Goal: Task Accomplishment & Management: Manage account settings

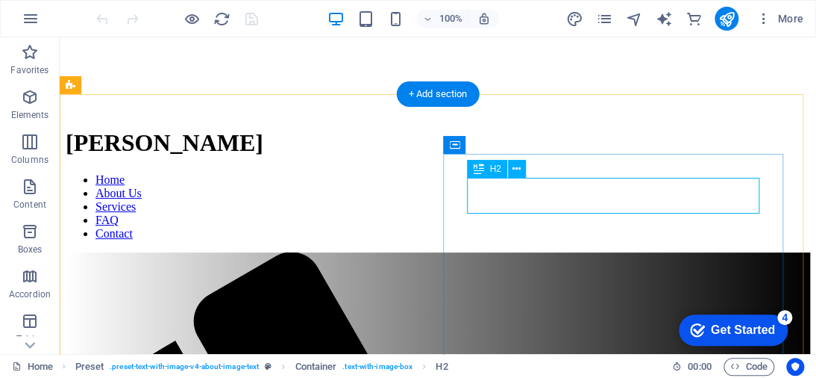
scroll to position [260, 0]
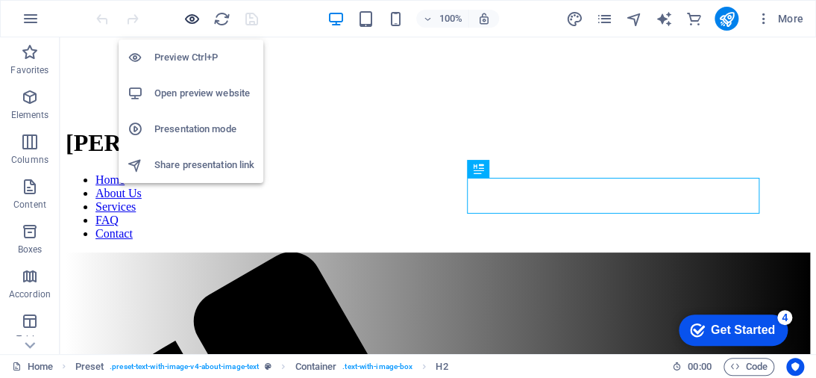
click at [190, 19] on icon "button" at bounding box center [192, 18] width 17 height 17
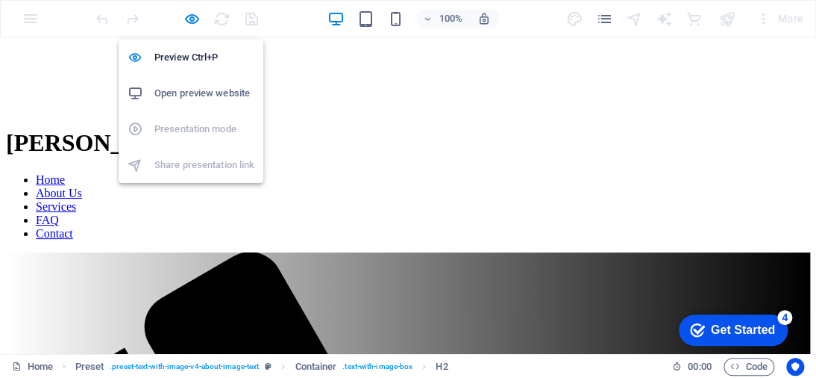
click at [202, 95] on h6 "Open preview website" at bounding box center [204, 93] width 100 height 18
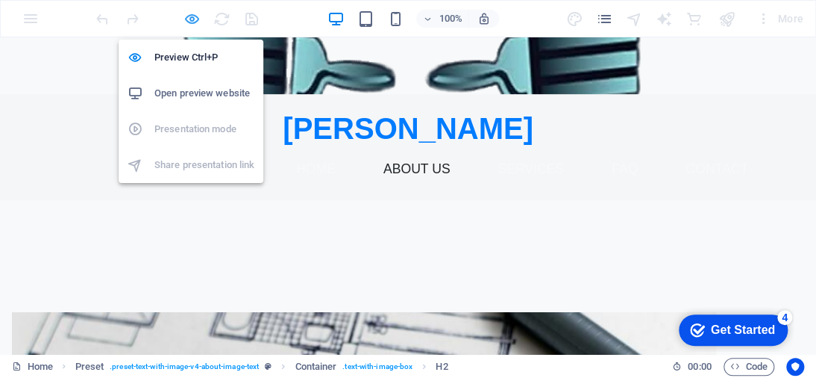
click at [190, 20] on icon "button" at bounding box center [192, 18] width 17 height 17
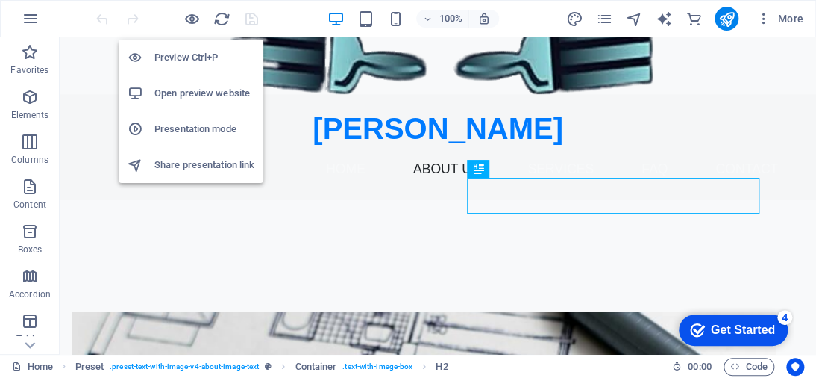
click at [190, 164] on h6 "Share presentation link" at bounding box center [204, 165] width 100 height 18
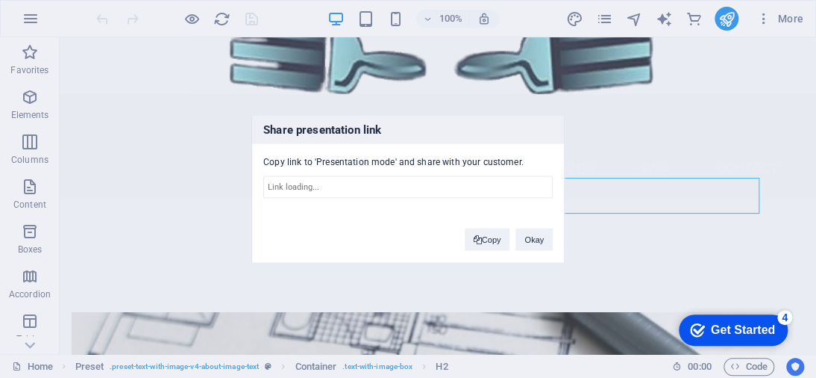
type input "[URL][DOMAIN_NAME]"
click at [490, 243] on button "Copy" at bounding box center [488, 239] width 46 height 22
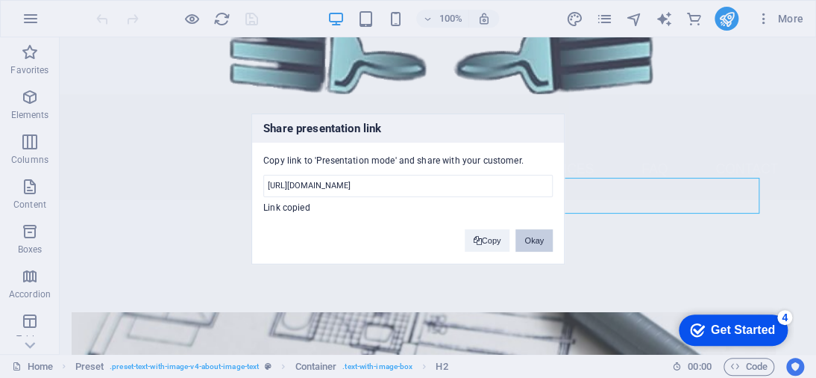
click at [528, 239] on button "Okay" at bounding box center [534, 240] width 37 height 22
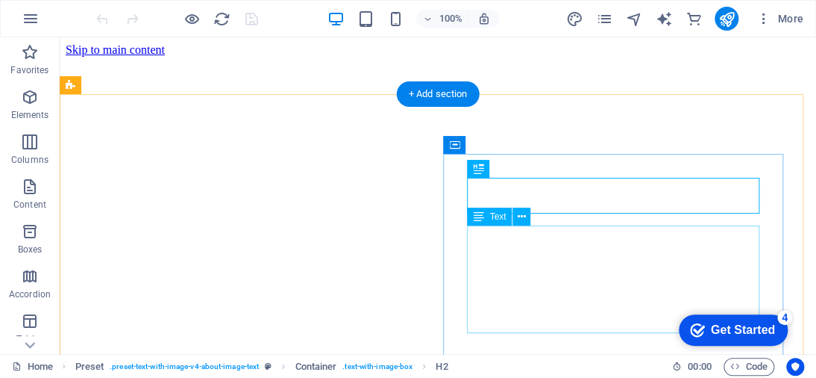
scroll to position [260, 0]
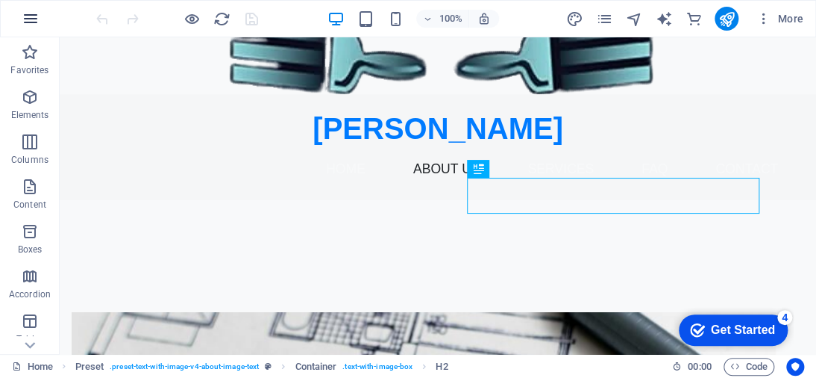
click at [26, 19] on icon "button" at bounding box center [31, 19] width 18 height 18
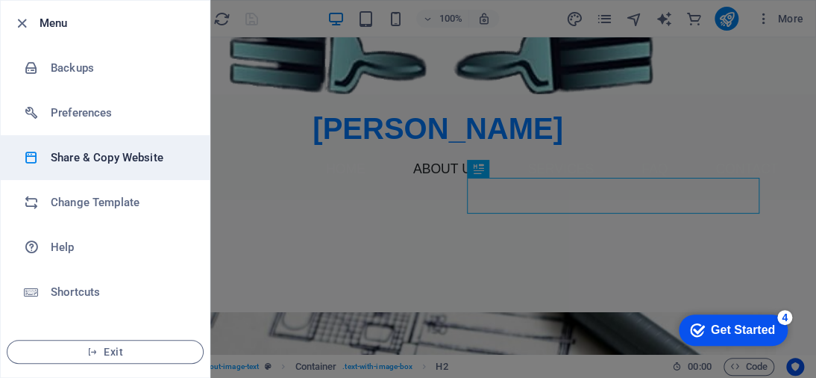
click at [144, 155] on h6 "Share & Copy Website" at bounding box center [120, 157] width 138 height 18
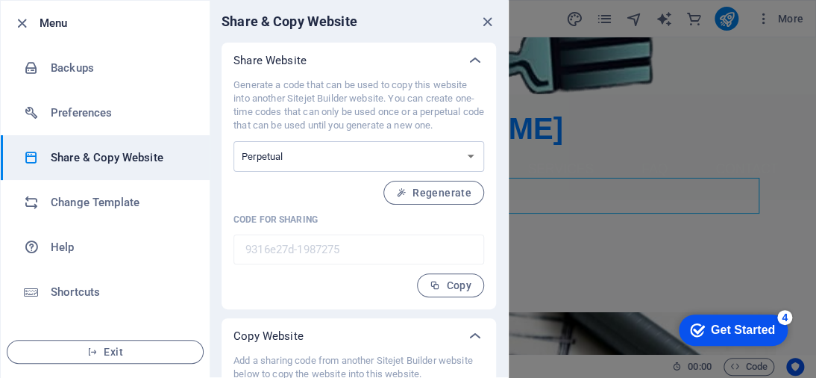
click at [337, 254] on input "9316e27d-1987275" at bounding box center [359, 249] width 251 height 30
click at [340, 238] on input "9316e27d-1987275" at bounding box center [359, 249] width 251 height 30
click at [360, 241] on input "9316e27d-1987275" at bounding box center [359, 249] width 251 height 30
drag, startPoint x: 354, startPoint y: 251, endPoint x: 263, endPoint y: 251, distance: 91.0
click at [263, 251] on input "9316e27d-1987275" at bounding box center [359, 249] width 251 height 30
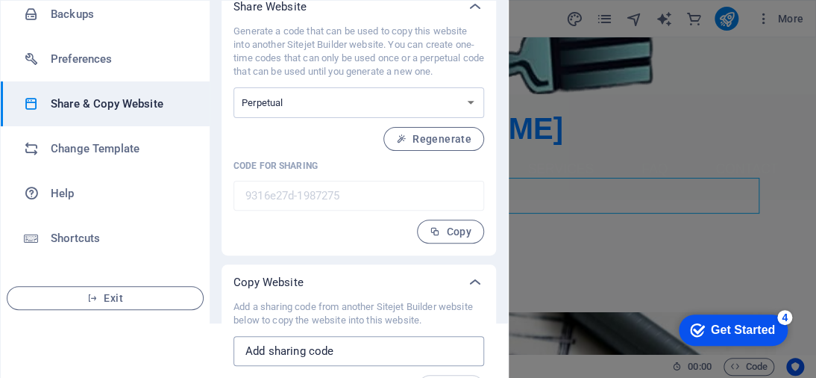
scroll to position [87, 0]
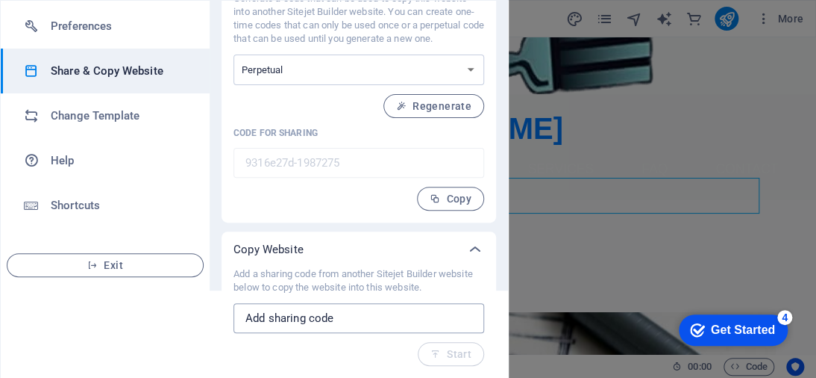
click at [336, 304] on input "text" at bounding box center [359, 318] width 251 height 30
paste input "https://cms.sitehub.io/presentation/1987275/131d640886a53f1c05829feb2ff74015635…"
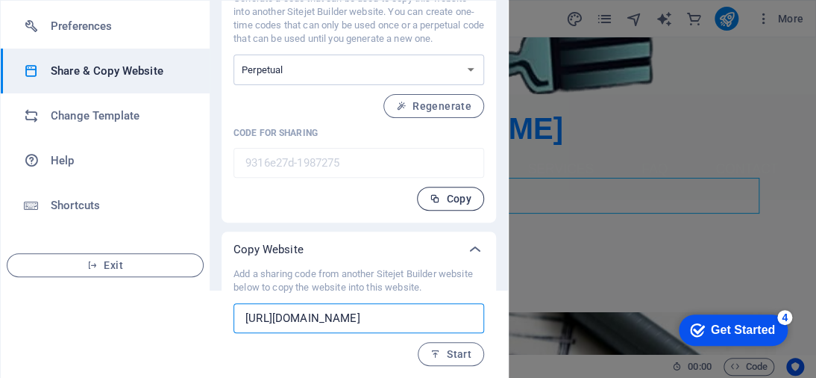
scroll to position [0, 423]
type input "https://cms.sitehub.io/presentation/1987275/131d640886a53f1c05829feb2ff74015635…"
click at [460, 357] on span "Start" at bounding box center [451, 354] width 41 height 12
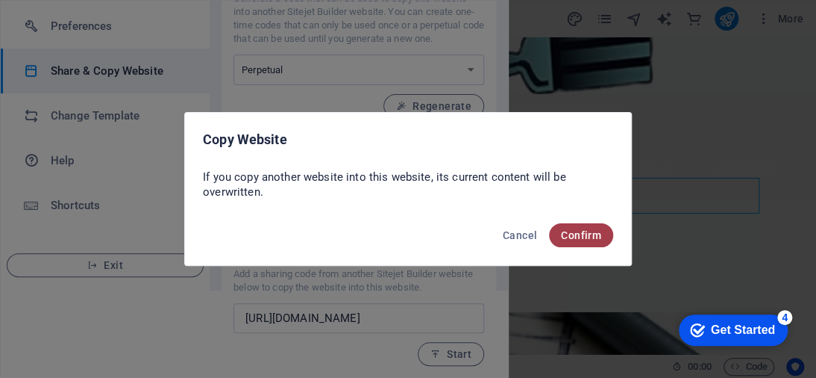
click at [575, 238] on span "Confirm" at bounding box center [581, 235] width 40 height 12
click at [576, 238] on span "Confirm" at bounding box center [581, 235] width 40 height 12
click at [568, 237] on span "Confirm" at bounding box center [581, 235] width 40 height 12
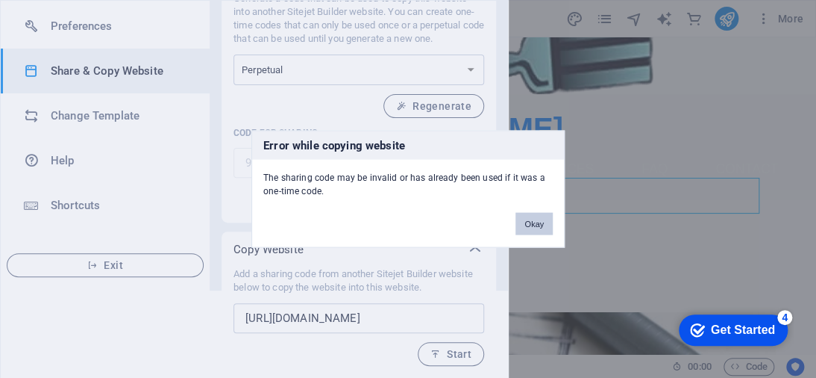
click at [536, 221] on button "Okay" at bounding box center [534, 224] width 37 height 22
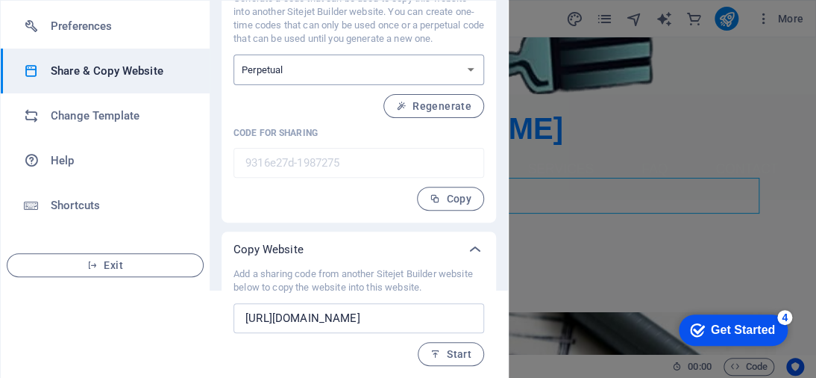
click at [469, 69] on select "One-time Perpetual" at bounding box center [359, 69] width 251 height 31
select select "onetime"
click at [234, 54] on select "One-time Perpetual" at bounding box center [359, 69] width 251 height 31
click at [457, 348] on span "Start" at bounding box center [451, 354] width 41 height 12
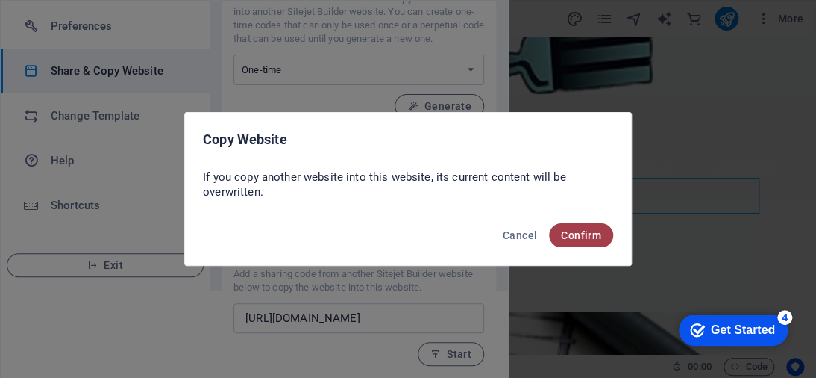
click at [587, 232] on span "Confirm" at bounding box center [581, 235] width 40 height 12
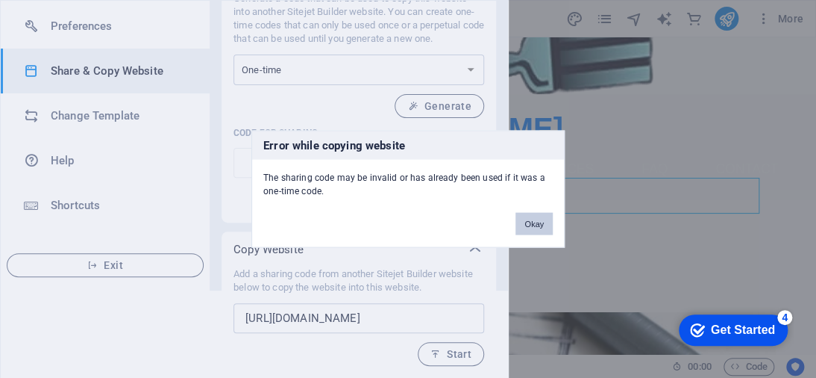
click at [522, 221] on button "Okay" at bounding box center [534, 224] width 37 height 22
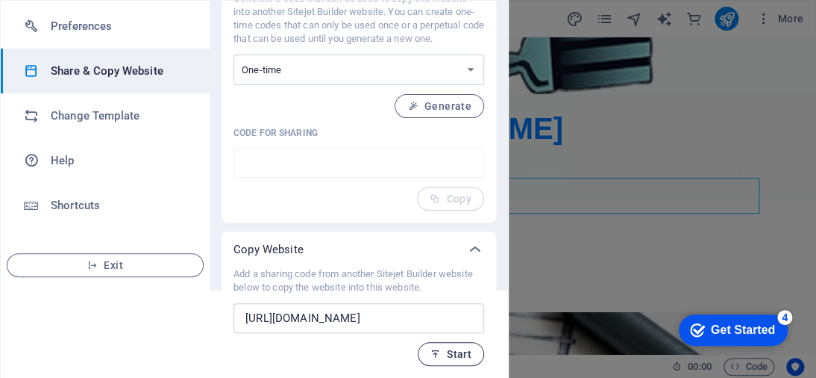
scroll to position [12, 0]
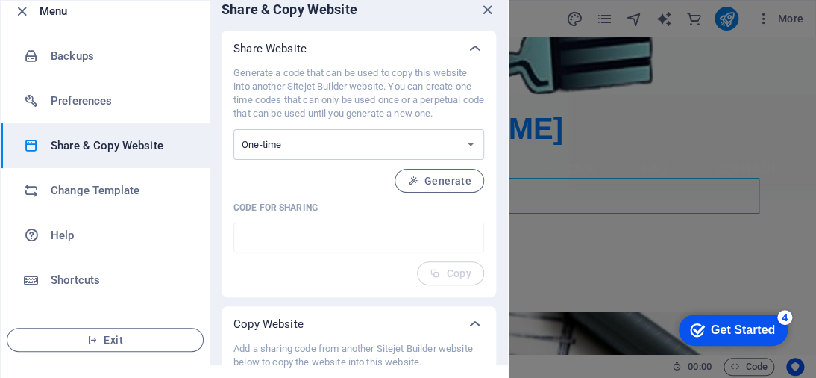
click at [415, 240] on input "text" at bounding box center [359, 237] width 251 height 30
click at [410, 147] on select "One-time Perpetual" at bounding box center [359, 144] width 251 height 31
select select "perpetual"
click at [234, 129] on select "One-time Perpetual" at bounding box center [359, 144] width 251 height 31
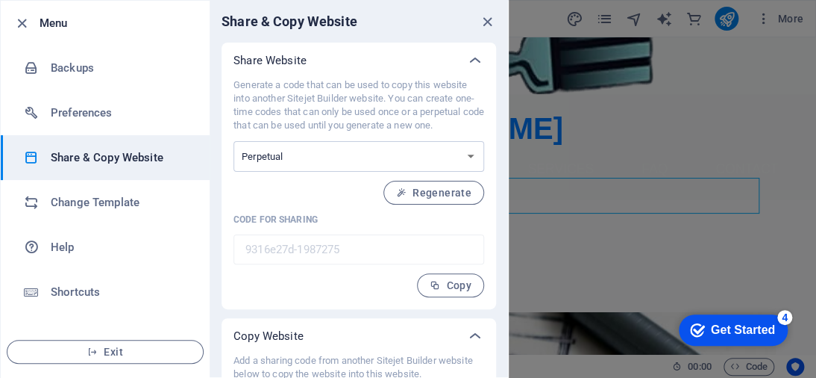
click at [404, 251] on input "9316e27d-1987275" at bounding box center [359, 249] width 251 height 30
click at [436, 190] on span "Regenerate" at bounding box center [433, 193] width 75 height 12
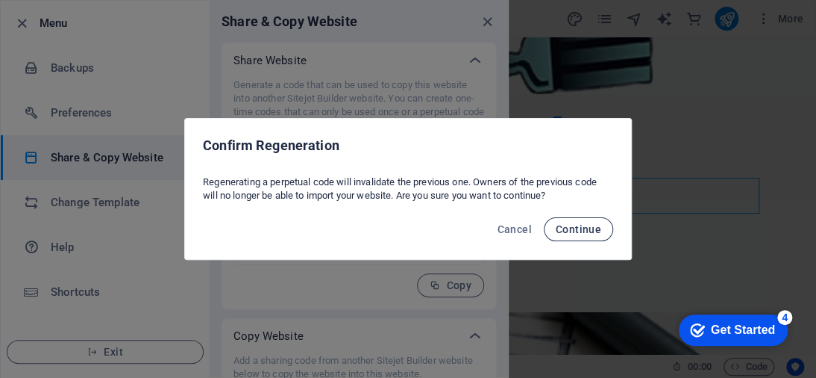
click at [594, 231] on span "Continue" at bounding box center [579, 229] width 46 height 12
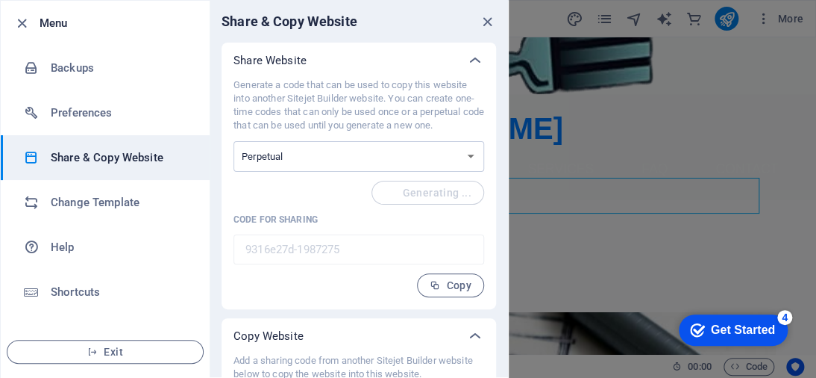
type input "a880d2c2-1987275"
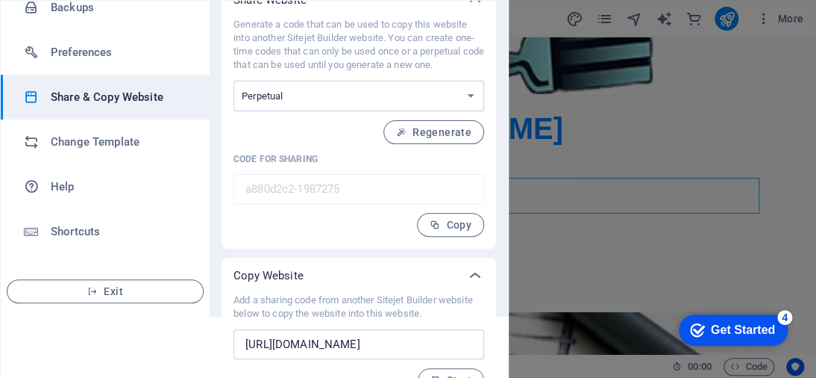
scroll to position [75, 0]
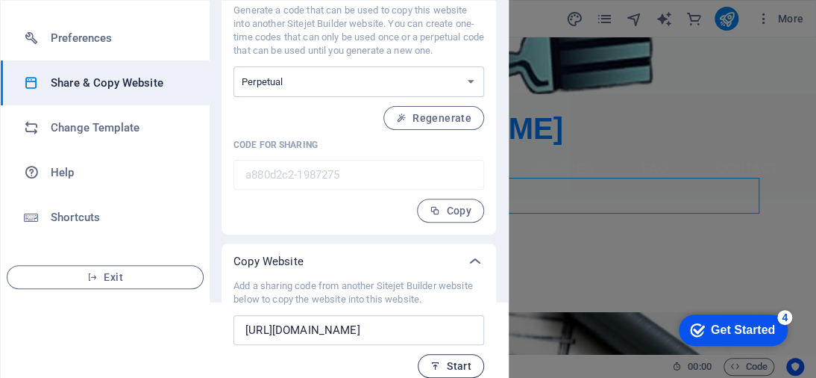
click at [459, 360] on span "Start" at bounding box center [451, 366] width 41 height 12
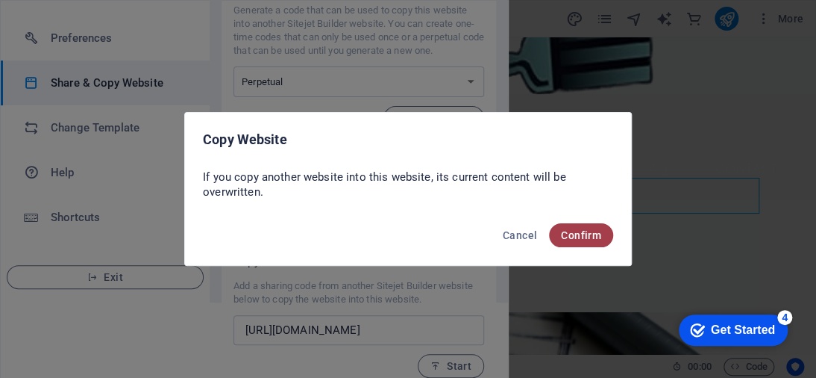
click at [576, 234] on span "Confirm" at bounding box center [581, 235] width 40 height 12
click at [585, 234] on span "Confirm" at bounding box center [581, 235] width 40 height 12
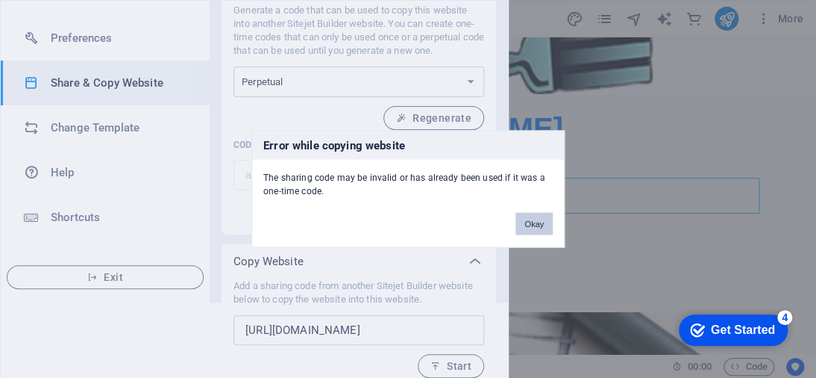
click at [531, 224] on button "Okay" at bounding box center [534, 224] width 37 height 22
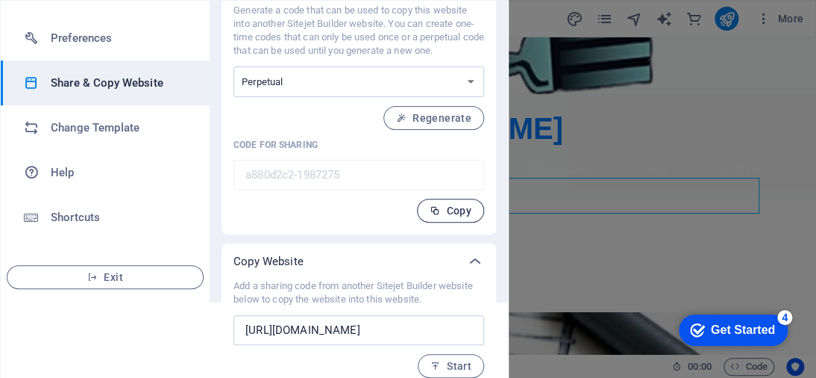
click at [462, 210] on span "Copy" at bounding box center [451, 210] width 42 height 12
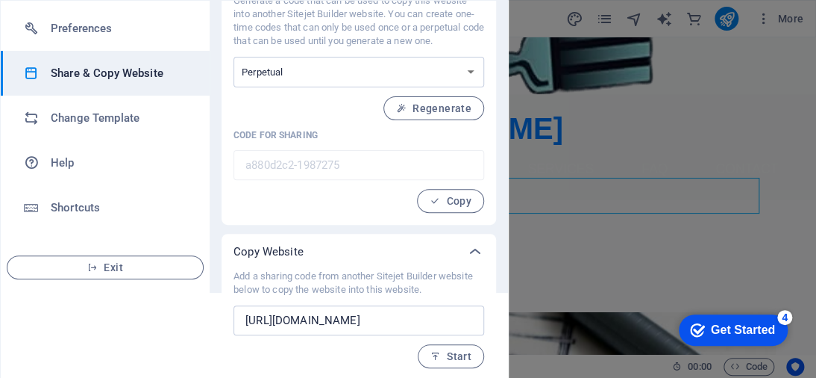
scroll to position [87, 0]
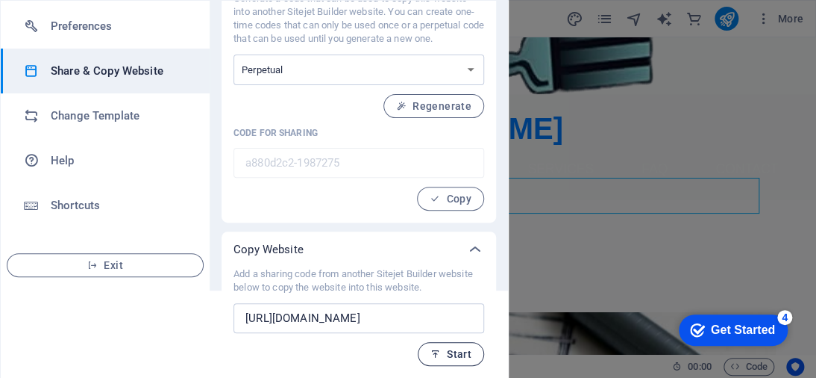
click at [451, 348] on span "Start" at bounding box center [451, 354] width 41 height 12
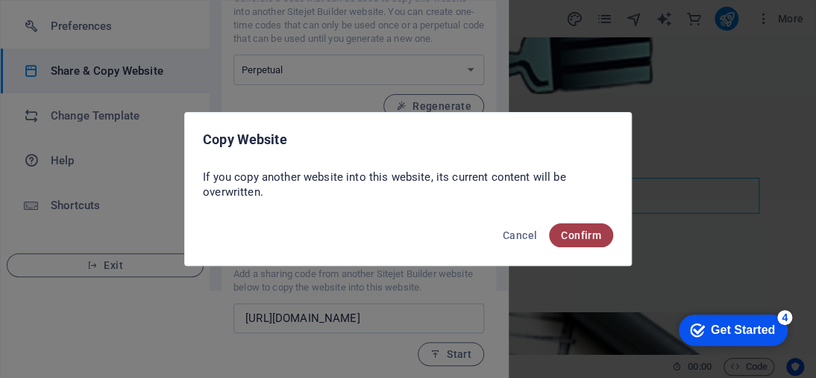
click at [567, 233] on span "Confirm" at bounding box center [581, 235] width 40 height 12
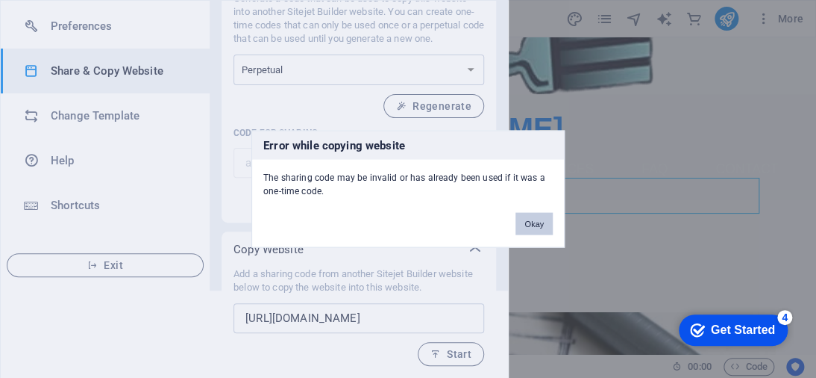
click at [546, 223] on button "Okay" at bounding box center [534, 224] width 37 height 22
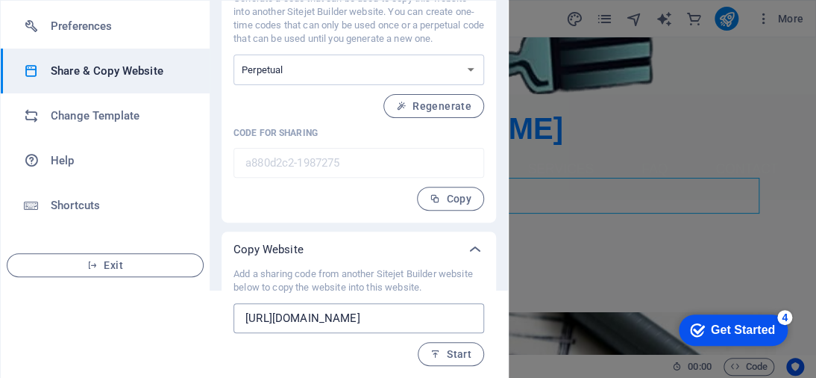
click at [454, 308] on input "https://cms.sitehub.io/presentation/1987275/131d640886a53f1c05829feb2ff74015635…" at bounding box center [359, 318] width 251 height 30
paste input "a880d2c2-1987275"
type input "a880d2c2-1987275"
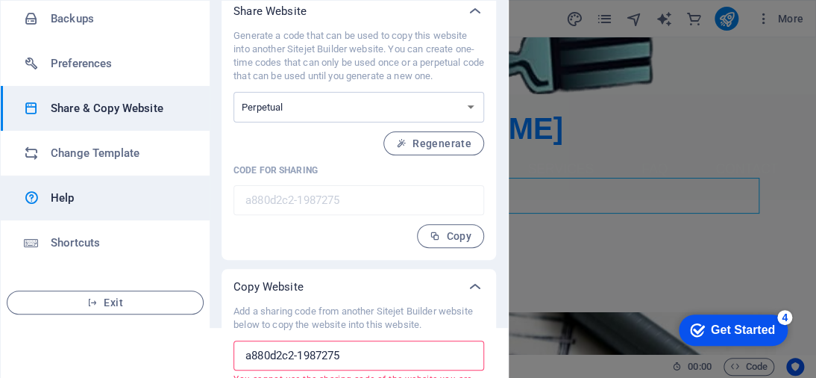
scroll to position [0, 0]
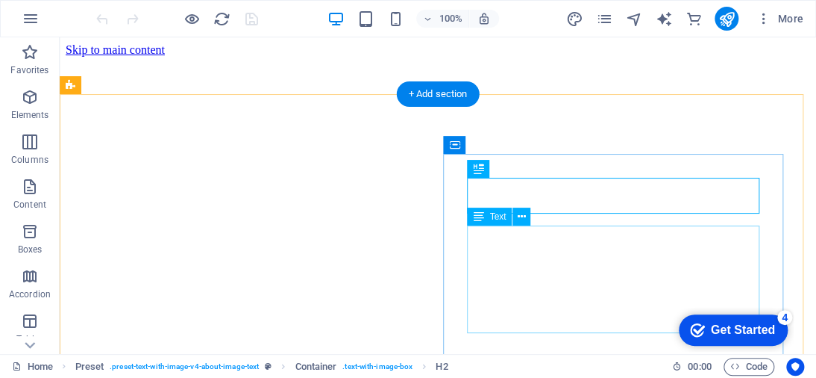
scroll to position [260, 0]
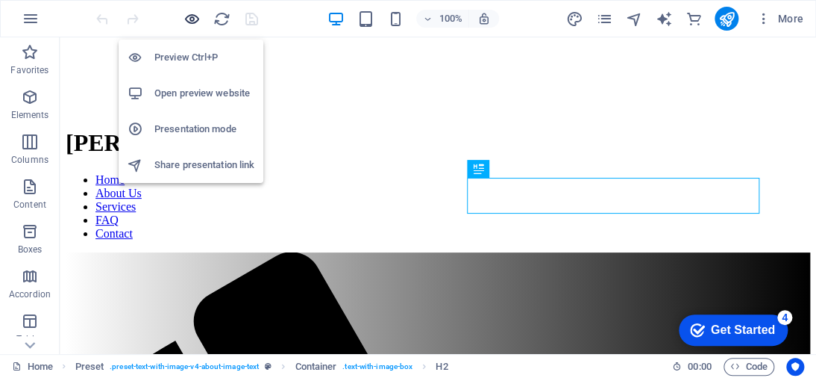
click at [188, 20] on icon "button" at bounding box center [192, 18] width 17 height 17
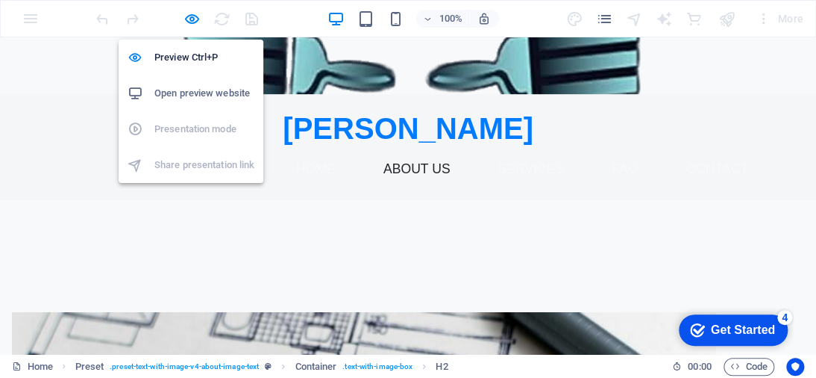
click at [208, 83] on li "Open preview website" at bounding box center [191, 93] width 145 height 36
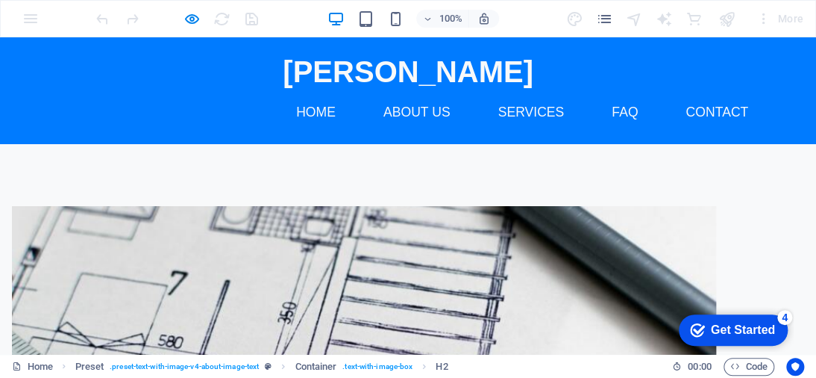
scroll to position [185, 0]
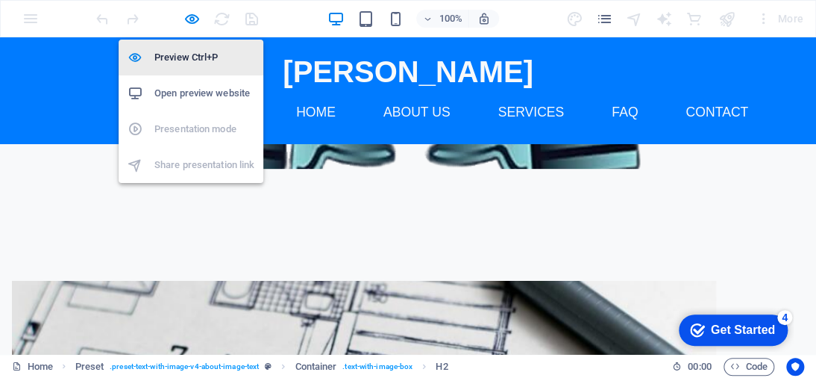
click at [193, 54] on h6 "Preview Ctrl+P" at bounding box center [204, 58] width 100 height 18
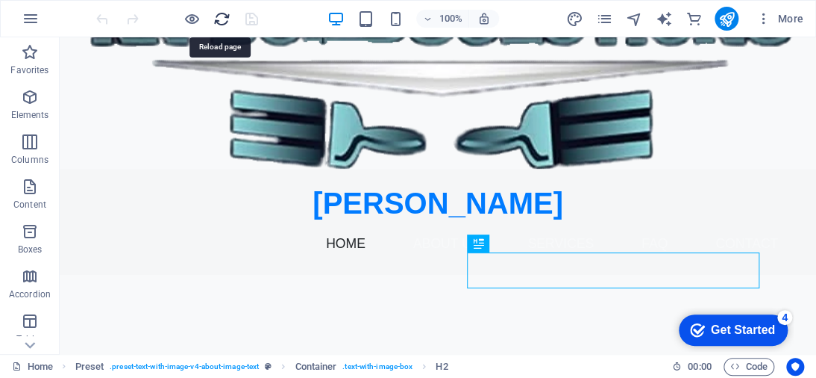
click at [218, 13] on icon "reload" at bounding box center [221, 18] width 17 height 17
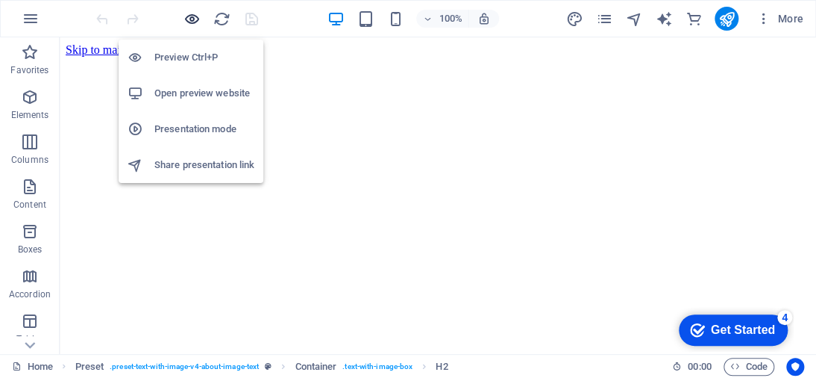
scroll to position [0, 0]
click at [188, 16] on icon "button" at bounding box center [192, 18] width 17 height 17
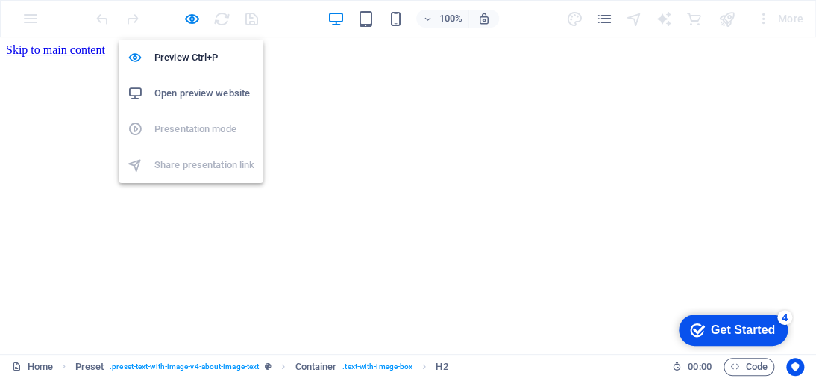
click at [202, 122] on ul "Preview Ctrl+P Open preview website Presentation mode Share presentation link" at bounding box center [191, 111] width 145 height 143
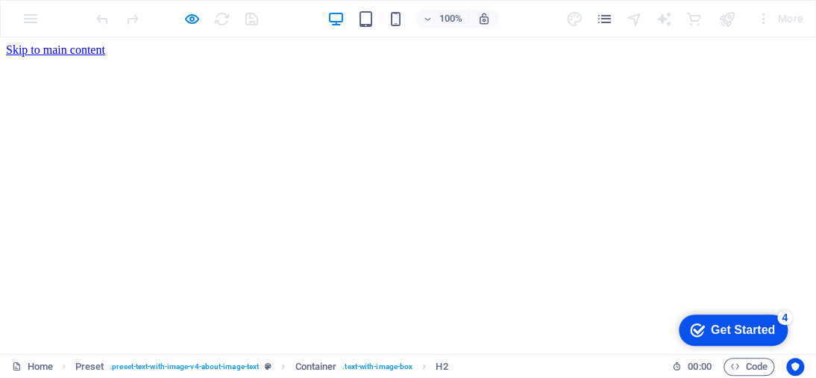
click at [254, 11] on div at bounding box center [176, 19] width 167 height 24
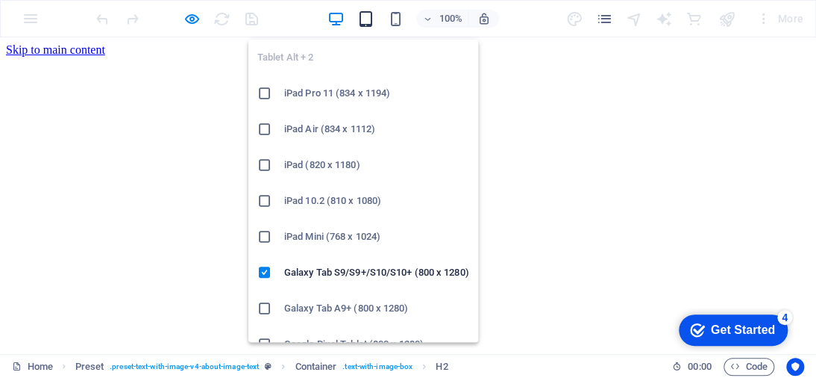
click at [362, 21] on icon "button" at bounding box center [365, 18] width 17 height 17
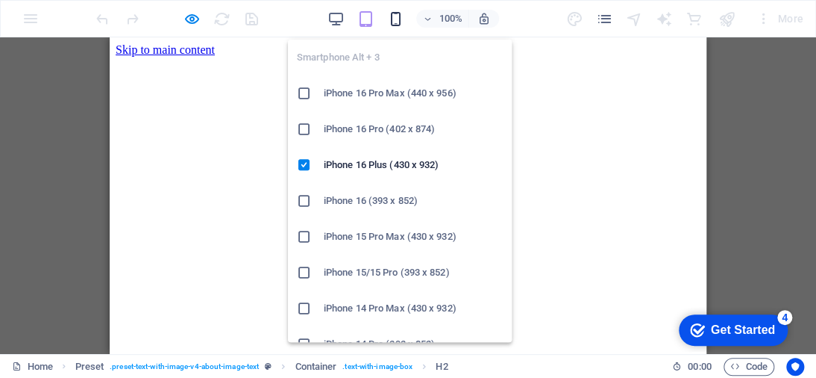
click at [398, 19] on icon "button" at bounding box center [395, 18] width 17 height 17
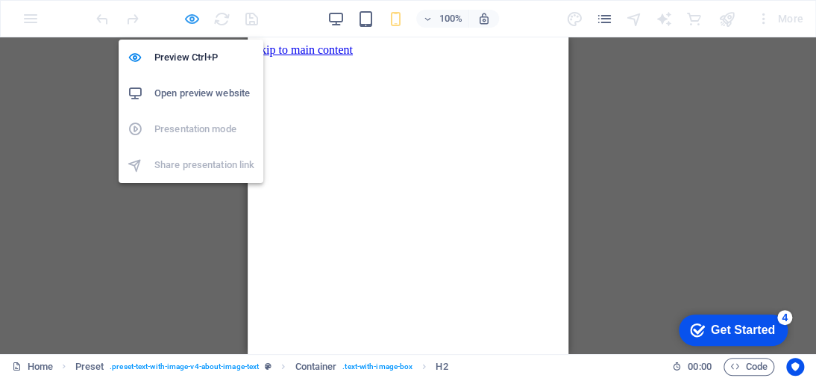
click at [198, 19] on icon "button" at bounding box center [192, 18] width 17 height 17
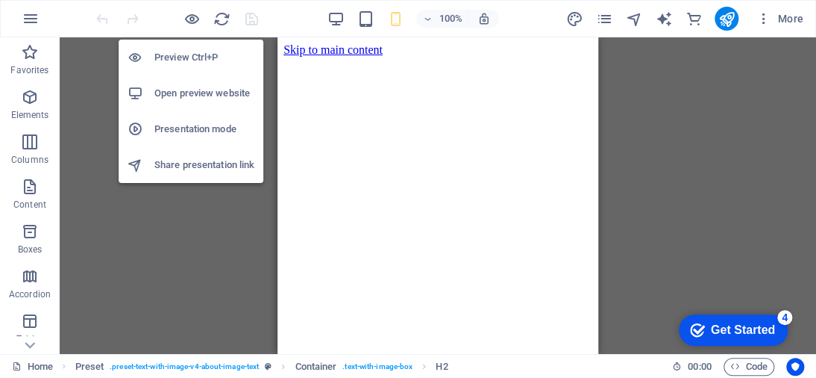
click at [212, 169] on h6 "Share presentation link" at bounding box center [204, 165] width 100 height 18
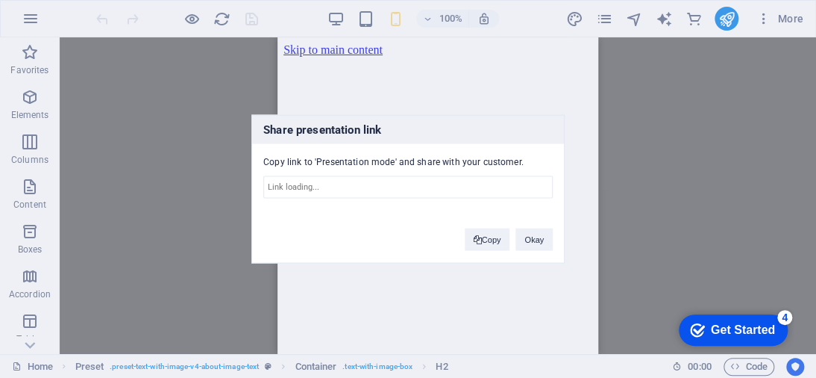
type input "https://cms.sitehub.io/presentation/1987275/131d640886a53f1c05829feb2ff74015635…"
click at [492, 243] on button "Copy" at bounding box center [488, 239] width 46 height 22
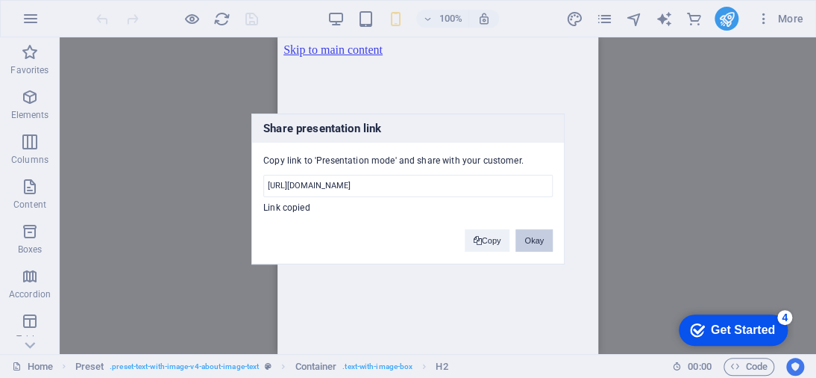
click at [537, 238] on button "Okay" at bounding box center [534, 240] width 37 height 22
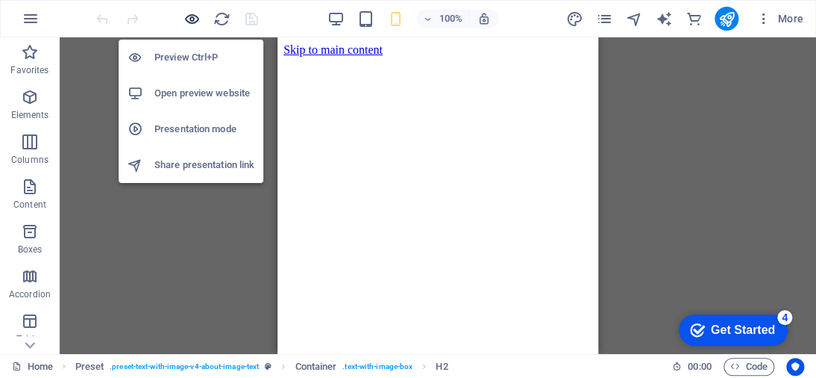
click at [190, 13] on icon "button" at bounding box center [192, 18] width 17 height 17
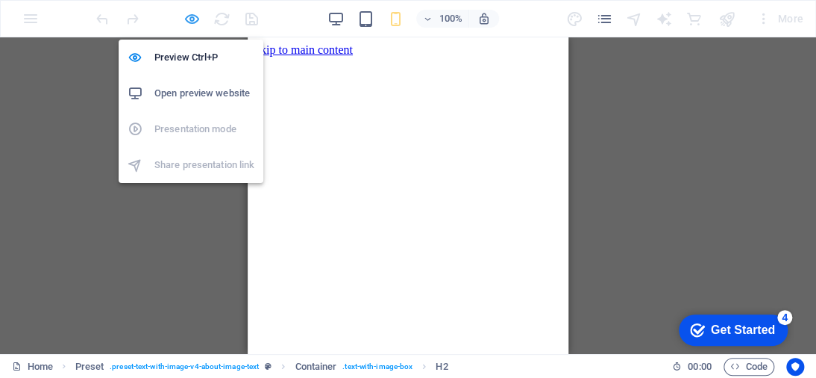
click at [191, 17] on icon "button" at bounding box center [192, 18] width 17 height 17
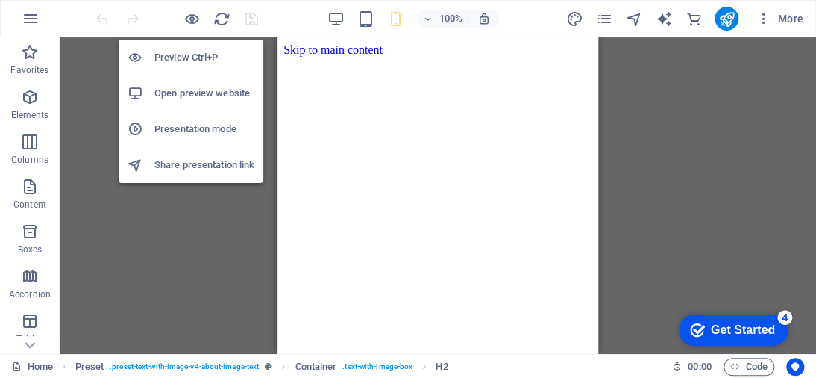
click at [194, 123] on h6 "Presentation mode" at bounding box center [204, 129] width 100 height 18
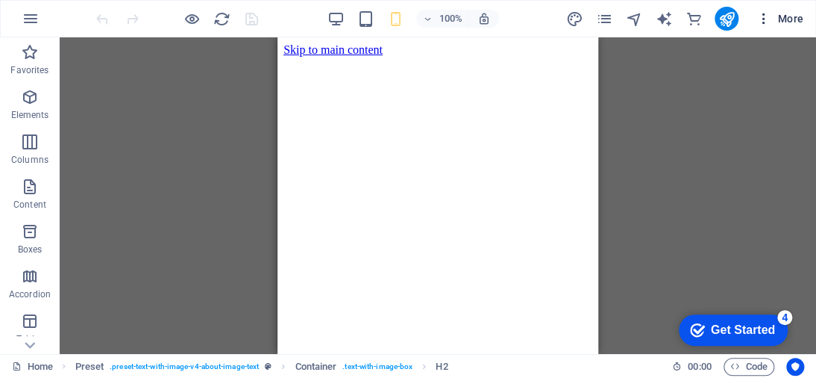
click at [758, 22] on icon "button" at bounding box center [764, 18] width 15 height 15
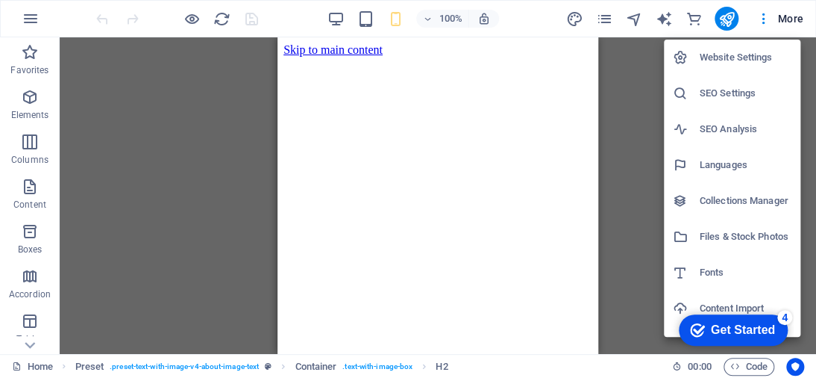
click at [761, 365] on div at bounding box center [408, 189] width 816 height 378
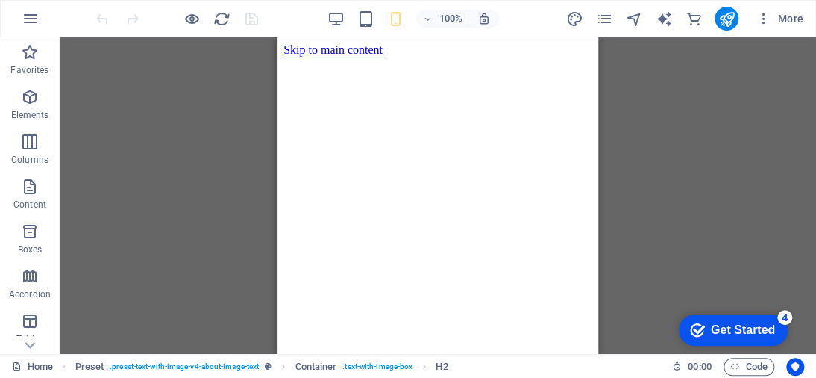
click at [748, 370] on span "Code" at bounding box center [749, 366] width 37 height 18
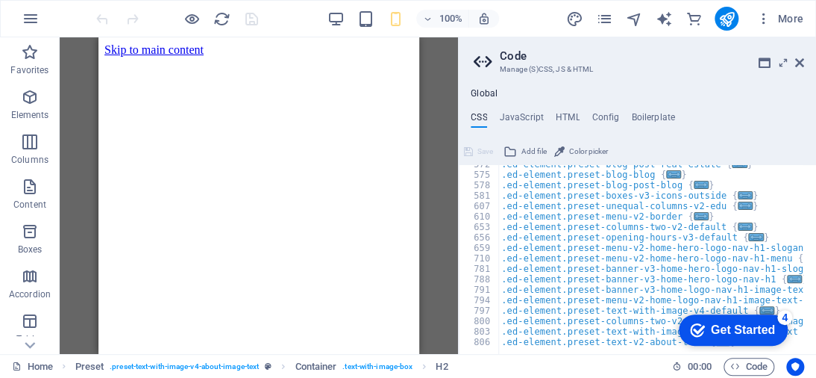
scroll to position [639, 0]
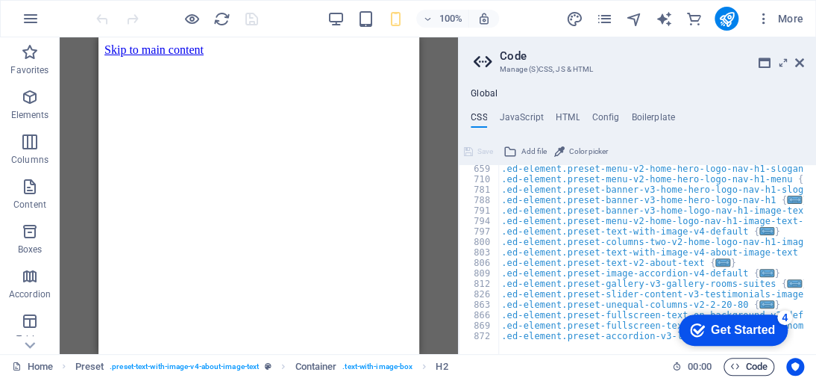
click at [761, 363] on span "Code" at bounding box center [749, 366] width 37 height 18
click at [678, 228] on div ".ed-element.preset-menu-v2-home-hero-logo-nav-h1-slogan-menu { ... } .ed-elemen…" at bounding box center [704, 261] width 413 height 197
type textarea "); }"
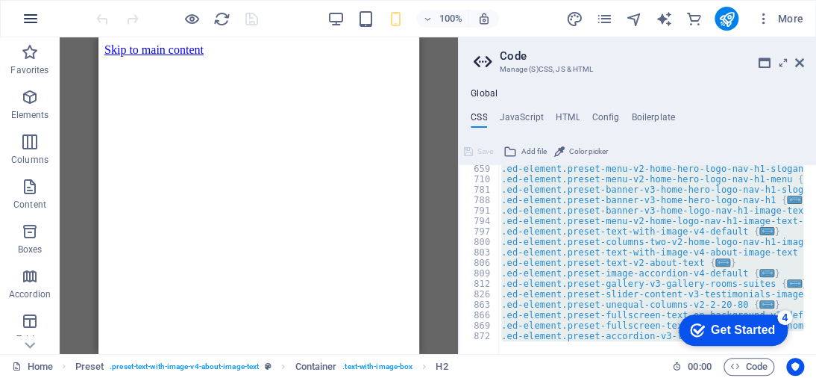
click at [31, 22] on icon "button" at bounding box center [31, 19] width 18 height 18
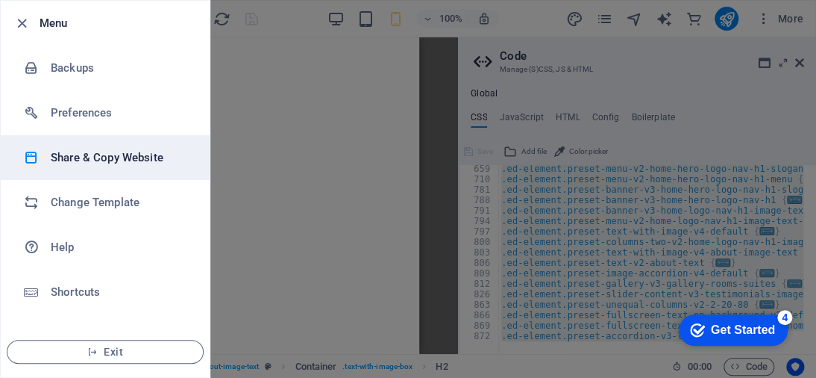
click at [137, 156] on h6 "Share & Copy Website" at bounding box center [120, 157] width 138 height 18
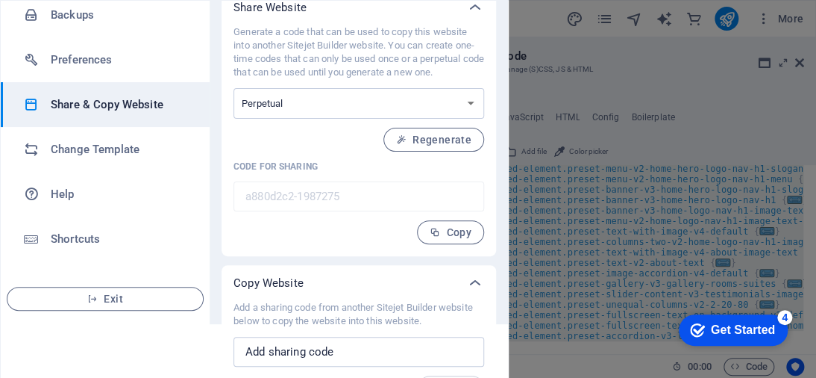
scroll to position [75, 0]
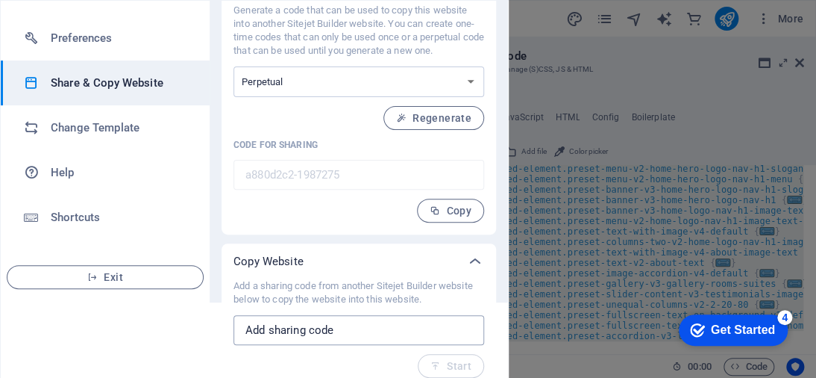
click at [354, 331] on input "text" at bounding box center [359, 330] width 251 height 30
paste input ".ed-logo { flex-basis: auto!important; flex-shrink: 1!important; flex-grow: 0!i…"
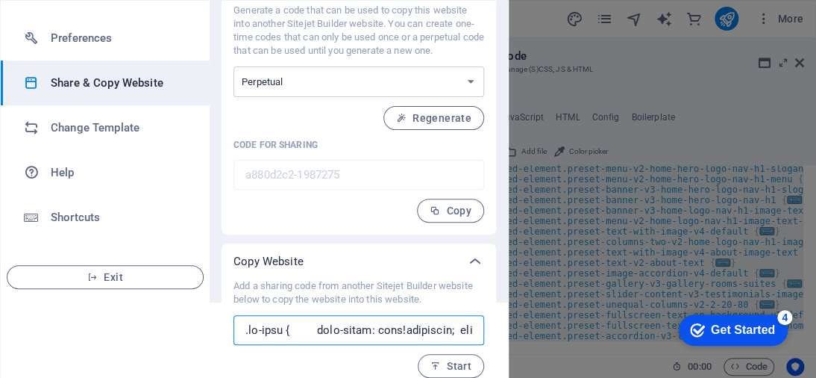
scroll to position [0, 163881]
type input ".ed-logo { flex-basis: auto!important; flex-shrink: 1!important; flex-grow: 0!i…"
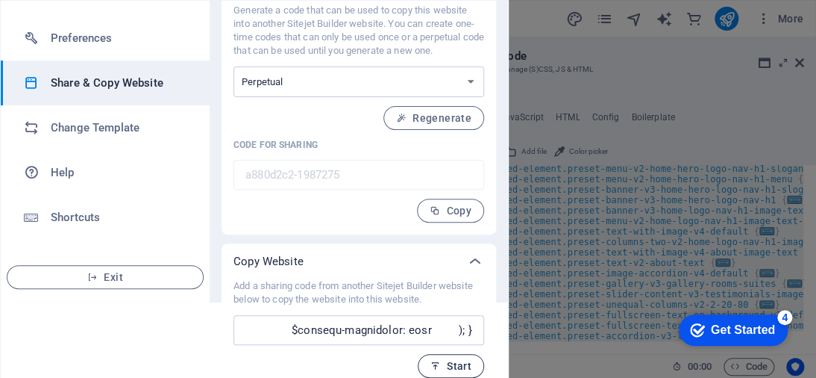
click at [445, 363] on span "Start" at bounding box center [451, 366] width 41 height 12
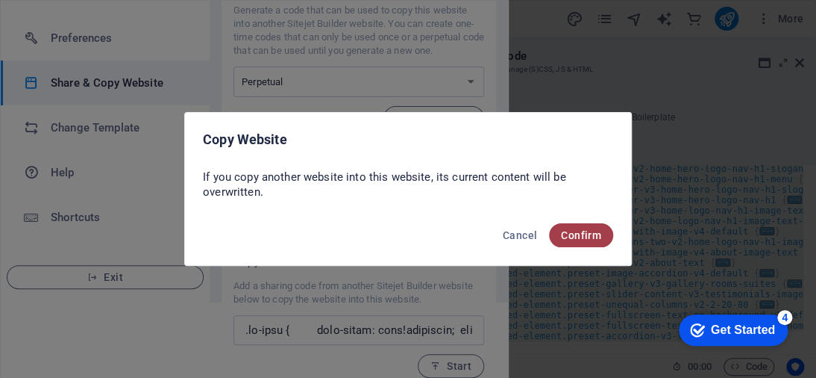
click at [567, 237] on span "Confirm" at bounding box center [581, 235] width 40 height 12
click at [571, 233] on span "Confirm" at bounding box center [581, 235] width 40 height 12
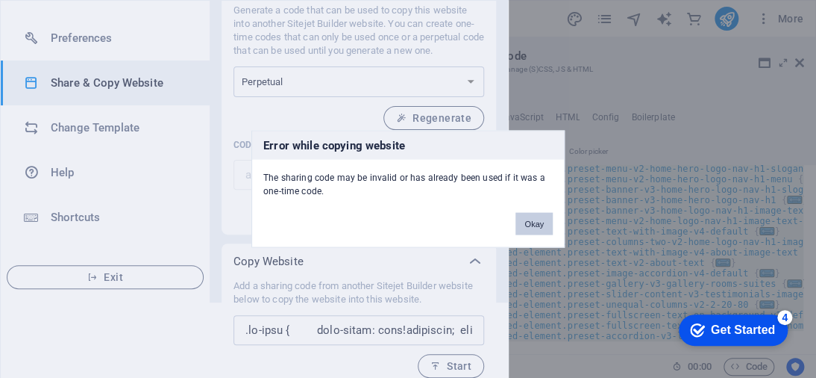
click at [545, 230] on button "Okay" at bounding box center [534, 224] width 37 height 22
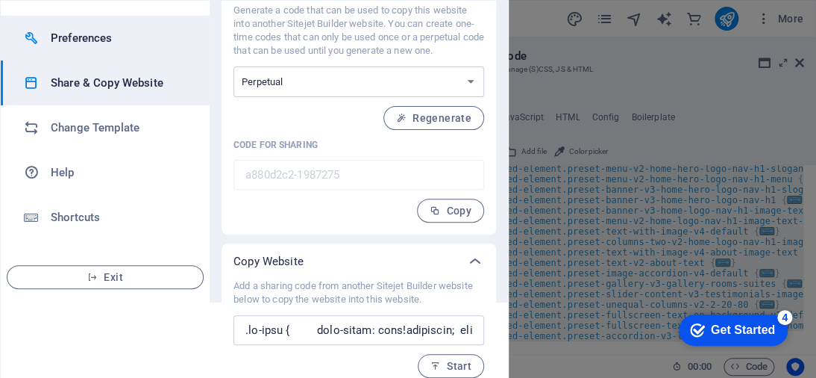
click at [96, 43] on h6 "Preferences" at bounding box center [120, 38] width 138 height 18
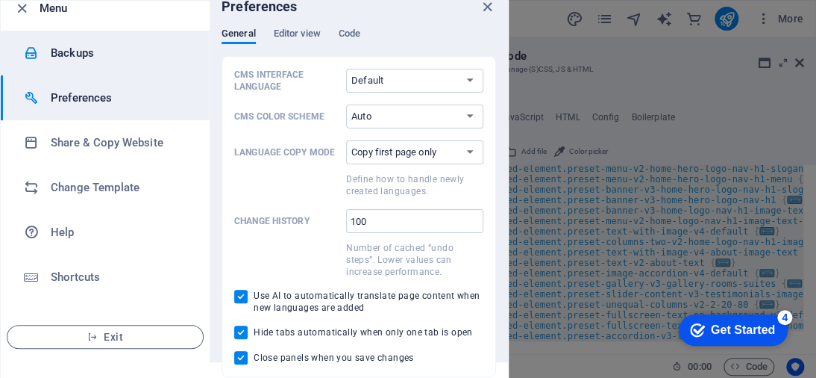
scroll to position [15, 0]
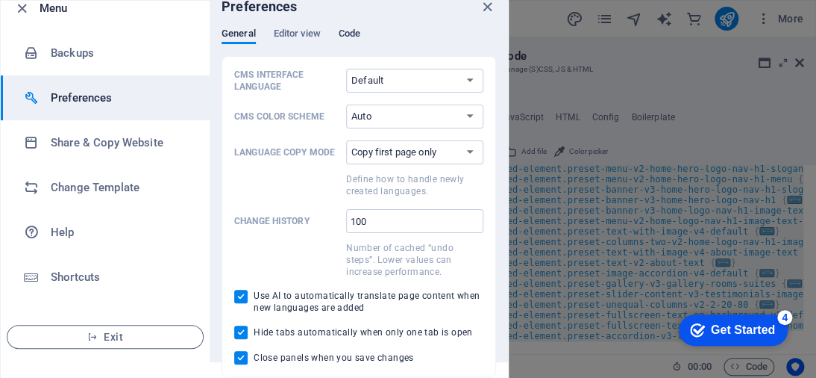
click at [345, 29] on span "Code" at bounding box center [350, 35] width 22 height 21
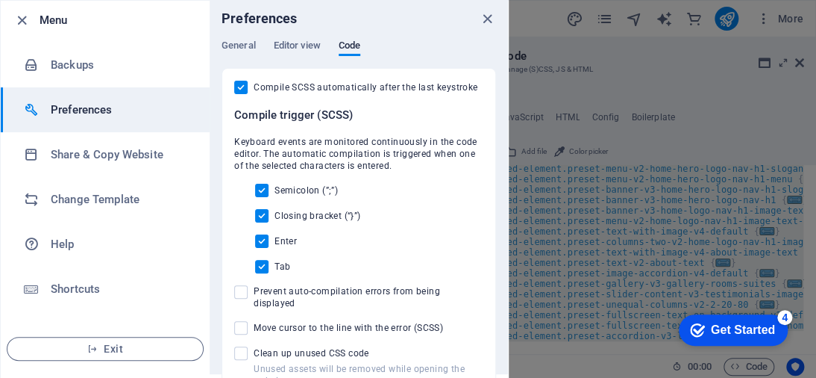
scroll to position [0, 0]
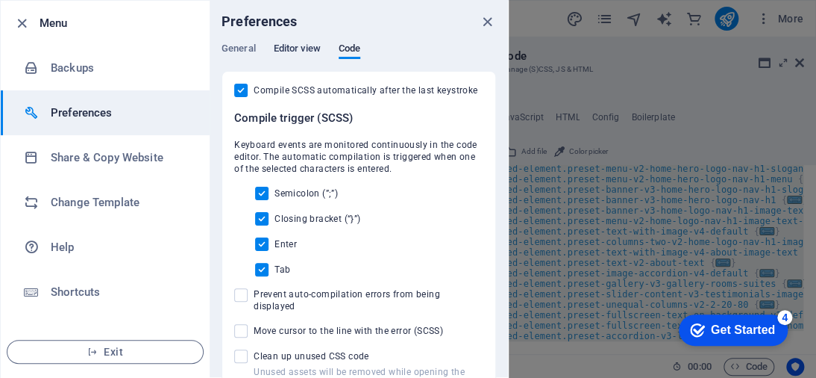
click at [293, 43] on span "Editor view" at bounding box center [297, 50] width 47 height 21
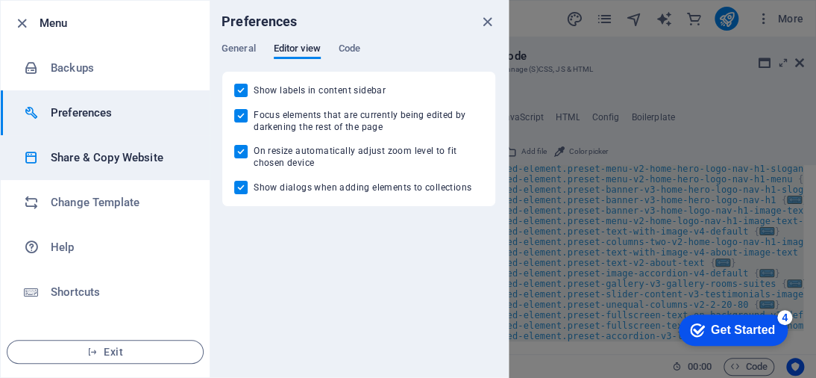
click at [143, 160] on h6 "Share & Copy Website" at bounding box center [120, 157] width 138 height 18
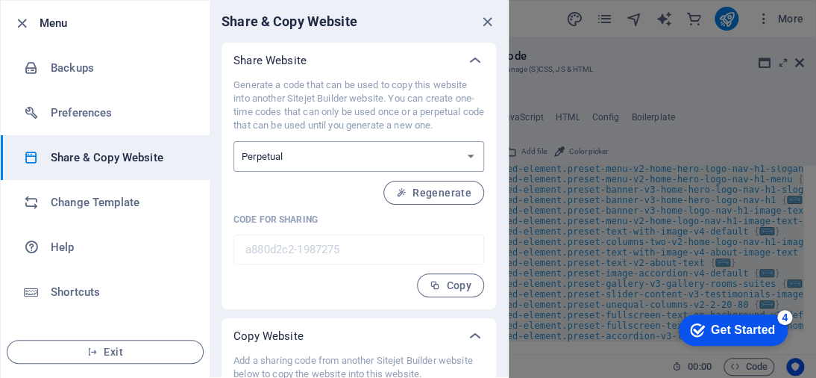
click at [403, 148] on select "One-time Perpetual" at bounding box center [359, 156] width 251 height 31
select select "onetime"
click at [234, 141] on select "One-time Perpetual" at bounding box center [359, 156] width 251 height 31
click at [442, 191] on span "Generate" at bounding box center [439, 193] width 64 height 12
type input "6b32d898-1987275"
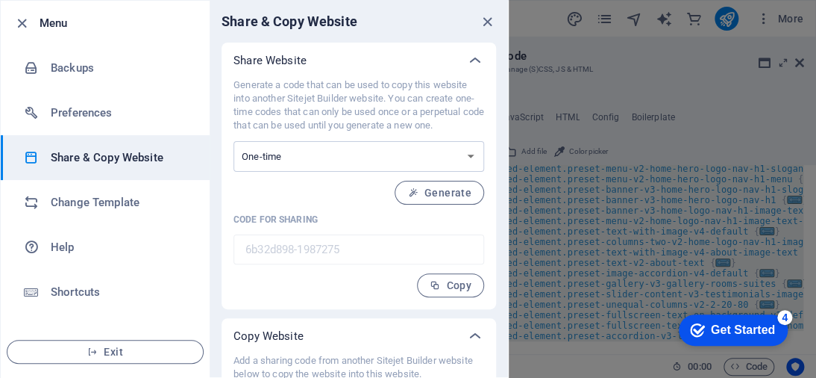
scroll to position [75, 0]
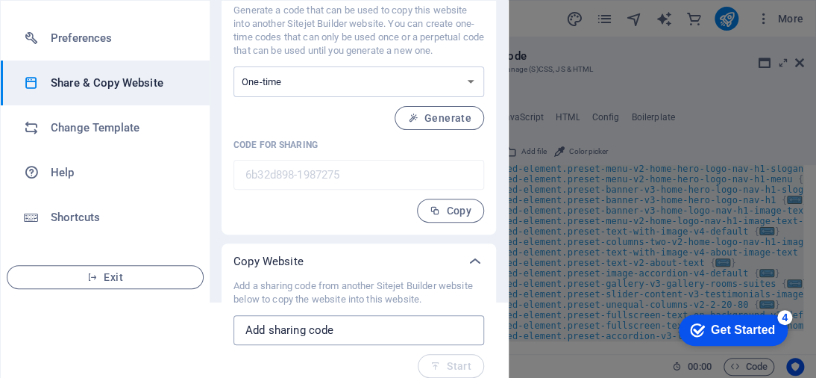
click at [405, 319] on input "text" at bounding box center [359, 330] width 251 height 30
paste input ".ed-logo { flex-basis: auto!important; flex-shrink: 1!important; flex-grow: 0!i…"
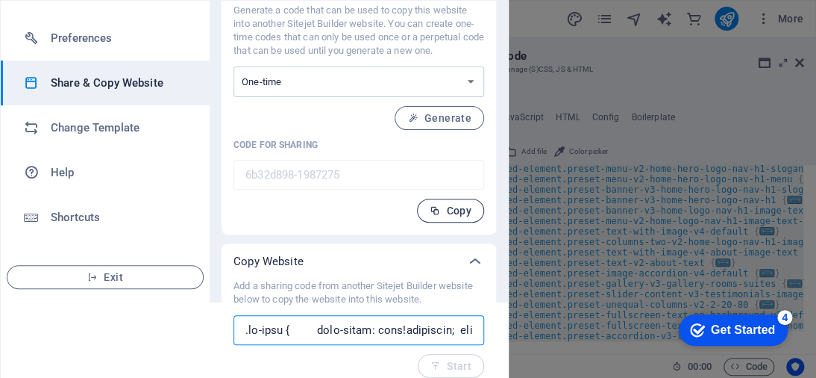
scroll to position [0, 163881]
type input ".ed-logo { flex-basis: auto!important; flex-shrink: 1!important; flex-grow: 0!i…"
click at [449, 365] on span "Start" at bounding box center [451, 366] width 41 height 12
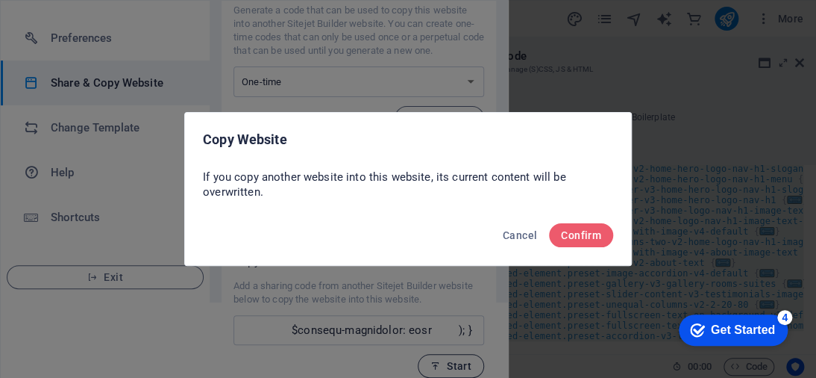
scroll to position [0, 0]
click at [587, 232] on span "Confirm" at bounding box center [581, 235] width 40 height 12
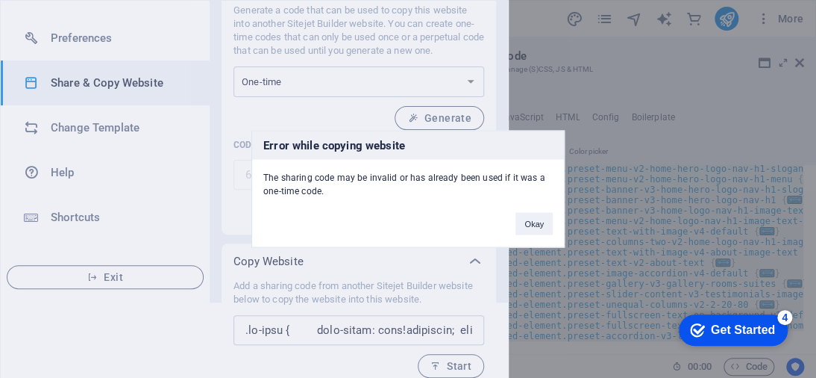
scroll to position [75, 0]
drag, startPoint x: 375, startPoint y: 193, endPoint x: 261, endPoint y: 172, distance: 115.5
click at [262, 172] on div "The sharing code may be invalid or has already been used if it was a one-time c…" at bounding box center [408, 179] width 312 height 38
drag, startPoint x: 260, startPoint y: 171, endPoint x: 334, endPoint y: 187, distance: 76.2
click at [321, 195] on div "The sharing code may be invalid or has already been used if it was a one-time c…" at bounding box center [408, 179] width 312 height 38
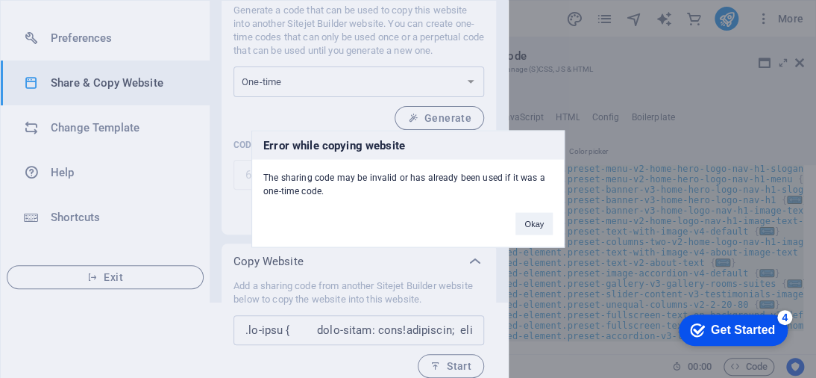
click at [530, 210] on div "Okay" at bounding box center [534, 217] width 60 height 38
click at [536, 217] on button "Okay" at bounding box center [534, 224] width 37 height 22
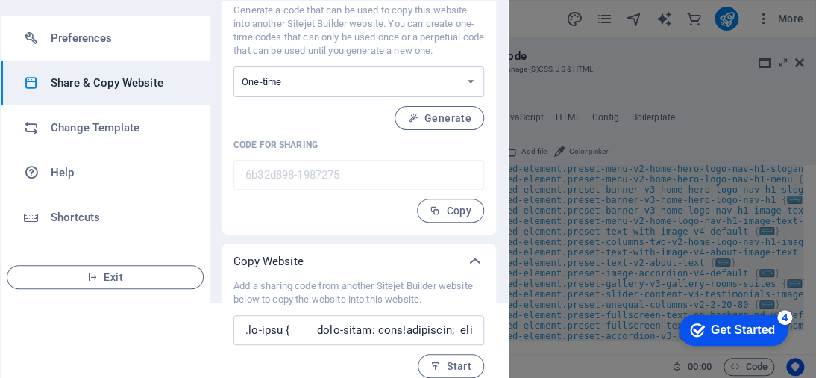
scroll to position [185, 0]
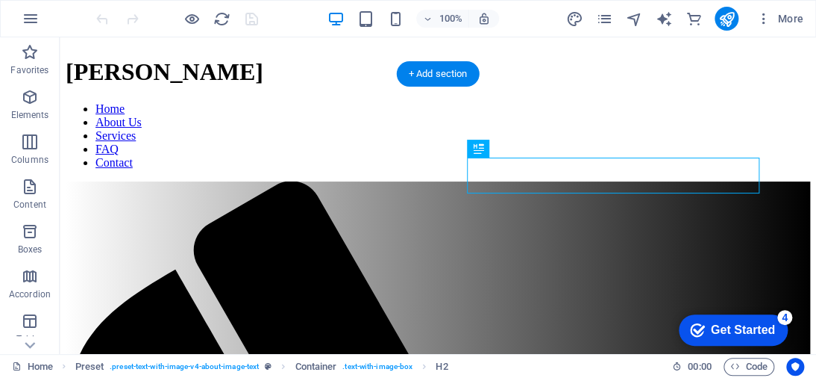
scroll to position [409, 0]
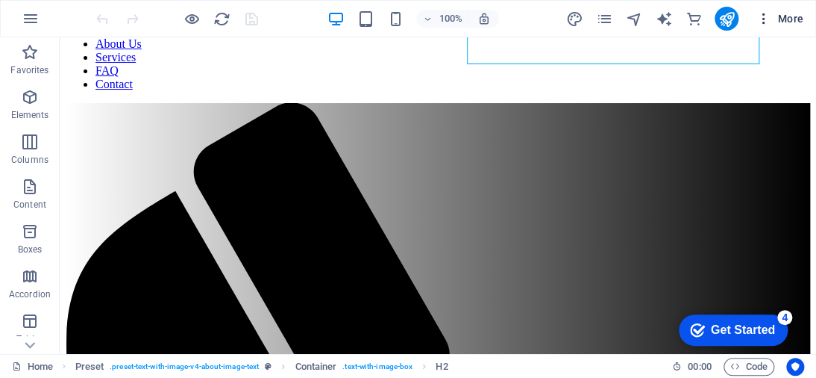
click at [757, 13] on icon "button" at bounding box center [764, 18] width 15 height 15
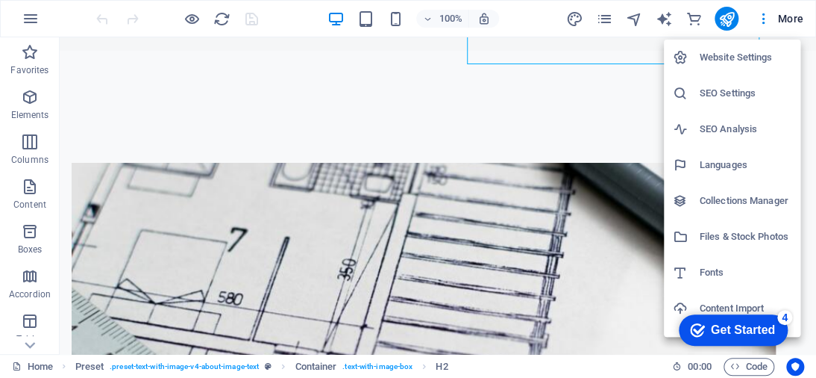
click at [760, 57] on h6 "Website Settings" at bounding box center [746, 58] width 92 height 18
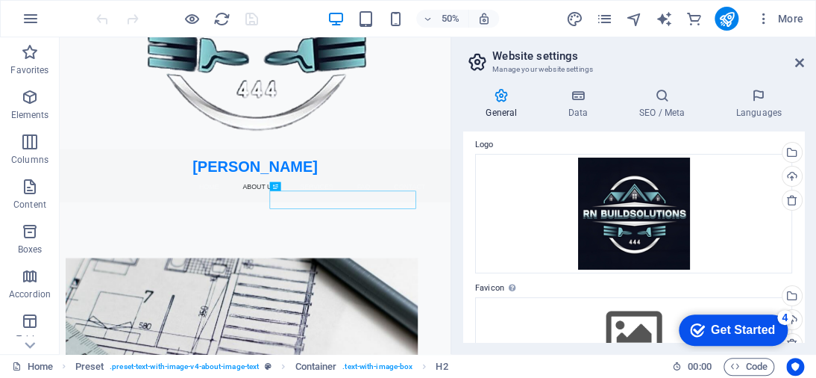
scroll to position [49, 0]
click at [568, 97] on icon at bounding box center [577, 95] width 65 height 15
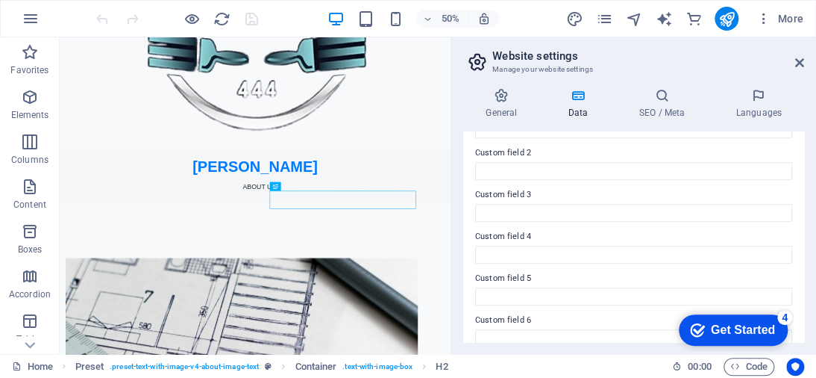
scroll to position [506, 0]
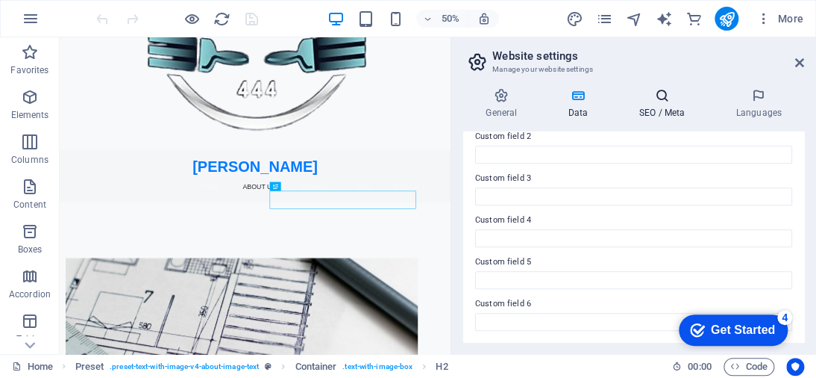
click at [654, 114] on h4 "SEO / Meta" at bounding box center [664, 103] width 97 height 31
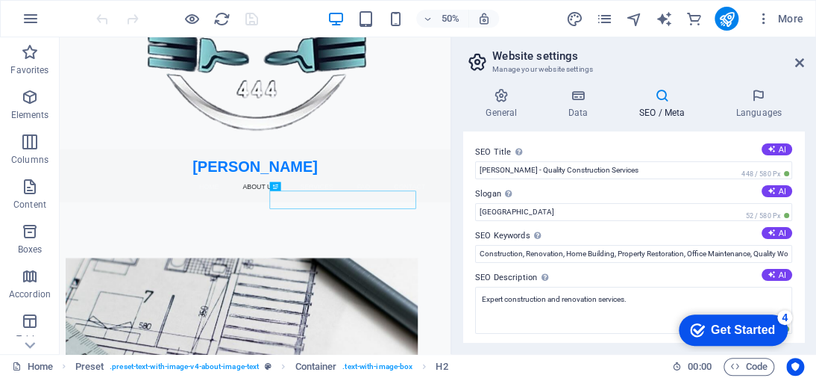
scroll to position [75, 0]
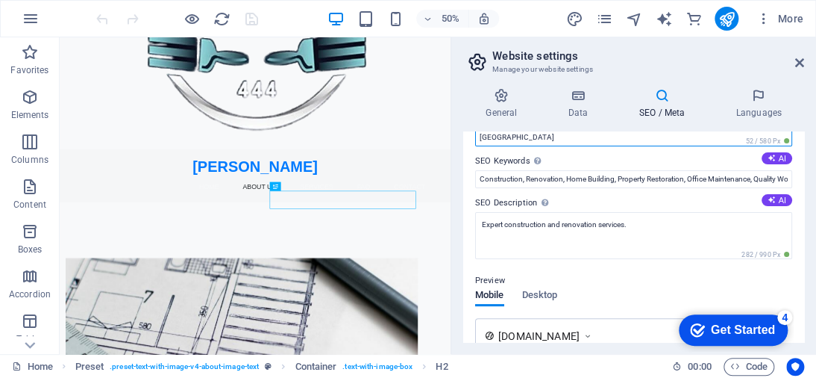
click at [542, 142] on input "[GEOGRAPHIC_DATA]" at bounding box center [633, 137] width 317 height 18
type input "B"
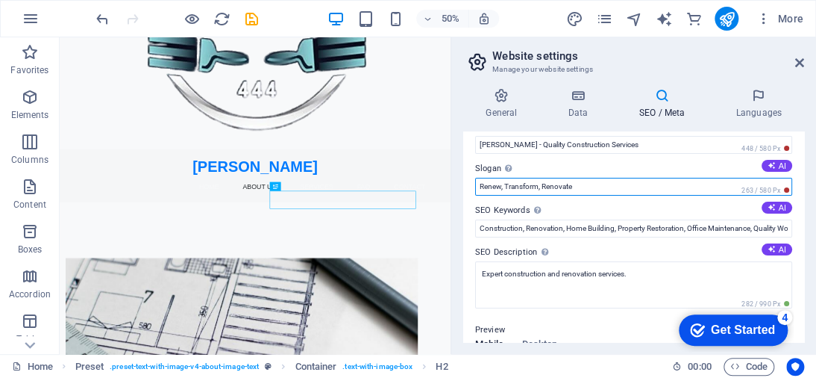
scroll to position [0, 0]
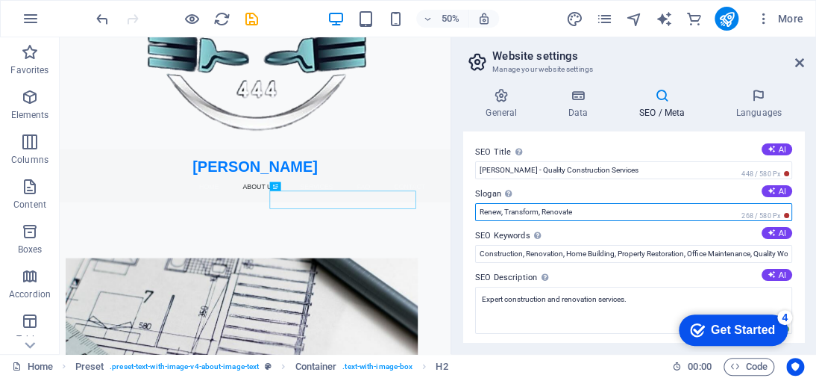
click at [540, 211] on input "Renew, Transform, Renovate" at bounding box center [633, 212] width 317 height 18
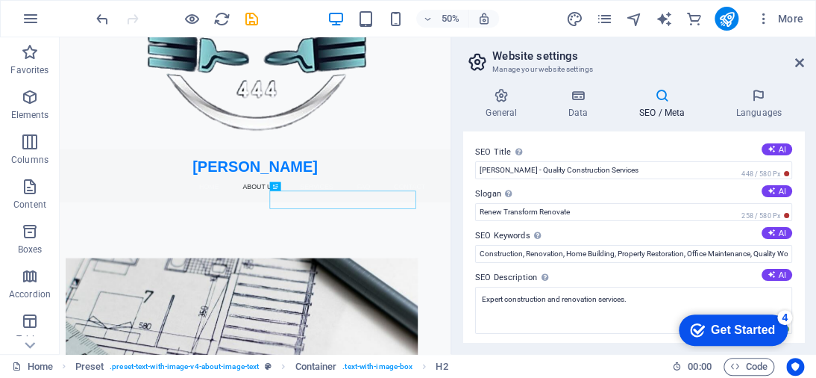
drag, startPoint x: 594, startPoint y: 222, endPoint x: 597, endPoint y: 213, distance: 9.4
click at [595, 221] on div "SEO Title The title of your website - make it something that stands out in sear…" at bounding box center [633, 236] width 341 height 210
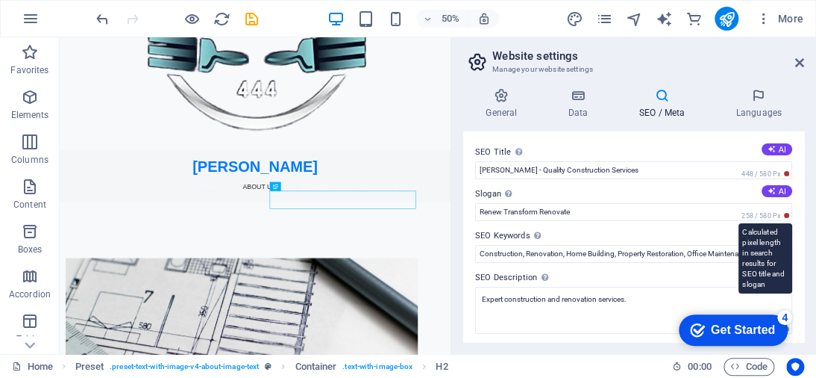
click at [767, 213] on span "258 / 580 Px" at bounding box center [766, 215] width 54 height 10
click at [786, 210] on span "258 / 580 Px" at bounding box center [766, 215] width 54 height 10
click at [783, 213] on span "258 / 580 Px" at bounding box center [766, 215] width 54 height 10
click at [781, 216] on span "258 / 580 Px" at bounding box center [766, 215] width 54 height 10
click at [761, 213] on span "258 / 580 Px" at bounding box center [766, 215] width 54 height 10
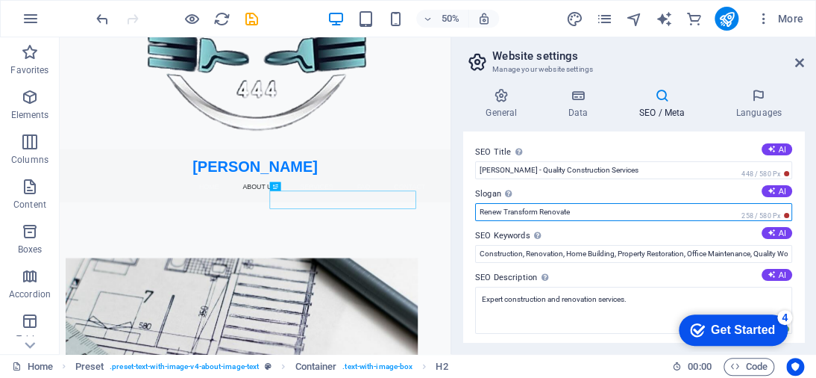
click at [722, 209] on input "Renew Transform Renovate" at bounding box center [633, 212] width 317 height 18
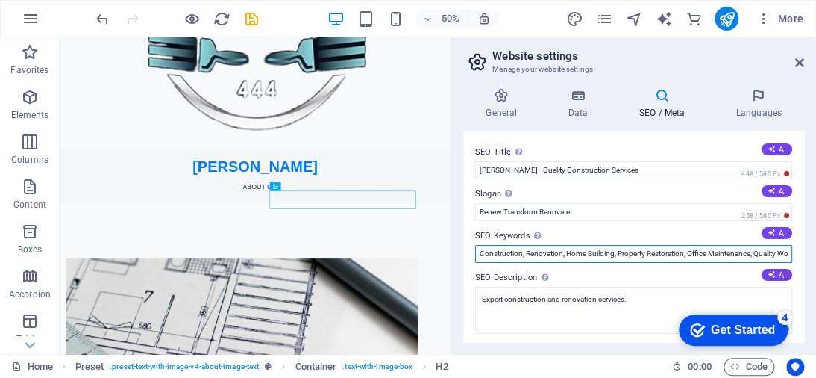
click at [689, 259] on input "Construction, Renovation, Home Building, Property Restoration, Office Maintenan…" at bounding box center [633, 254] width 317 height 18
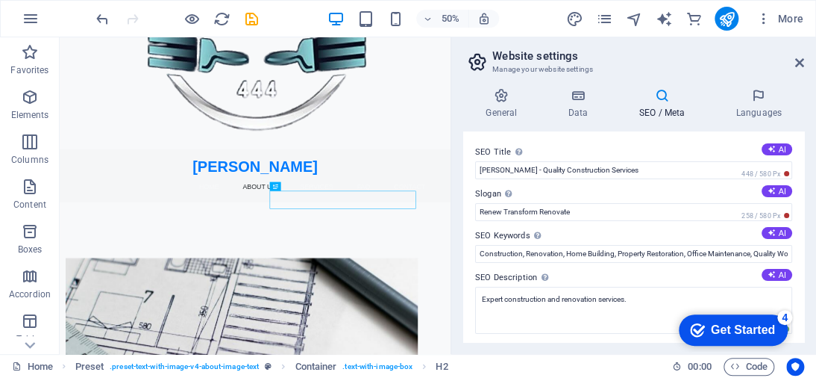
click at [673, 201] on label "Slogan The slogan of your website. AI" at bounding box center [633, 194] width 317 height 18
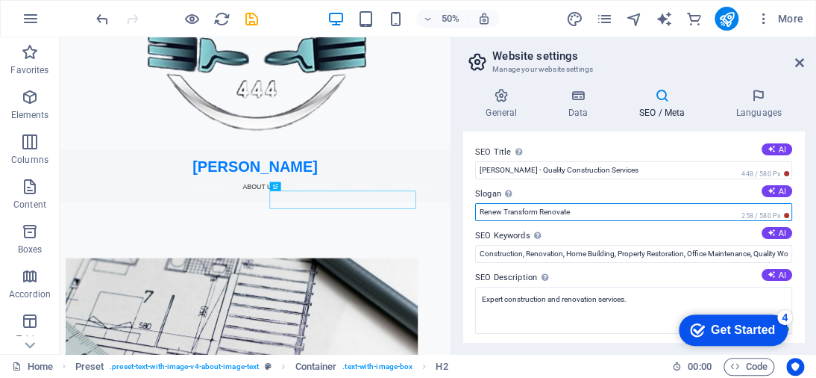
click at [673, 203] on input "Renew Transform Renovate" at bounding box center [633, 212] width 317 height 18
click at [505, 215] on input "Renew Transform Renovate" at bounding box center [633, 212] width 317 height 18
click at [542, 210] on input "Renew-Transform Renovate" at bounding box center [633, 212] width 317 height 18
click at [663, 216] on input "Renew-Transform-Renovate" at bounding box center [633, 212] width 317 height 18
type input "Renew-Transform-Renovate"
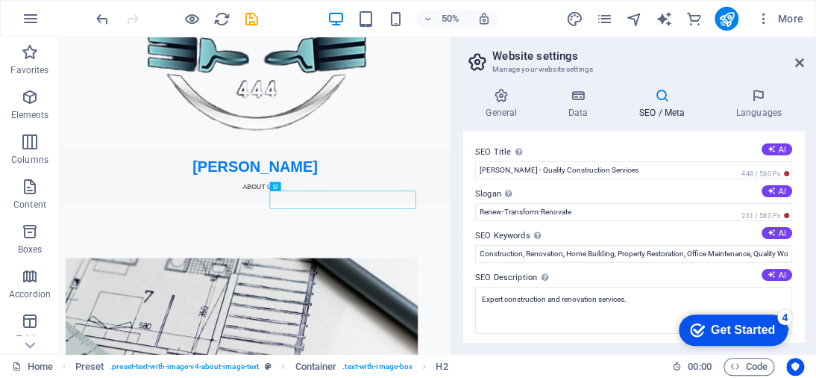
click at [657, 231] on label "SEO Keywords Comma-separated list of keywords representing your website. AI" at bounding box center [633, 236] width 317 height 18
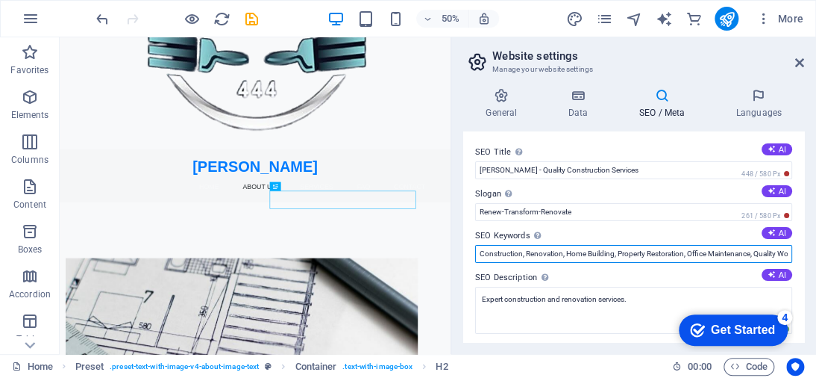
click at [657, 245] on input "Construction, Renovation, Home Building, Property Restoration, Office Maintenan…" at bounding box center [633, 254] width 317 height 18
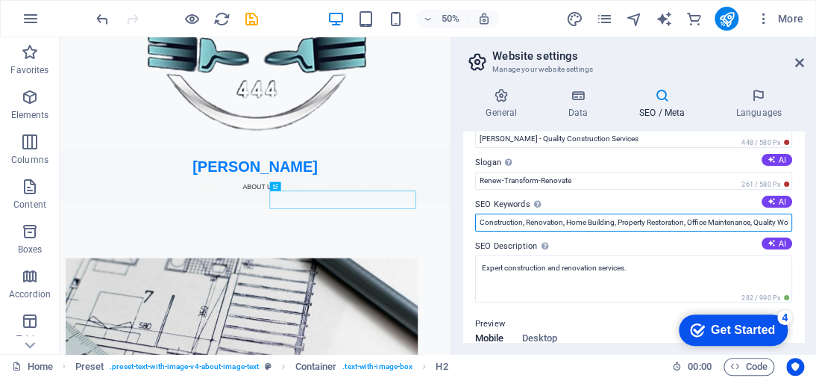
scroll to position [75, 0]
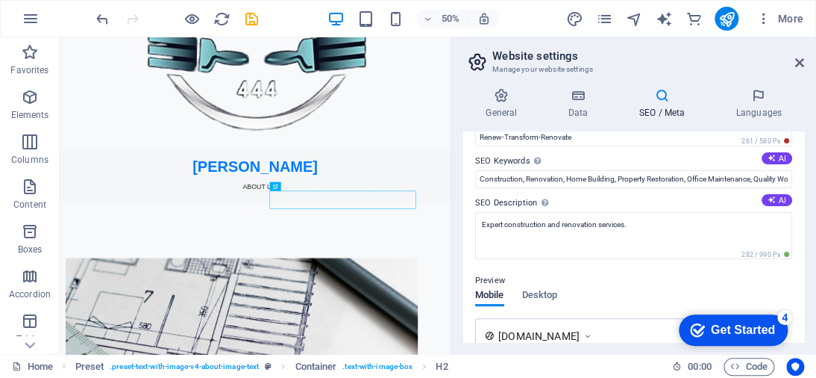
drag, startPoint x: 653, startPoint y: 338, endPoint x: 654, endPoint y: 296, distance: 41.8
click at [654, 298] on div "Preview Mobile Desktop www.example.com RN BuildSolutions - Quality Construction…" at bounding box center [633, 352] width 317 height 185
drag, startPoint x: 648, startPoint y: 272, endPoint x: 651, endPoint y: 248, distance: 24.0
click at [650, 253] on div "SEO Title The title of your website - make it something that stands out in sear…" at bounding box center [633, 236] width 341 height 210
click at [533, 293] on span "Desktop" at bounding box center [540, 296] width 36 height 21
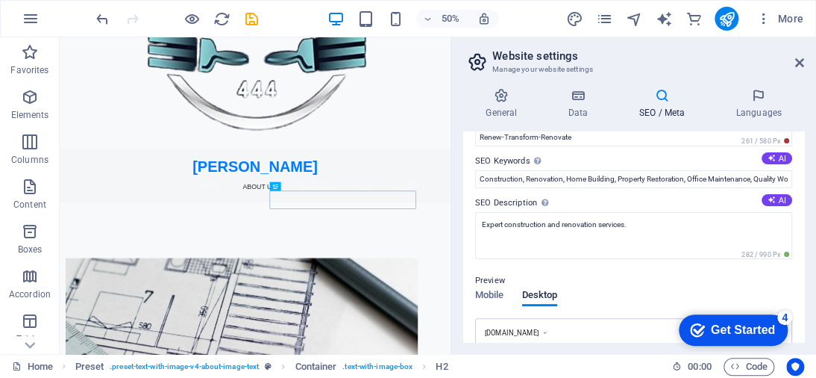
click at [547, 328] on div "[DOMAIN_NAME]" at bounding box center [634, 333] width 298 height 10
click at [553, 337] on div "RN BuildSolutions - Quality Construction Services - ..." at bounding box center [634, 345] width 298 height 16
click at [515, 354] on div "Home Preset . preset-text-with-image-v4-about-image-text Container . text-with-…" at bounding box center [408, 366] width 816 height 24
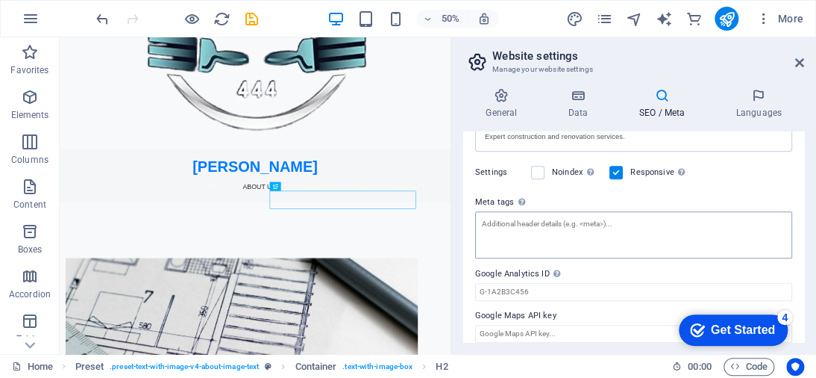
scroll to position [310, 0]
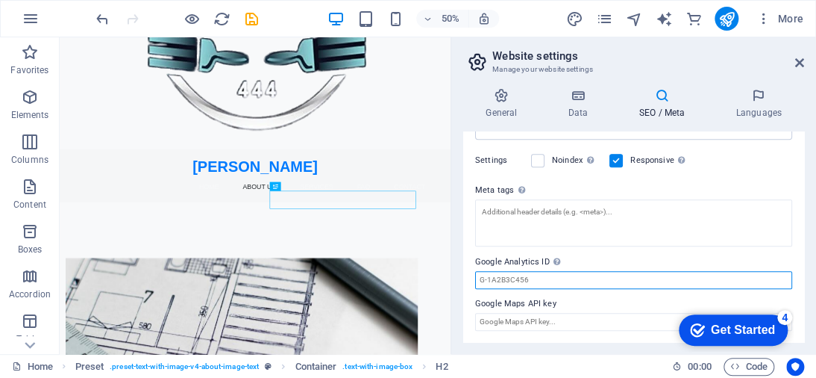
drag, startPoint x: 525, startPoint y: 280, endPoint x: 554, endPoint y: 278, distance: 28.4
click at [525, 279] on input "Google Analytics ID Please only add the Google Analytics ID. We automatically i…" at bounding box center [633, 280] width 317 height 18
click at [564, 275] on input "Google Analytics ID Please only add the Google Analytics ID. We automatically i…" at bounding box center [633, 280] width 317 height 18
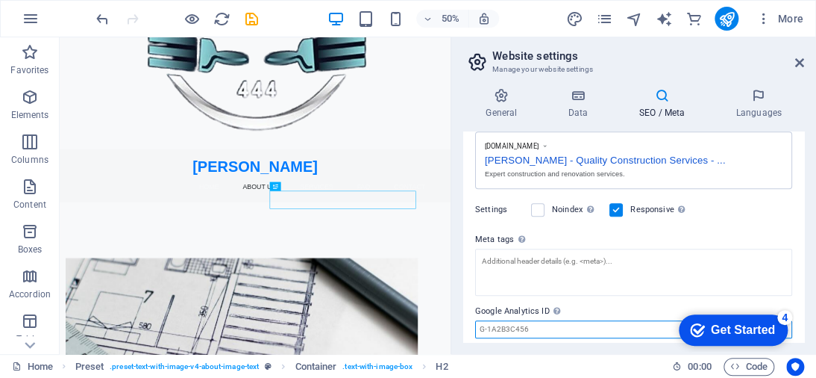
scroll to position [236, 0]
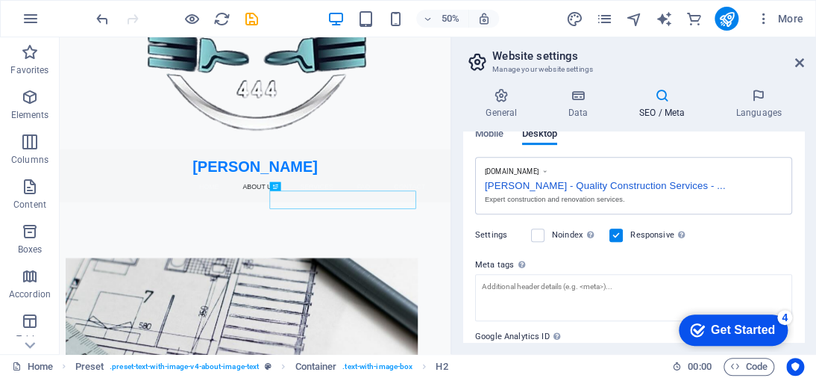
click at [678, 89] on icon at bounding box center [661, 95] width 91 height 15
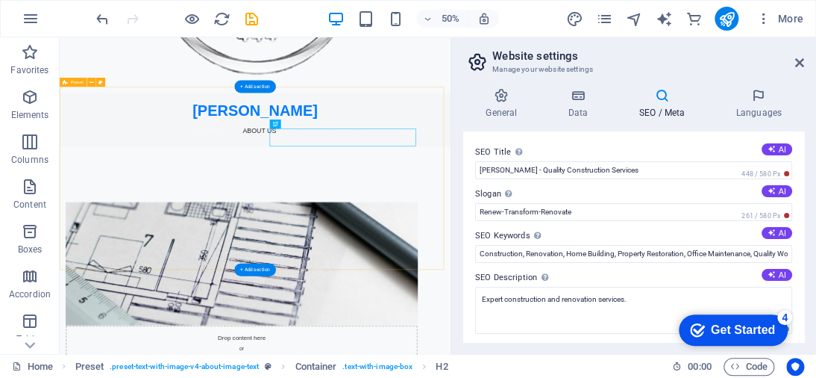
scroll to position [558, 0]
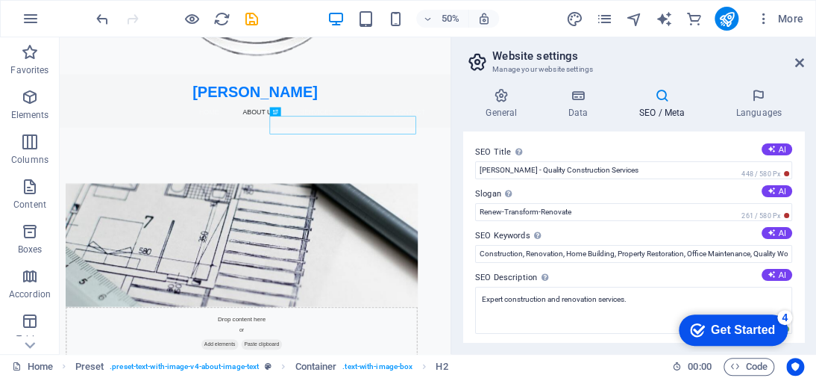
click at [815, 56] on aside "Website settings Manage your website settings General Data SEO / Meta Languages…" at bounding box center [634, 195] width 366 height 316
click at [796, 60] on icon at bounding box center [799, 63] width 9 height 12
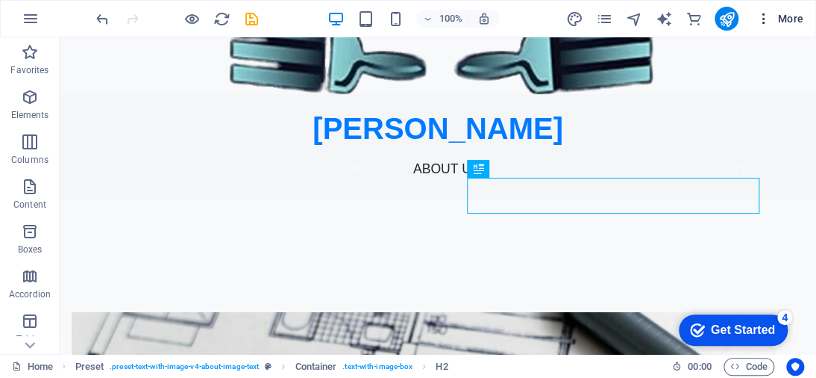
click at [764, 16] on icon "button" at bounding box center [764, 18] width 15 height 15
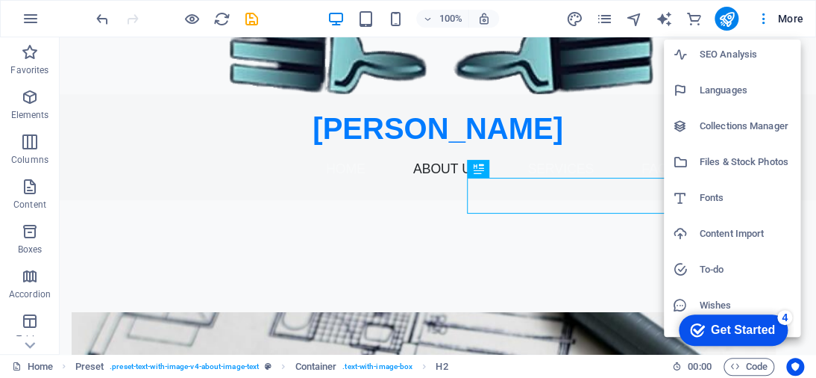
scroll to position [97, 0]
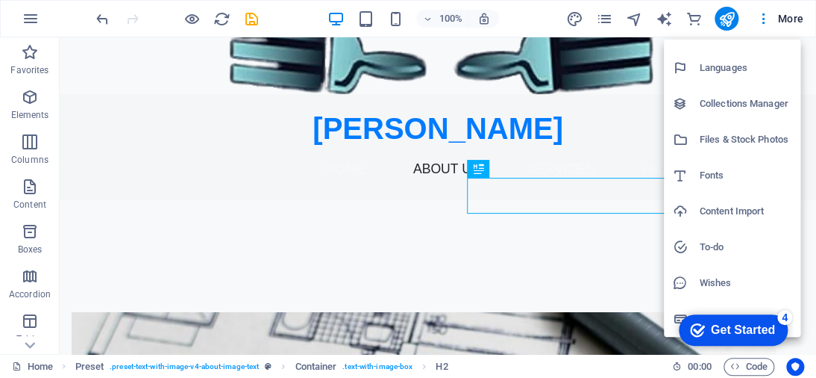
click at [759, 266] on li "Wishes" at bounding box center [732, 283] width 137 height 36
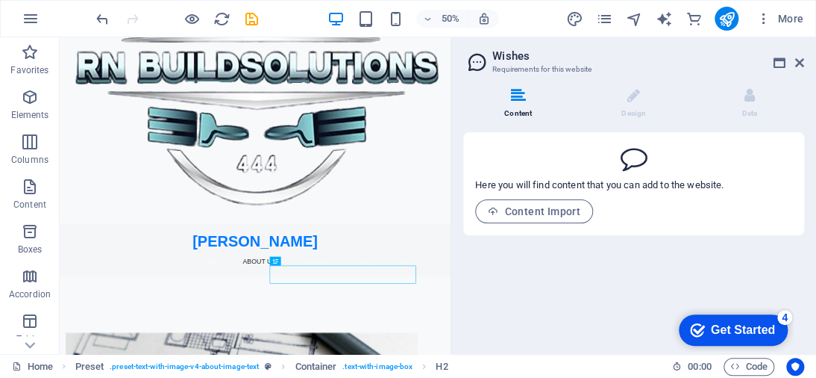
drag, startPoint x: 756, startPoint y: 317, endPoint x: 707, endPoint y: 342, distance: 55.1
click html "checkmark Get Started 4 First Steps in the Editor Let's guide you through the t…"
drag, startPoint x: 46, startPoint y: 9, endPoint x: 543, endPoint y: 332, distance: 592.8
click at [543, 333] on div "Content Design Data Here you will find content that you can add to the website.…" at bounding box center [633, 215] width 365 height 278
click at [748, 364] on span "Code" at bounding box center [749, 366] width 37 height 18
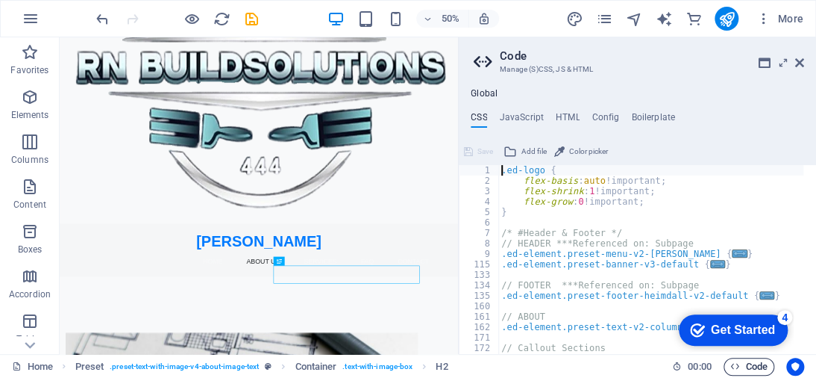
click at [737, 364] on icon "button" at bounding box center [736, 366] width 10 height 10
click at [731, 364] on icon "button" at bounding box center [736, 366] width 10 height 10
click at [728, 364] on button "Code" at bounding box center [749, 366] width 51 height 18
click at [751, 328] on div "Get Started" at bounding box center [743, 329] width 64 height 13
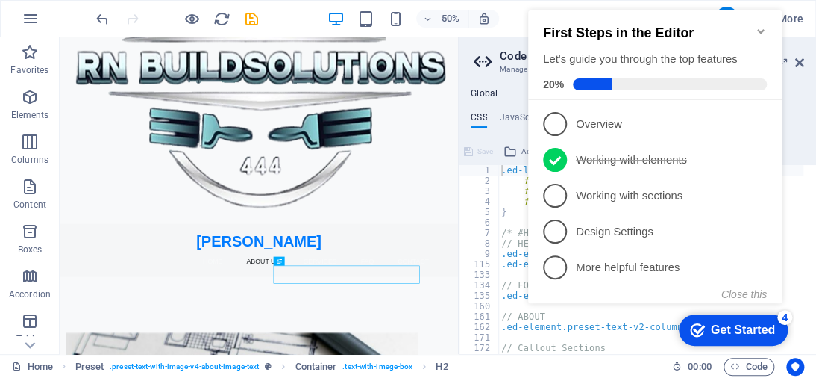
click at [724, 325] on div "Get Started" at bounding box center [743, 329] width 64 height 13
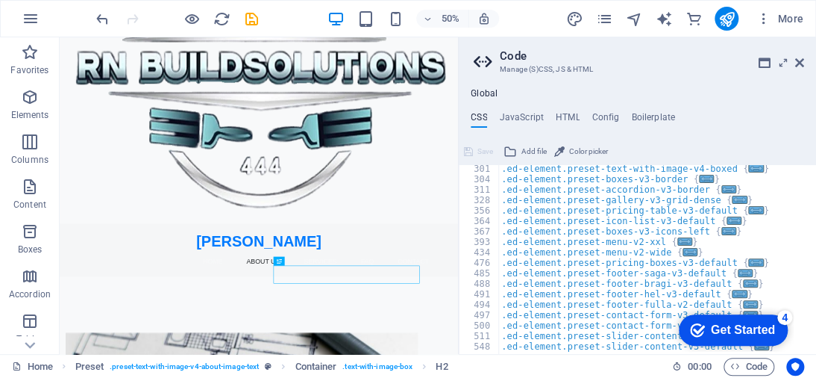
scroll to position [503, 0]
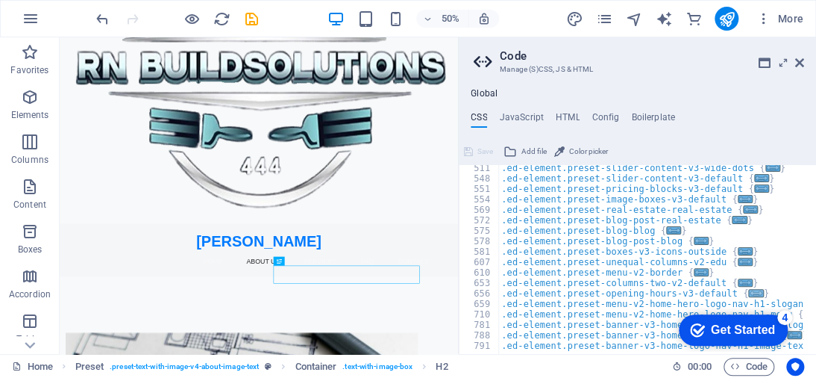
type textarea ".ed-element.preset-opening-hours-v3-default {"
click at [749, 290] on span "..." at bounding box center [756, 293] width 15 height 8
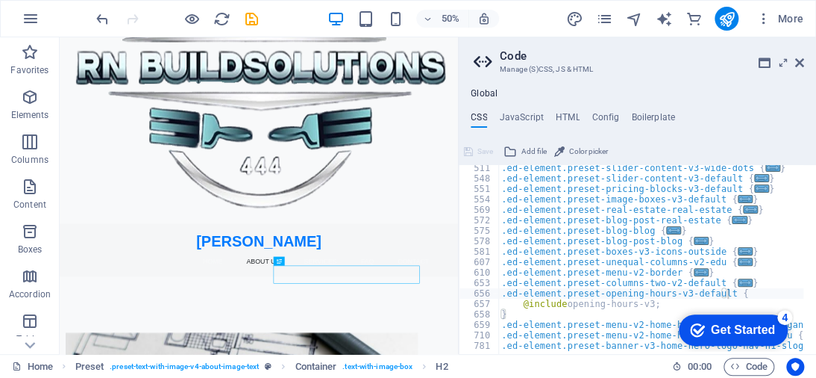
click at [475, 60] on icon at bounding box center [485, 61] width 22 height 21
click at [742, 323] on div "Get Started" at bounding box center [743, 329] width 64 height 13
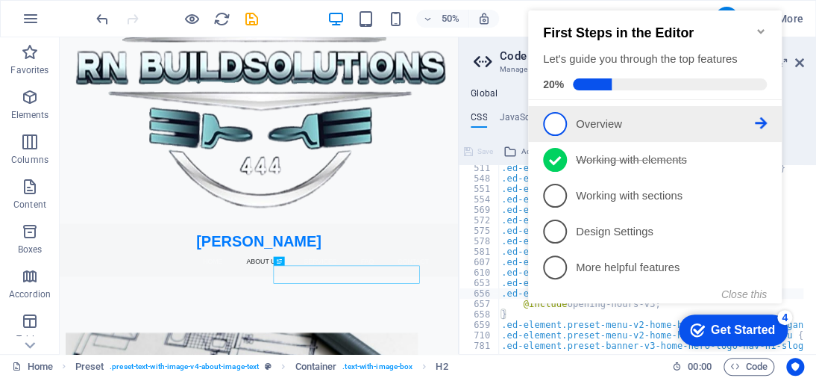
click at [624, 126] on p "Overview - incomplete" at bounding box center [665, 124] width 179 height 16
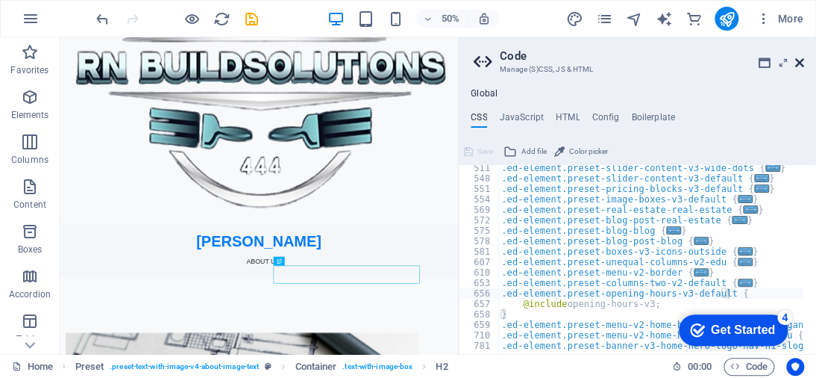
click at [796, 61] on icon at bounding box center [799, 63] width 9 height 12
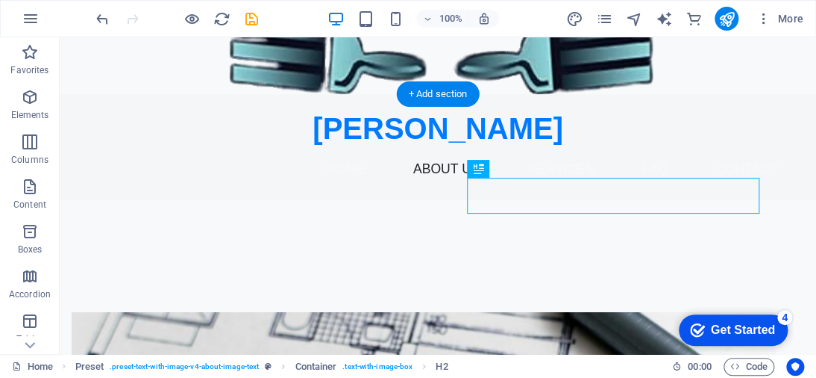
scroll to position [0, 0]
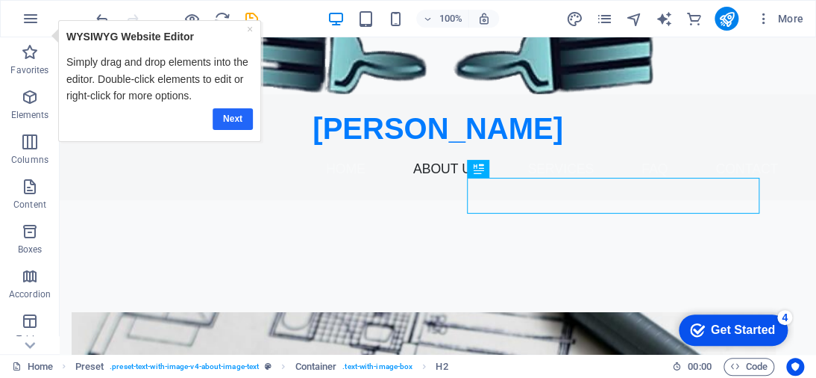
click at [243, 118] on link "Next" at bounding box center [232, 118] width 40 height 22
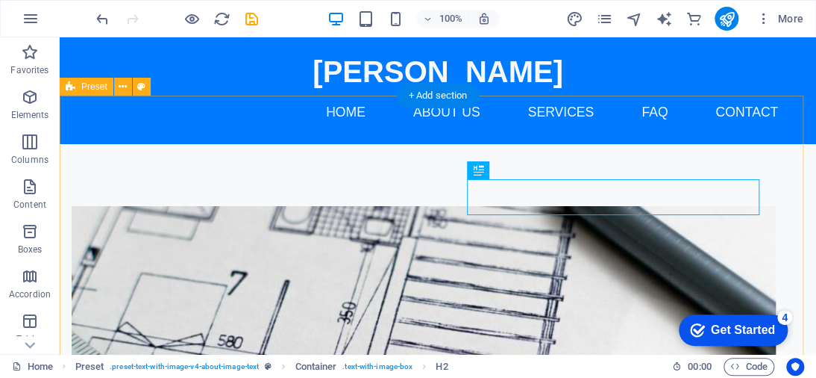
scroll to position [185, 0]
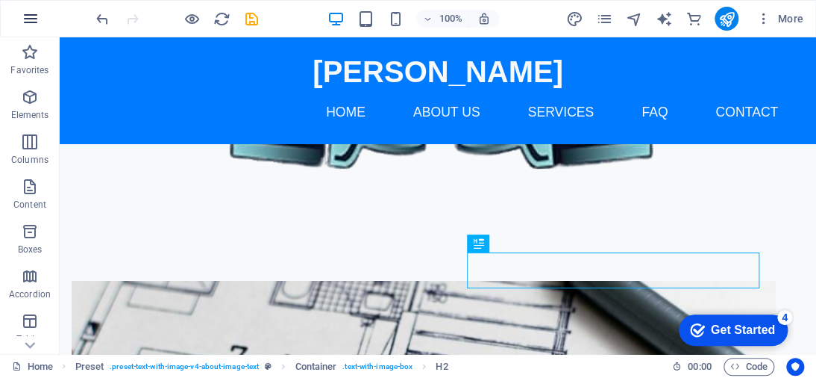
click at [31, 19] on icon "button" at bounding box center [31, 19] width 18 height 18
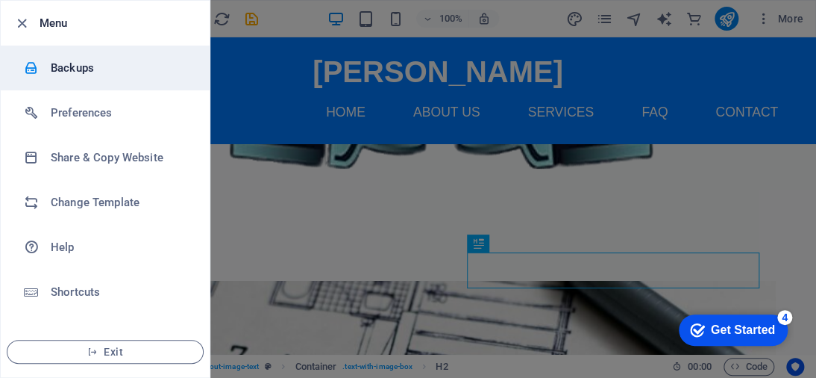
click at [112, 72] on h6 "Backups" at bounding box center [120, 68] width 138 height 18
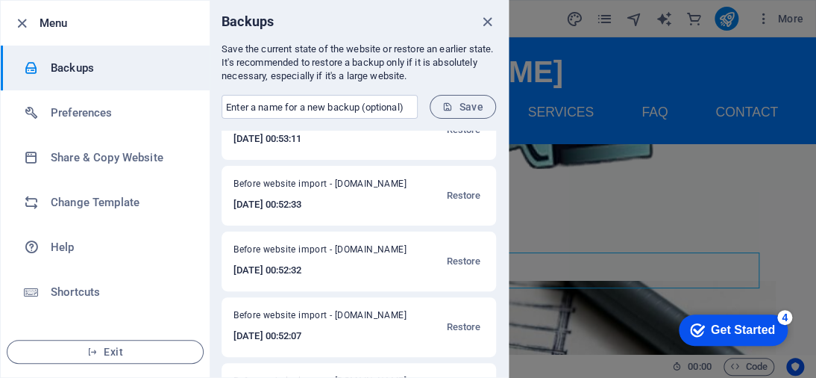
scroll to position [373, 0]
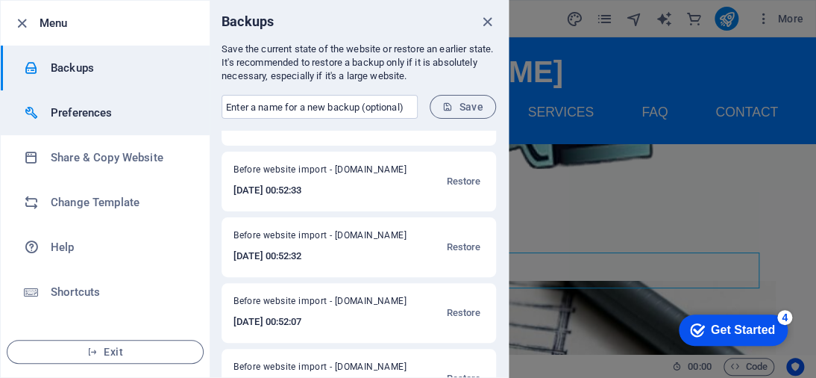
click at [87, 125] on li "Preferences" at bounding box center [105, 112] width 209 height 45
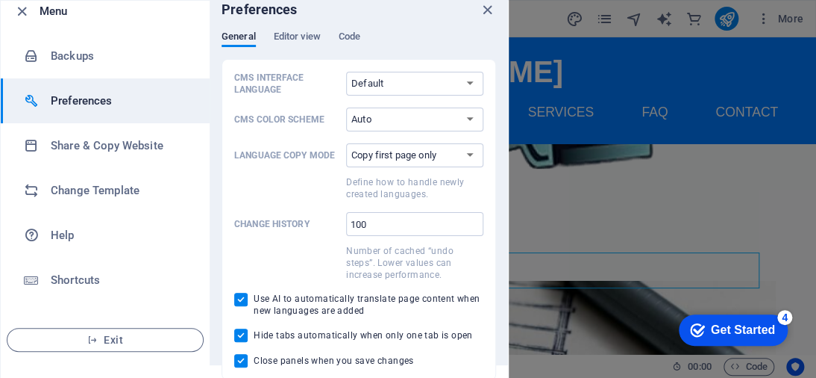
scroll to position [15, 0]
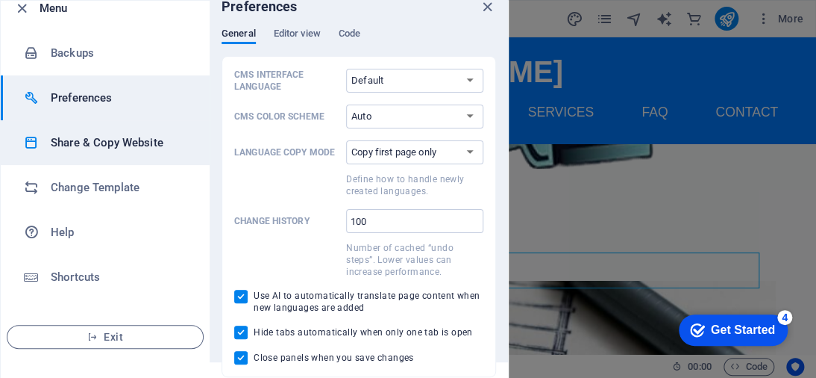
click at [107, 150] on h6 "Share & Copy Website" at bounding box center [120, 143] width 138 height 18
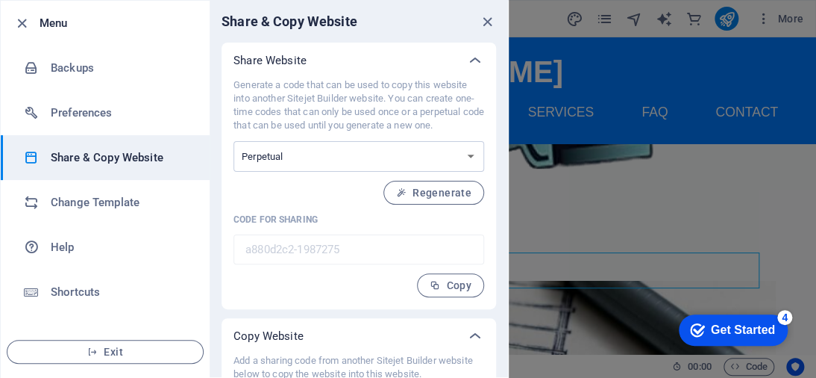
click at [428, 177] on div "Generate a code that can be used to copy this website into another Sitejet Buil…" at bounding box center [359, 187] width 251 height 219
click at [434, 186] on button "Regenerate" at bounding box center [434, 193] width 101 height 24
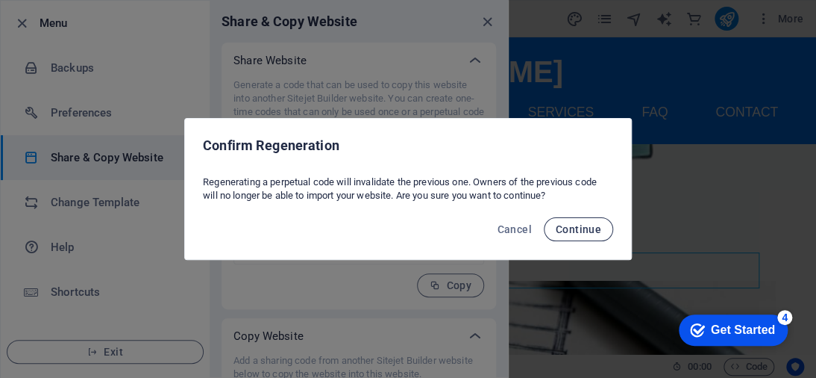
click at [575, 232] on span "Continue" at bounding box center [579, 229] width 46 height 12
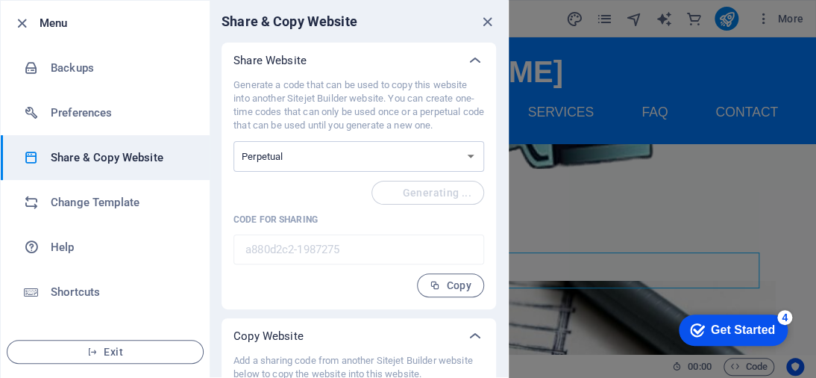
type input "129ea1ea-1987275"
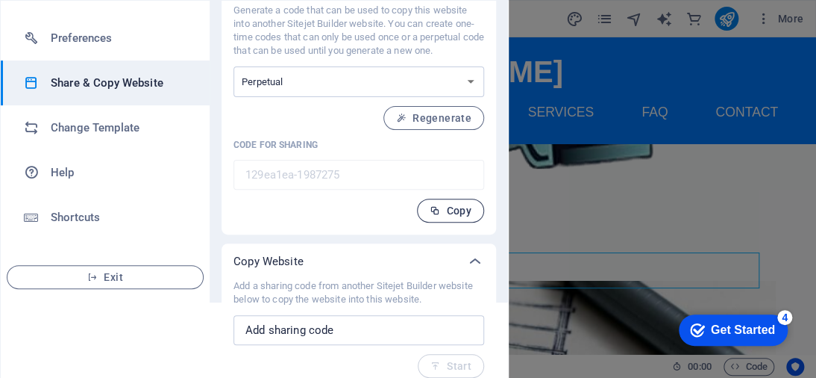
click at [457, 213] on span "Copy" at bounding box center [451, 210] width 42 height 12
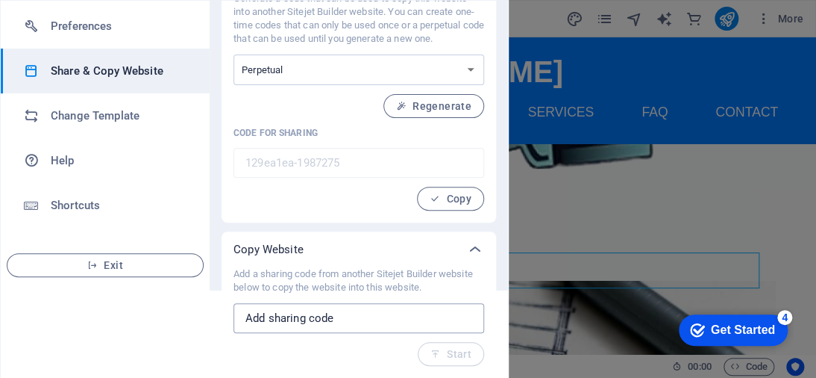
click at [343, 316] on input "text" at bounding box center [359, 318] width 251 height 30
paste input "129ea1ea-1987275"
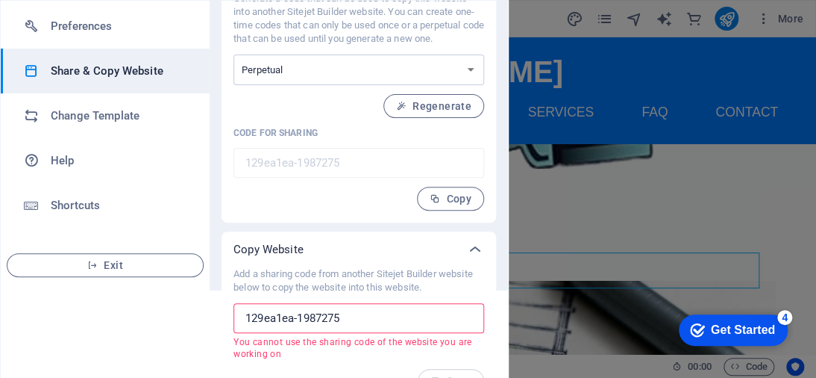
scroll to position [113, 0]
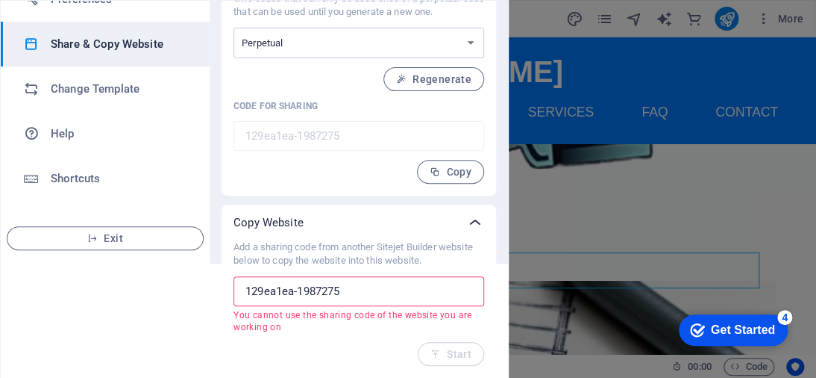
type input "129ea1ea-1987275"
click at [473, 216] on icon at bounding box center [475, 222] width 18 height 18
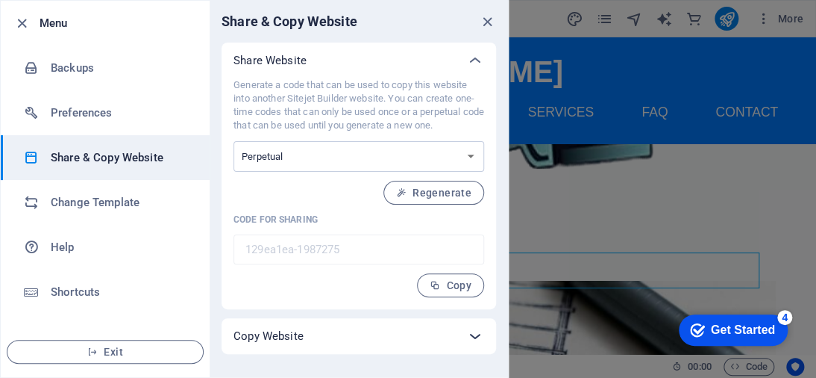
scroll to position [0, 0]
click at [466, 290] on button "Copy" at bounding box center [450, 285] width 67 height 24
click at [23, 24] on icon "button" at bounding box center [21, 23] width 17 height 17
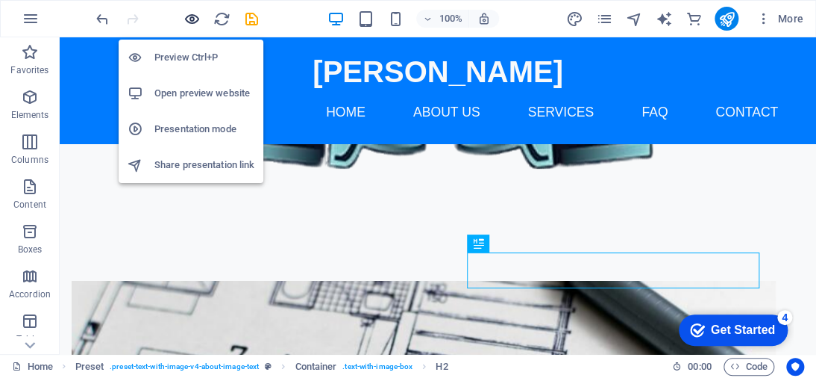
click at [184, 16] on icon "button" at bounding box center [192, 18] width 17 height 17
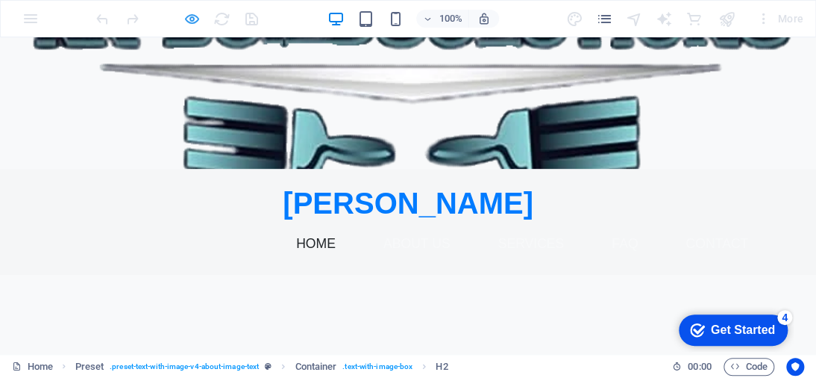
click at [187, 9] on div at bounding box center [176, 19] width 167 height 24
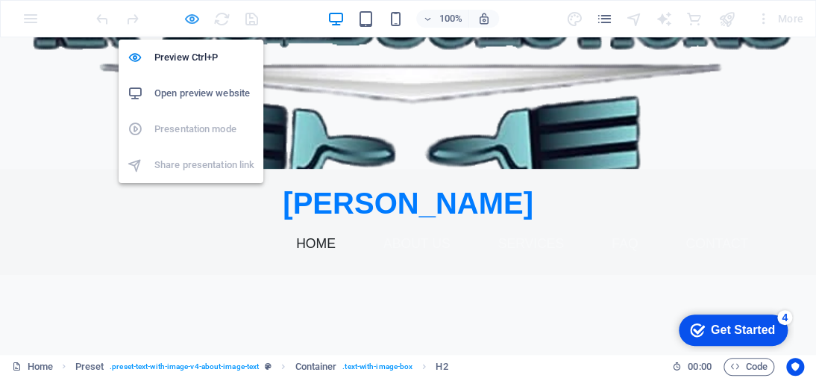
click at [187, 16] on icon "button" at bounding box center [192, 18] width 17 height 17
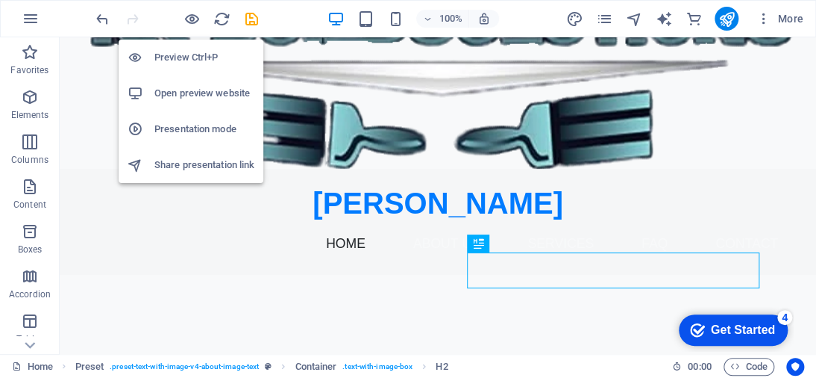
click at [191, 162] on h6 "Share presentation link" at bounding box center [204, 165] width 100 height 18
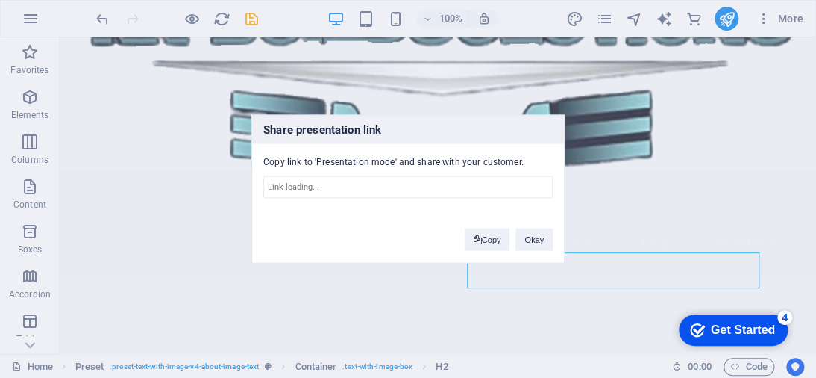
type input "[URL][DOMAIN_NAME]"
click at [496, 243] on button "Copy" at bounding box center [488, 239] width 46 height 22
click at [35, 24] on div "Share presentation link Copy link to 'Presentation mode' and share with your cu…" at bounding box center [408, 189] width 816 height 378
drag, startPoint x: 255, startPoint y: 119, endPoint x: 307, endPoint y: 137, distance: 55.2
click at [256, 119] on h3 "Share presentation link" at bounding box center [408, 130] width 312 height 28
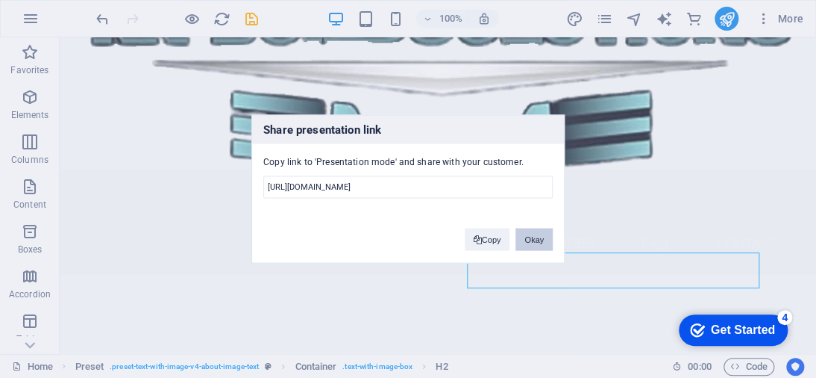
click at [531, 240] on button "Okay" at bounding box center [534, 239] width 37 height 22
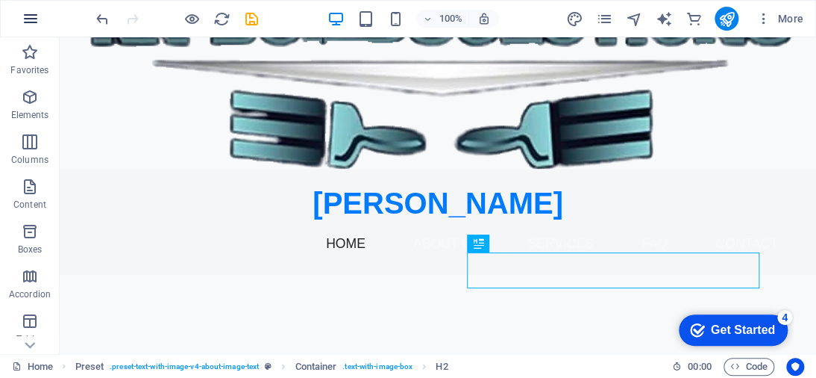
click at [36, 19] on icon "button" at bounding box center [31, 19] width 18 height 18
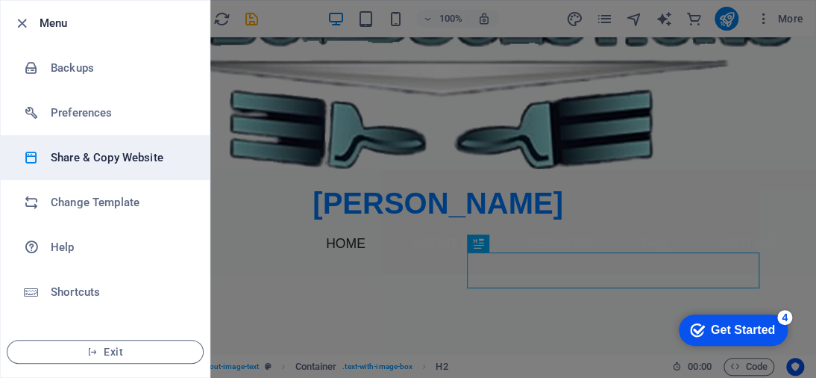
click at [124, 154] on h6 "Share & Copy Website" at bounding box center [120, 157] width 138 height 18
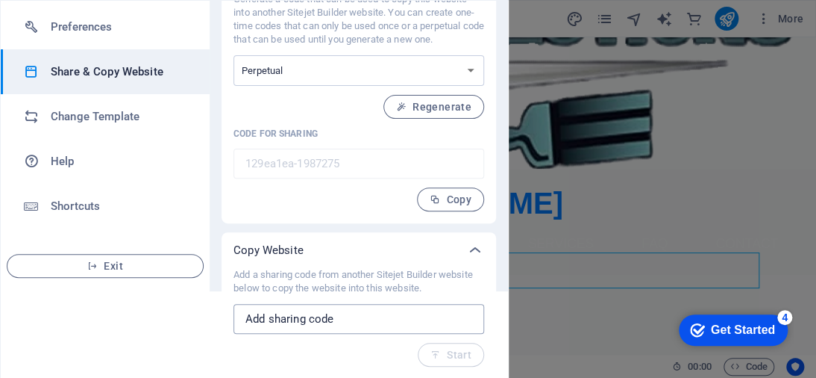
scroll to position [87, 0]
click at [332, 171] on input "129ea1ea-1987275" at bounding box center [359, 163] width 251 height 30
click at [337, 158] on input "129ea1ea-1987275" at bounding box center [359, 163] width 251 height 30
drag, startPoint x: 295, startPoint y: 124, endPoint x: 311, endPoint y: 220, distance: 97.5
click at [295, 128] on div "Generate a code that can be used to copy this website into another Sitejet Buil…" at bounding box center [359, 101] width 251 height 219
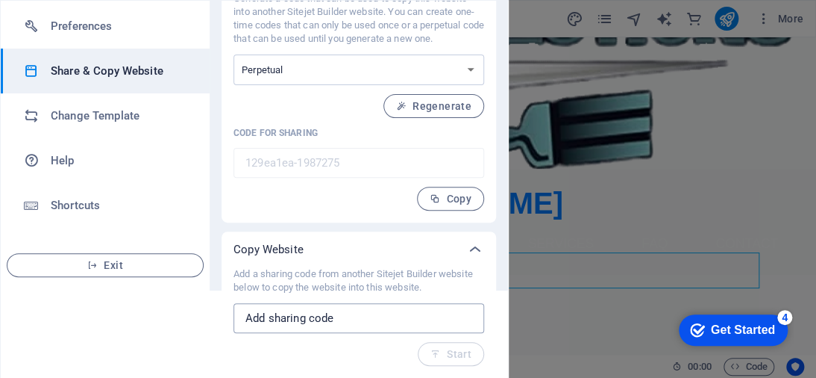
click at [299, 319] on input "text" at bounding box center [359, 318] width 251 height 30
paste input "[URL][DOMAIN_NAME]"
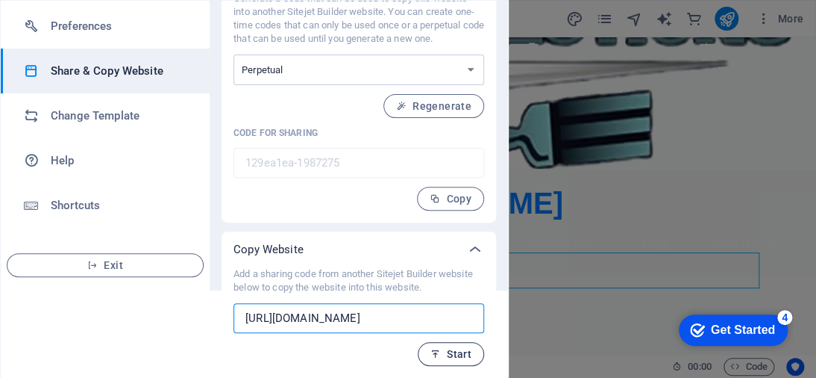
type input "[URL][DOMAIN_NAME]"
click at [439, 352] on icon "button" at bounding box center [436, 353] width 10 height 10
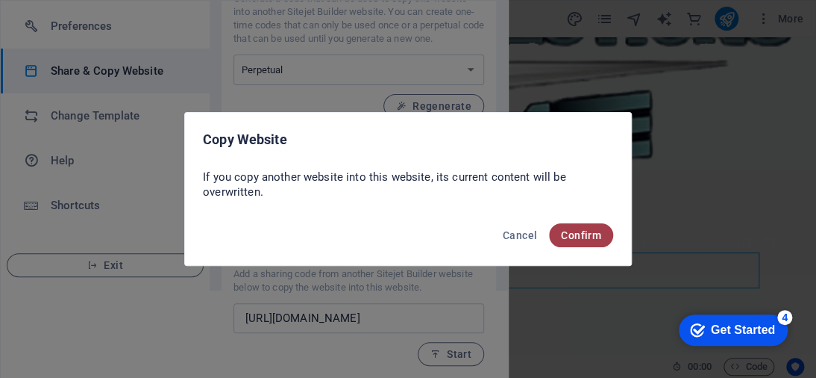
click at [582, 242] on button "Confirm" at bounding box center [581, 235] width 64 height 24
click at [573, 231] on span "Confirm" at bounding box center [581, 235] width 40 height 12
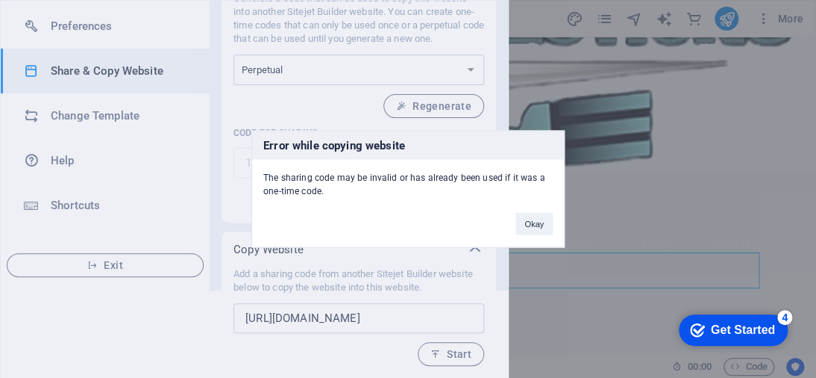
click at [534, 225] on button "Okay" at bounding box center [534, 224] width 37 height 22
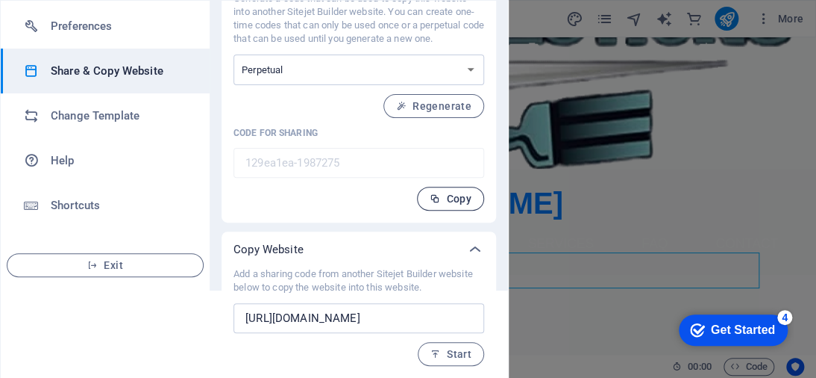
click at [448, 195] on span "Copy" at bounding box center [451, 199] width 42 height 12
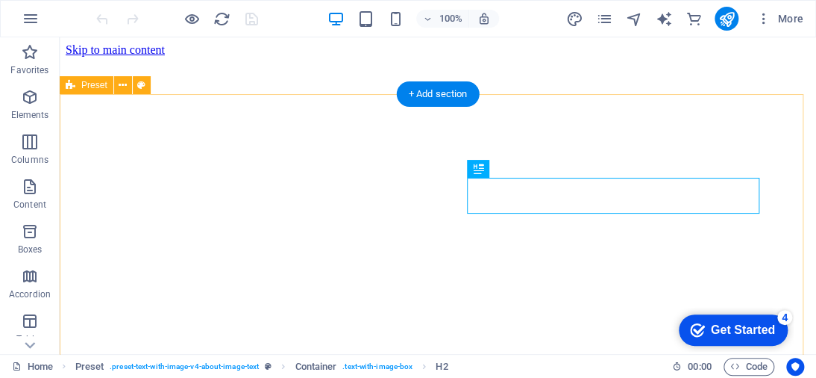
scroll to position [260, 0]
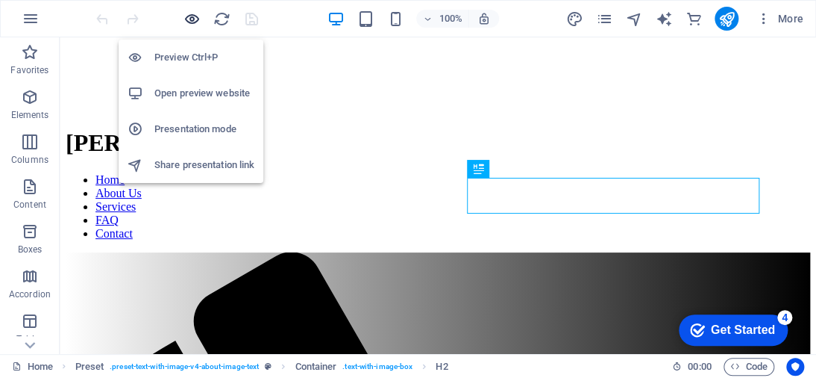
click at [188, 19] on icon "button" at bounding box center [192, 18] width 17 height 17
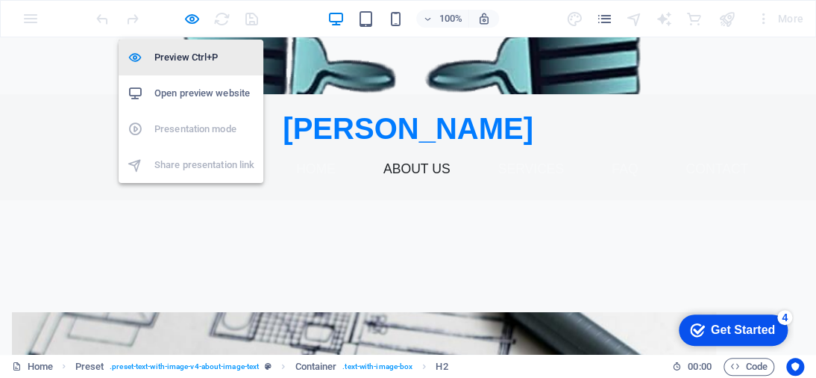
click at [203, 60] on h6 "Preview Ctrl+P" at bounding box center [204, 58] width 100 height 18
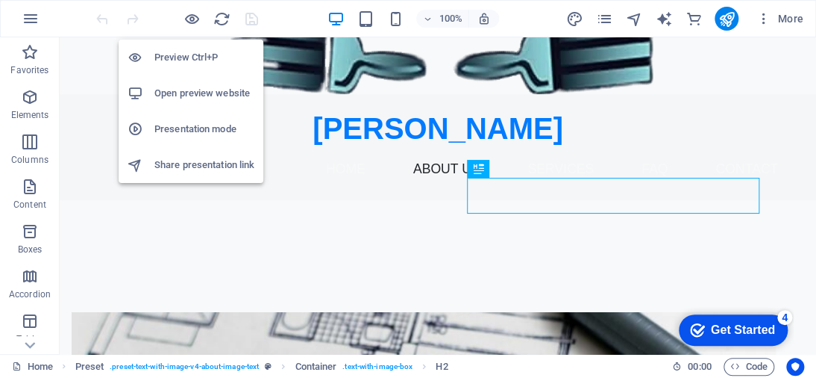
click at [187, 124] on h6 "Presentation mode" at bounding box center [204, 129] width 100 height 18
click at [186, 18] on icon "button" at bounding box center [192, 18] width 17 height 17
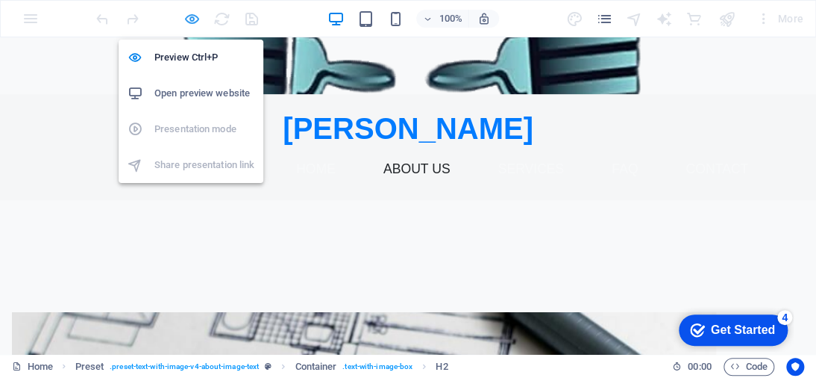
click at [190, 25] on icon "button" at bounding box center [192, 18] width 17 height 17
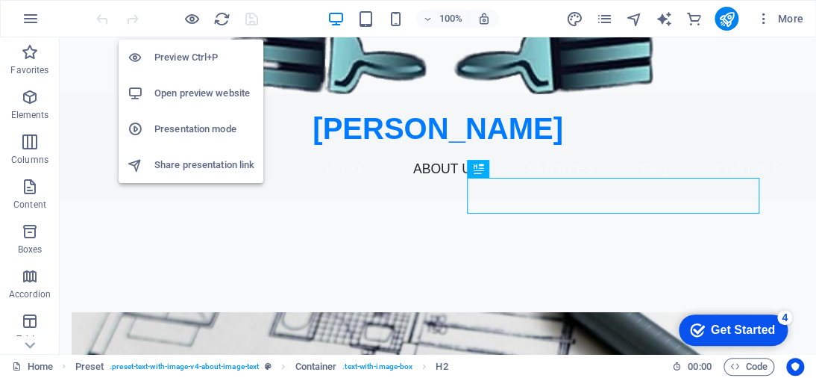
click at [199, 89] on h6 "Open preview website" at bounding box center [204, 93] width 100 height 18
click at [175, 123] on h6 "Presentation mode" at bounding box center [204, 129] width 100 height 18
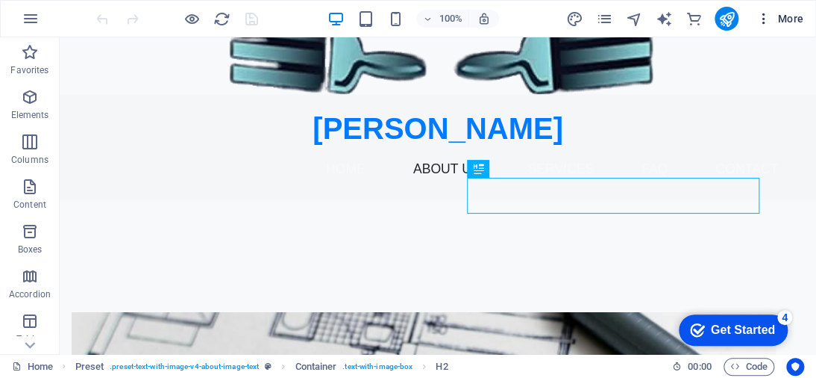
click at [760, 16] on icon "button" at bounding box center [764, 18] width 15 height 15
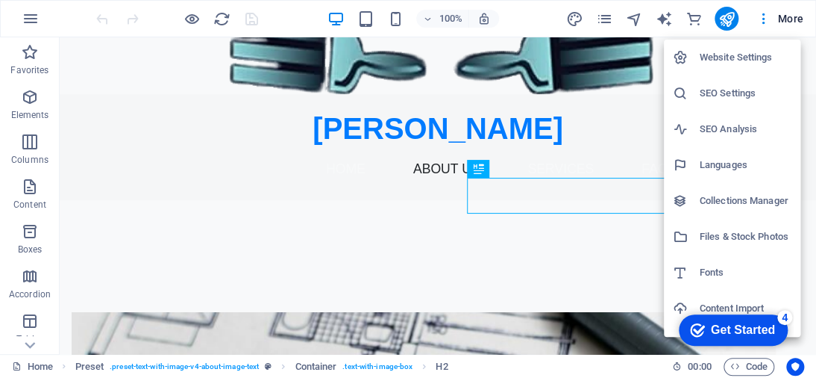
click at [747, 84] on h6 "SEO Settings" at bounding box center [746, 93] width 92 height 18
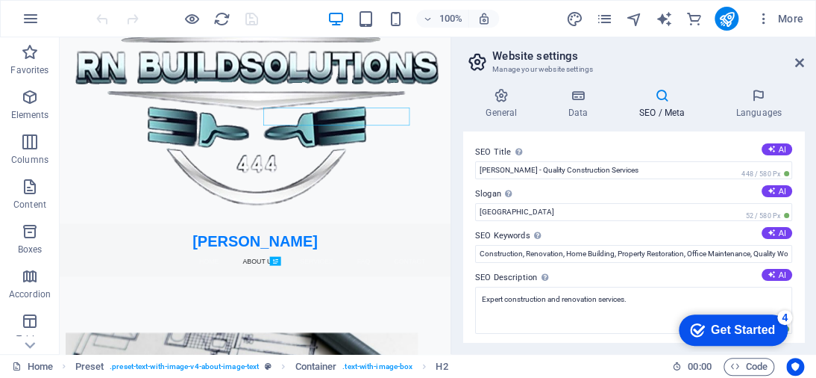
click at [742, 75] on h6 "SEO Settings" at bounding box center [754, 70] width 69 height 10
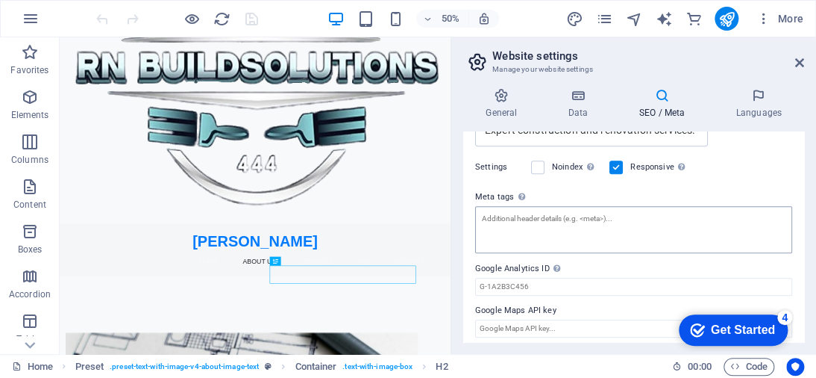
scroll to position [373, 0]
click at [666, 98] on icon at bounding box center [661, 95] width 91 height 15
click at [573, 107] on h4 "Data" at bounding box center [580, 103] width 71 height 31
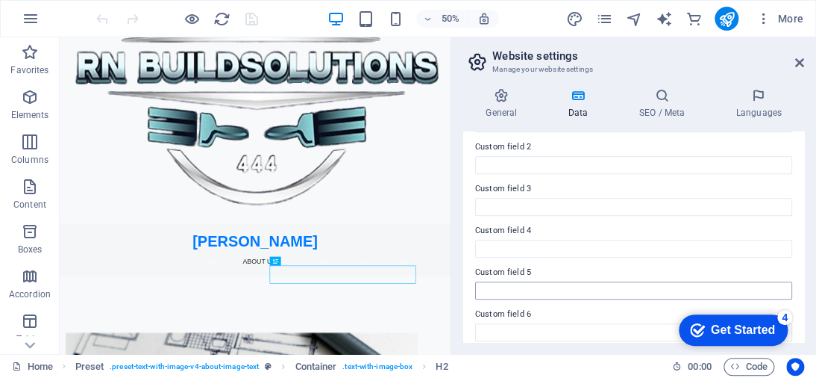
scroll to position [506, 0]
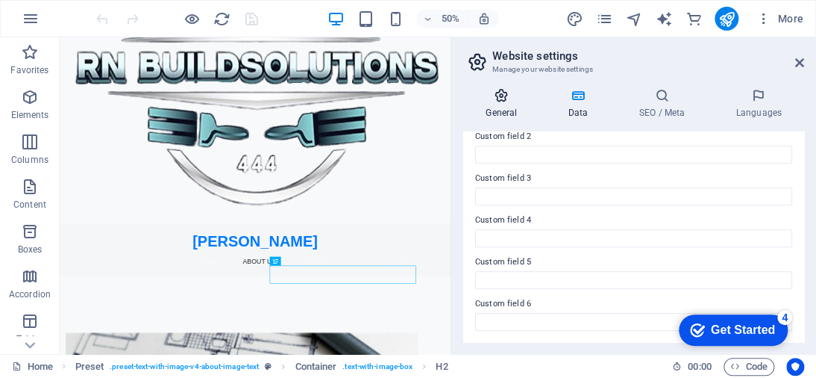
click at [497, 111] on h4 "General" at bounding box center [504, 103] width 82 height 31
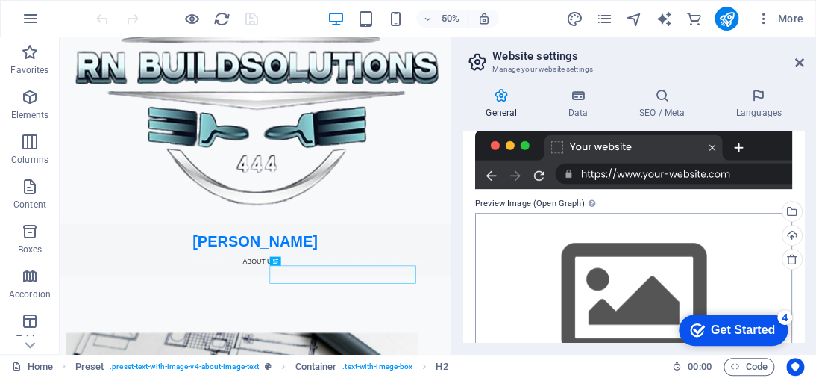
scroll to position [347, 0]
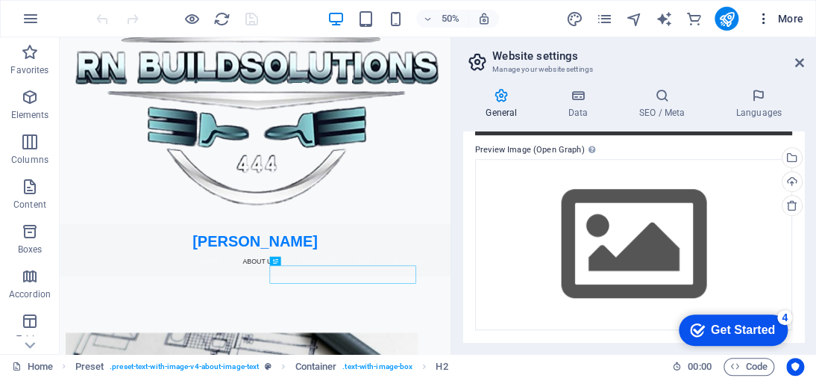
click at [766, 21] on icon "button" at bounding box center [764, 18] width 15 height 15
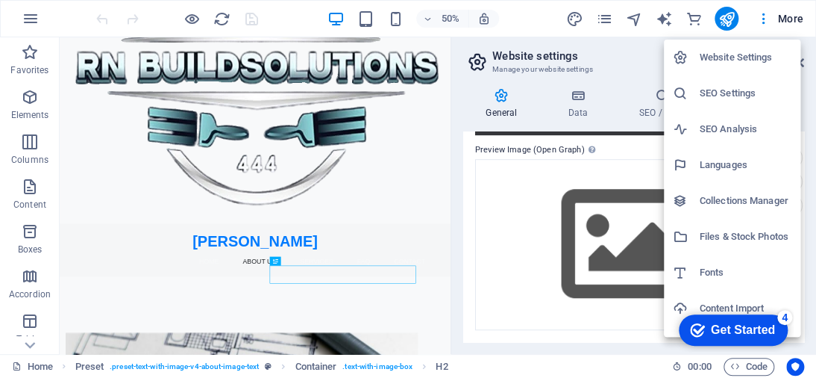
click at [747, 93] on h6 "SEO Settings" at bounding box center [746, 93] width 92 height 18
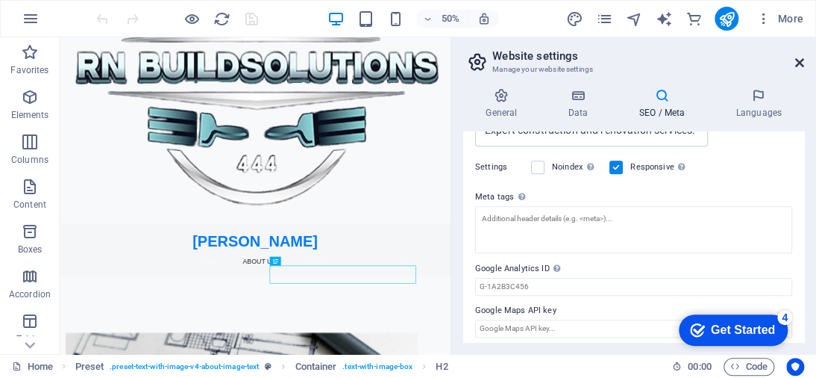
click at [796, 64] on icon at bounding box center [799, 63] width 9 height 12
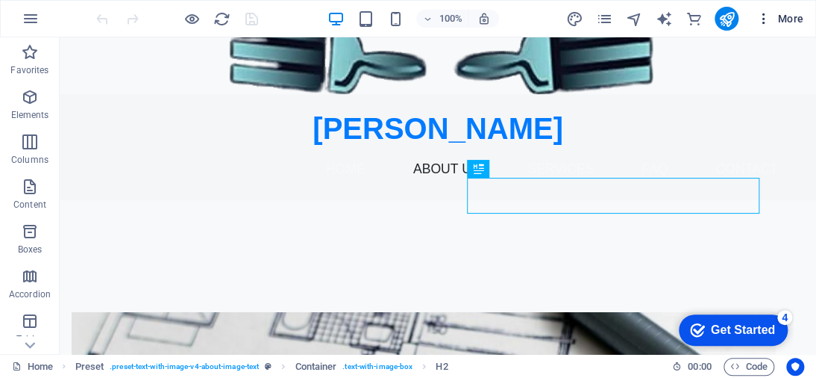
click at [766, 16] on icon "button" at bounding box center [764, 18] width 15 height 15
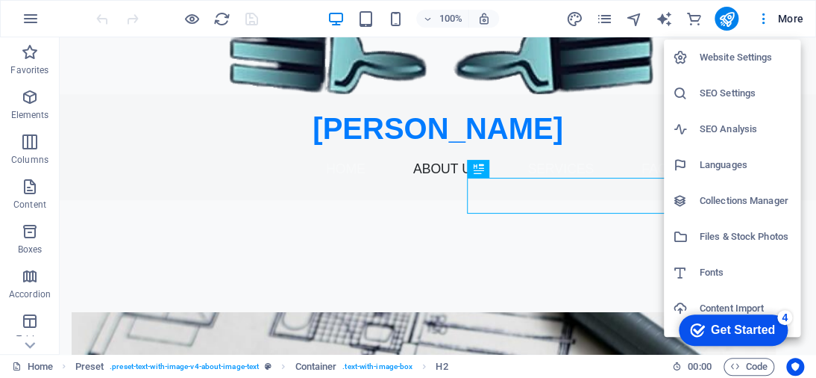
click at [763, 55] on h6 "Website Settings" at bounding box center [746, 58] width 92 height 18
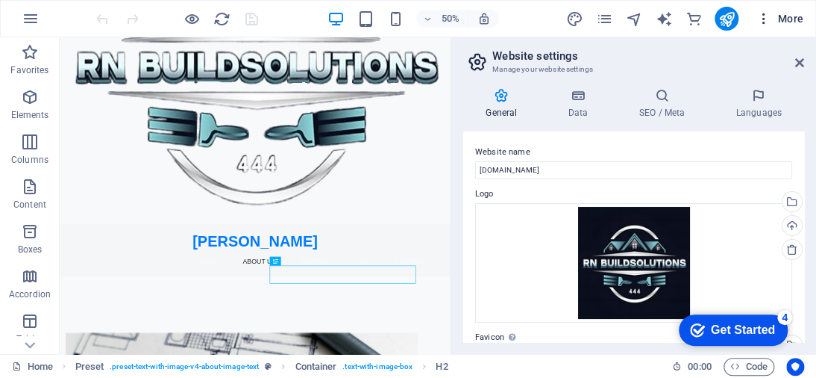
click at [763, 22] on icon "button" at bounding box center [764, 18] width 15 height 15
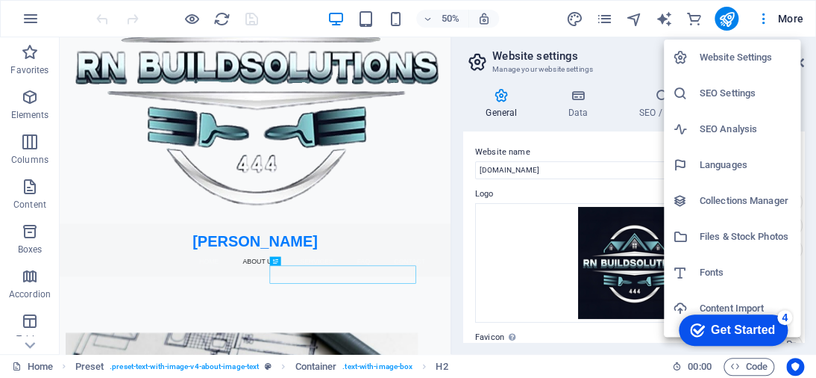
scroll to position [75, 0]
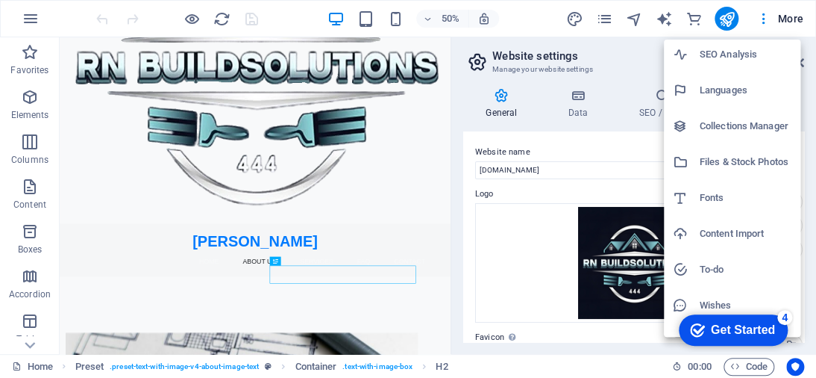
click at [743, 126] on h6 "Collections Manager" at bounding box center [746, 126] width 92 height 18
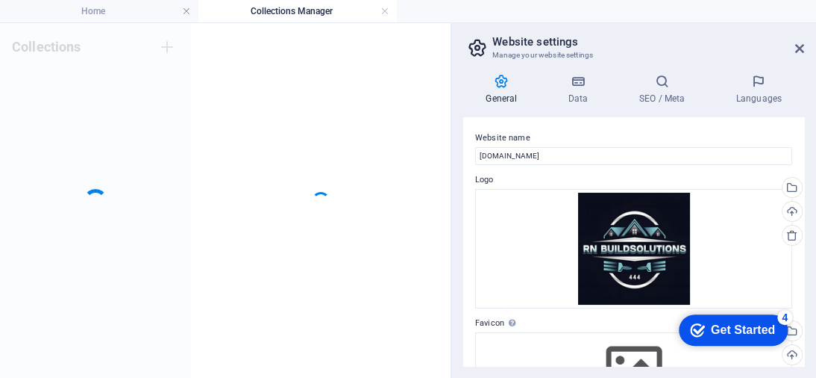
scroll to position [0, 0]
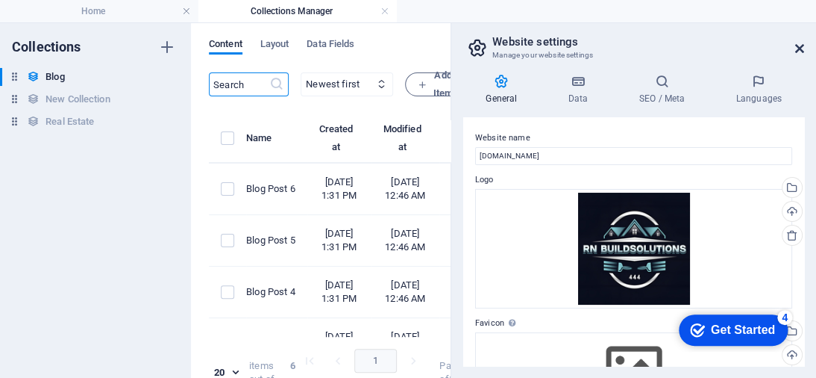
click at [795, 49] on icon at bounding box center [799, 49] width 9 height 12
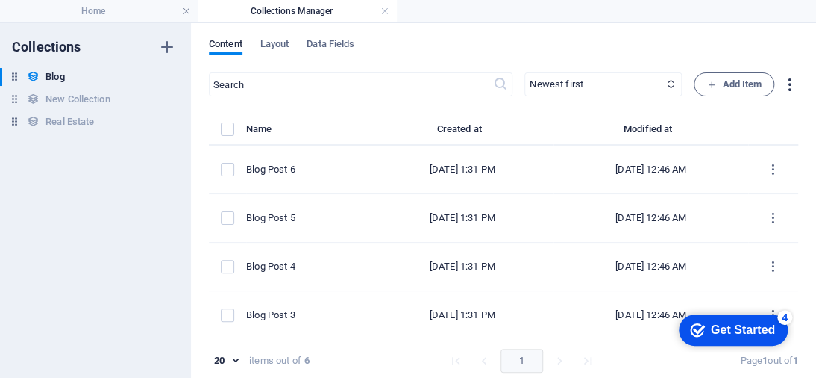
click at [792, 84] on icon "button" at bounding box center [789, 84] width 17 height 17
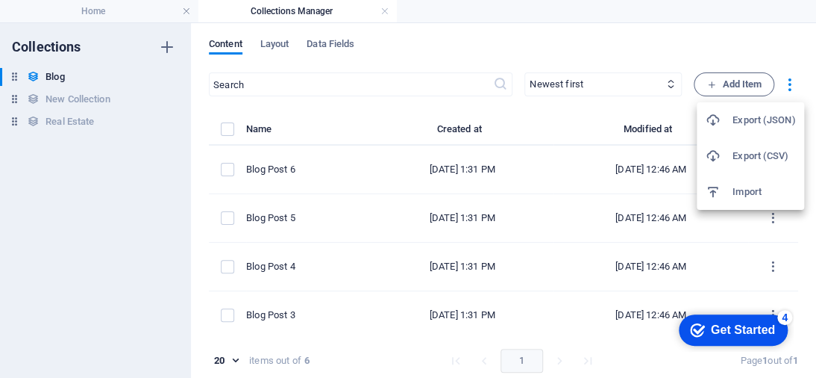
click at [337, 43] on div at bounding box center [408, 189] width 816 height 378
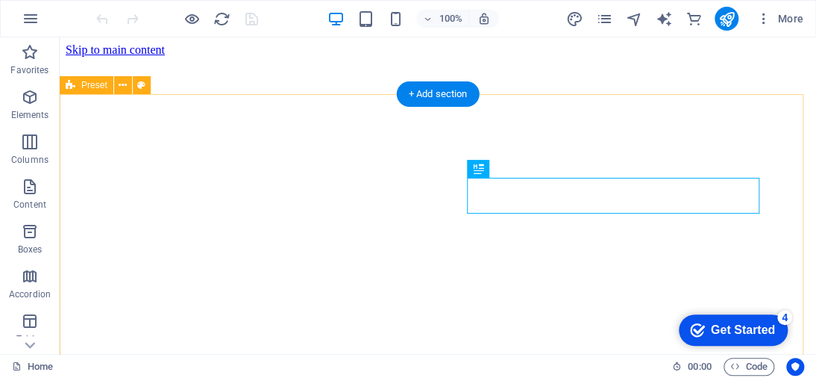
scroll to position [260, 0]
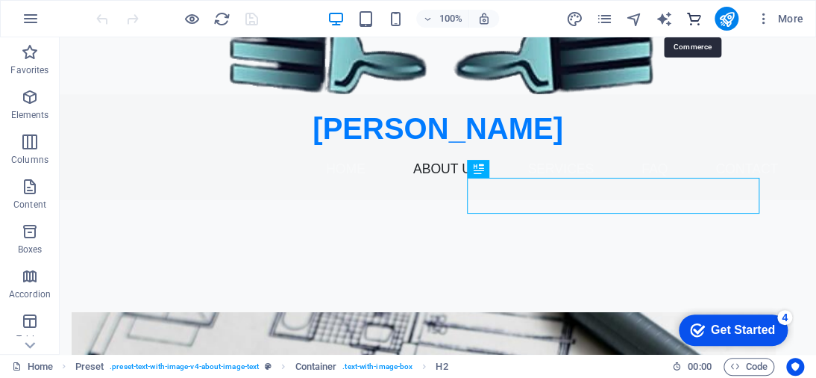
click at [689, 18] on icon "commerce" at bounding box center [693, 18] width 17 height 17
click at [693, 19] on icon "commerce" at bounding box center [693, 18] width 17 height 17
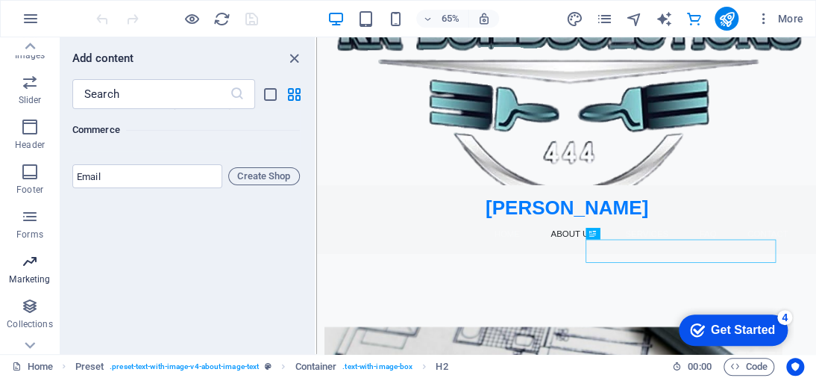
scroll to position [400, 0]
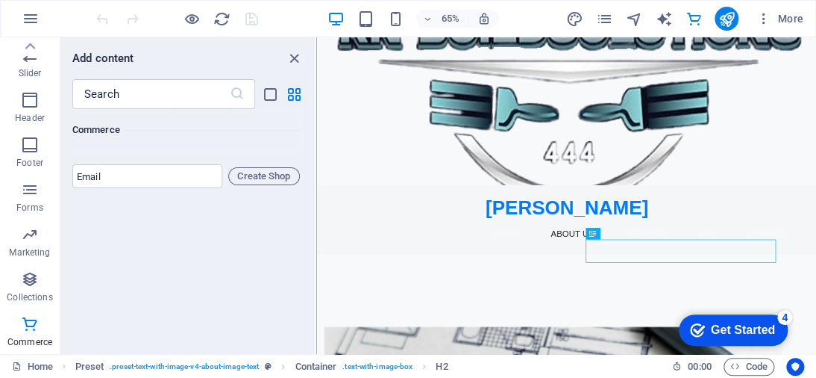
click at [737, 4] on div "65% More" at bounding box center [408, 19] width 815 height 36
click at [769, 17] on icon "button" at bounding box center [764, 18] width 15 height 15
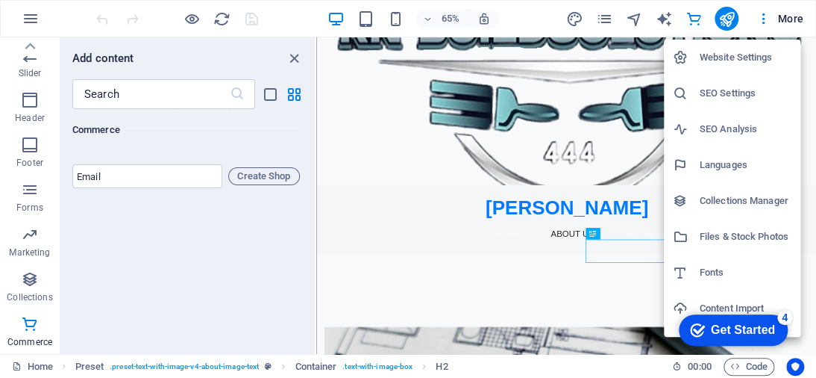
scroll to position [0, 0]
click at [739, 127] on h6 "SEO Analysis" at bounding box center [746, 129] width 92 height 18
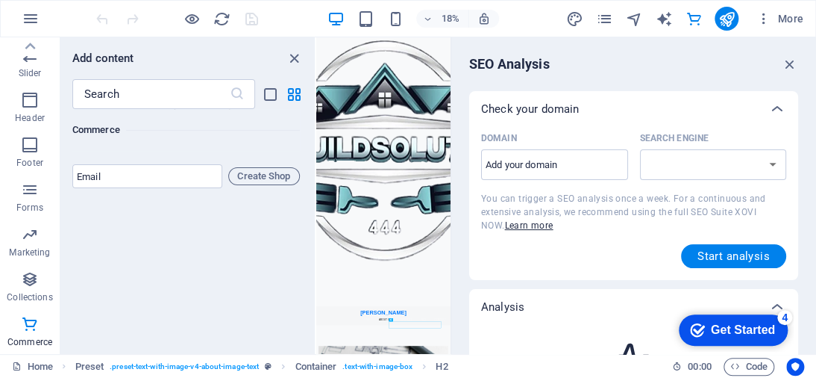
select select "[DOMAIN_NAME]"
click at [590, 167] on input "Domain ​" at bounding box center [554, 165] width 147 height 24
type input "[DOMAIN_NAME]"
select select "[DOMAIN_NAME]"
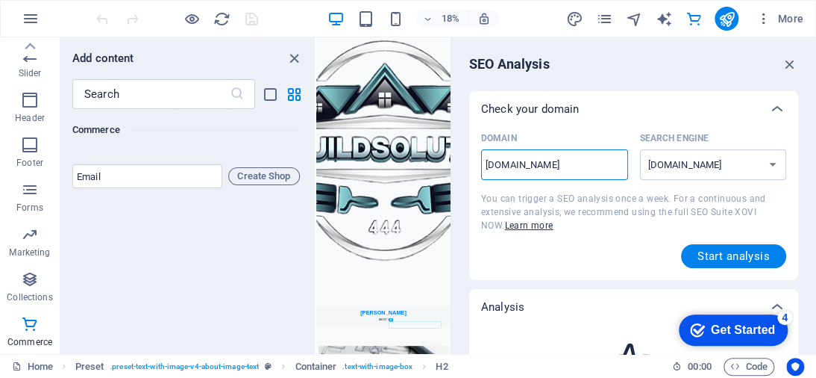
type input "[DOMAIN_NAME]."
select select "[DOMAIN_NAME]"
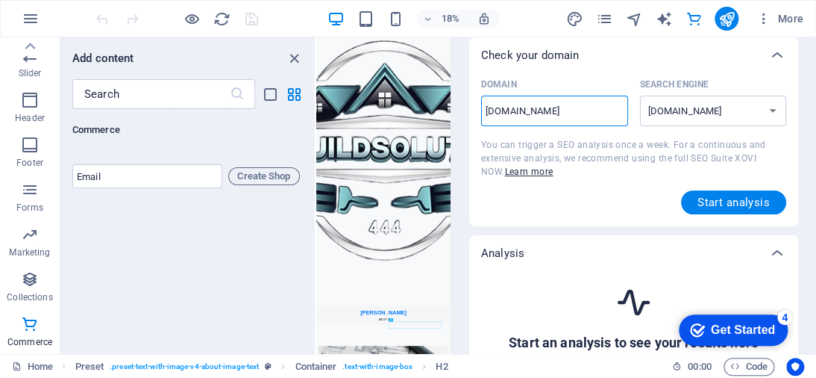
scroll to position [75, 0]
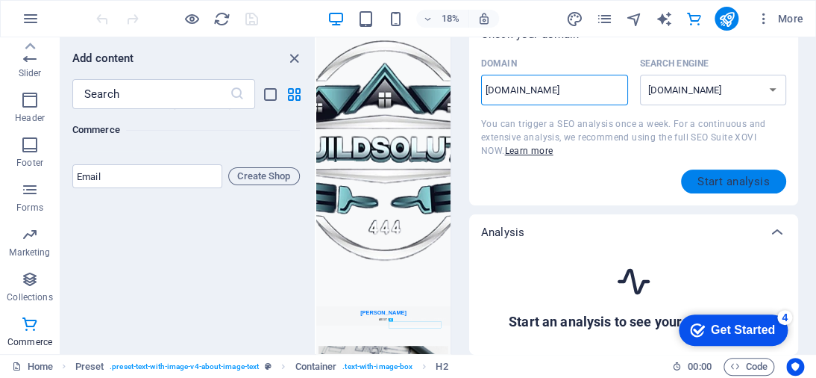
type input "[DOMAIN_NAME]"
click at [712, 179] on span "Start analysis" at bounding box center [734, 181] width 72 height 12
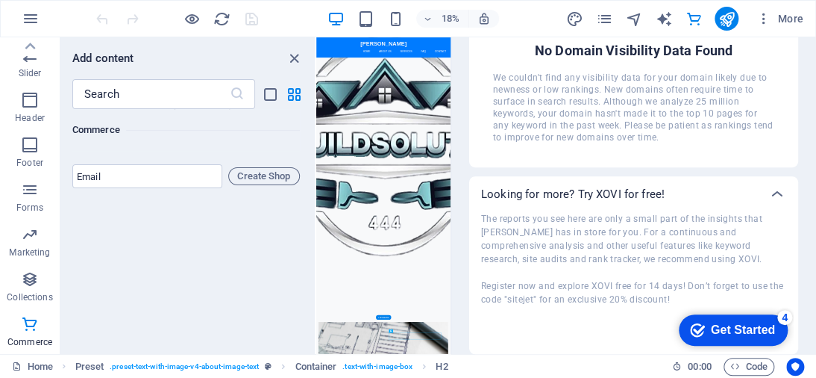
scroll to position [185, 0]
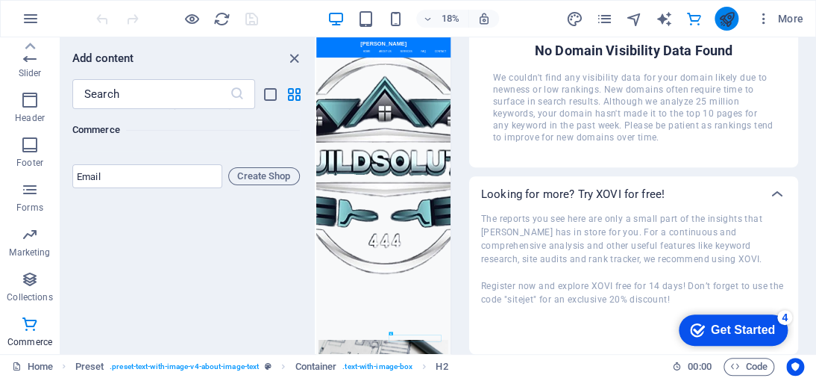
click at [733, 19] on icon "publish" at bounding box center [726, 18] width 17 height 17
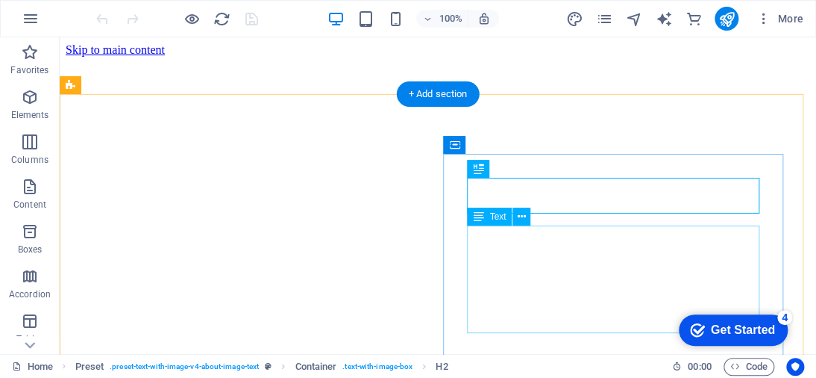
scroll to position [260, 0]
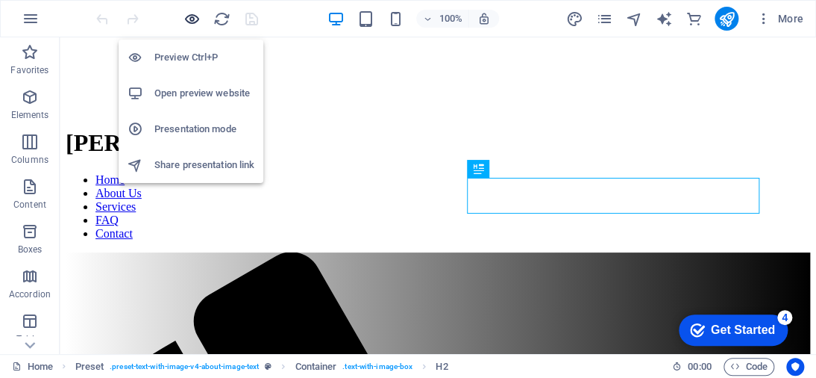
click at [190, 19] on icon "button" at bounding box center [192, 18] width 17 height 17
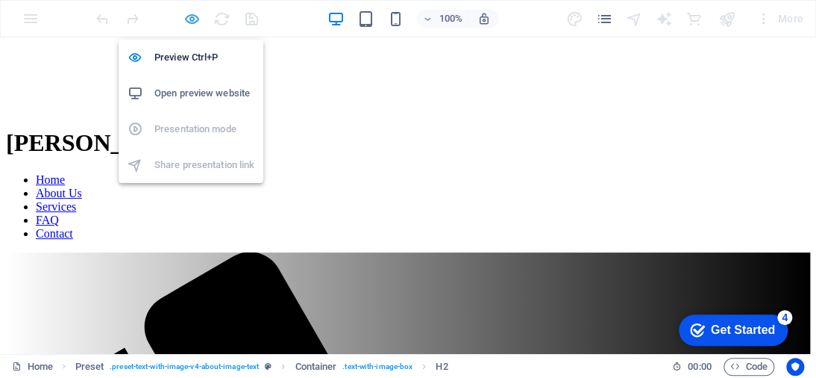
click at [188, 19] on icon "button" at bounding box center [192, 18] width 17 height 17
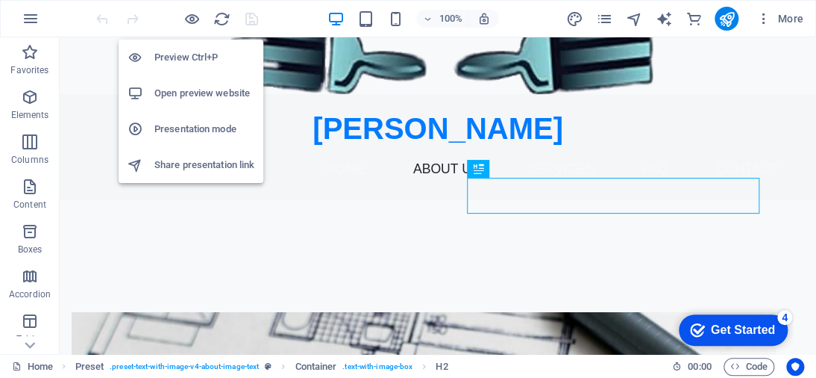
click at [221, 165] on h6 "Share presentation link" at bounding box center [204, 165] width 100 height 18
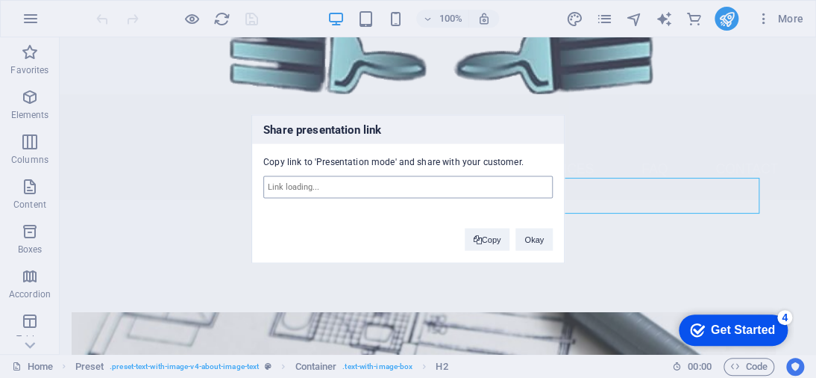
type input "[URL][DOMAIN_NAME]"
click at [490, 237] on button "Copy" at bounding box center [488, 239] width 46 height 22
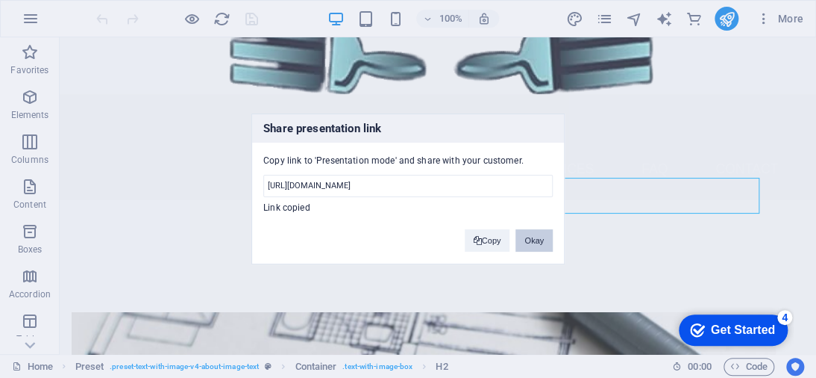
click at [528, 240] on button "Okay" at bounding box center [534, 240] width 37 height 22
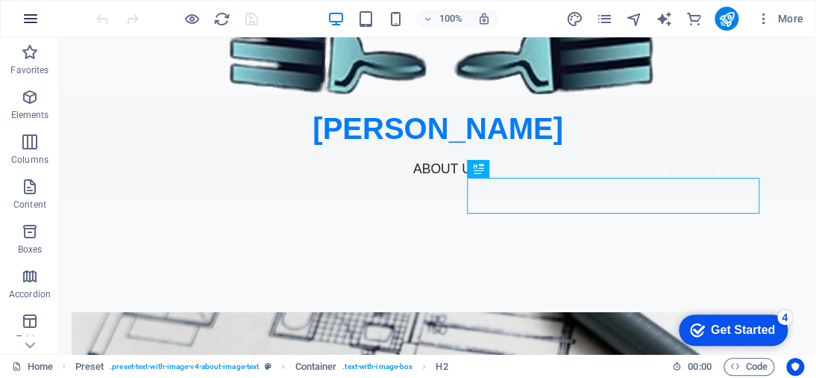
click at [34, 25] on icon "button" at bounding box center [31, 19] width 18 height 18
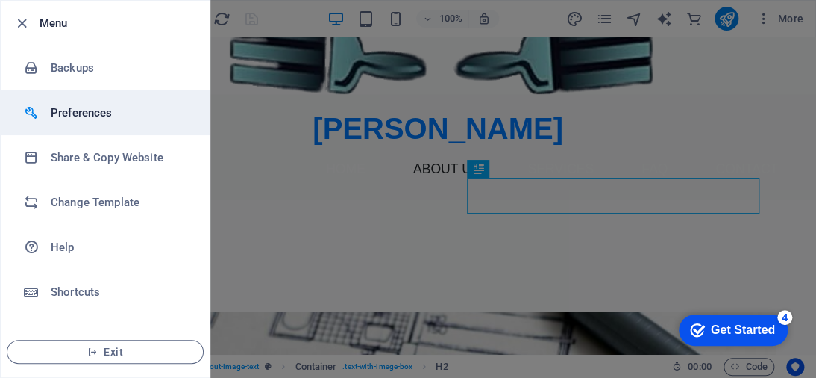
click at [54, 109] on h6 "Preferences" at bounding box center [120, 113] width 138 height 18
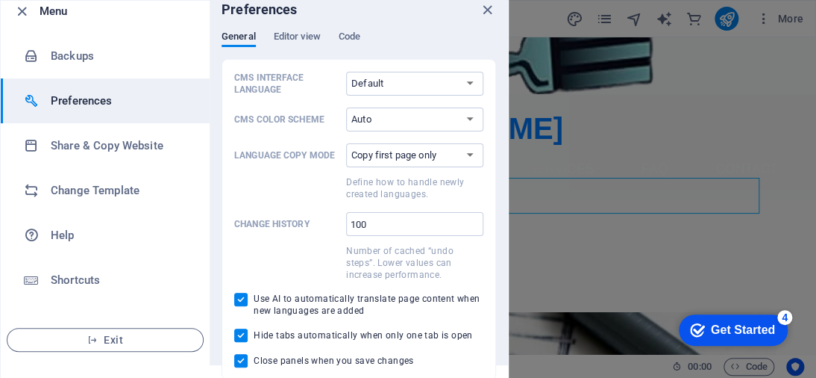
scroll to position [15, 0]
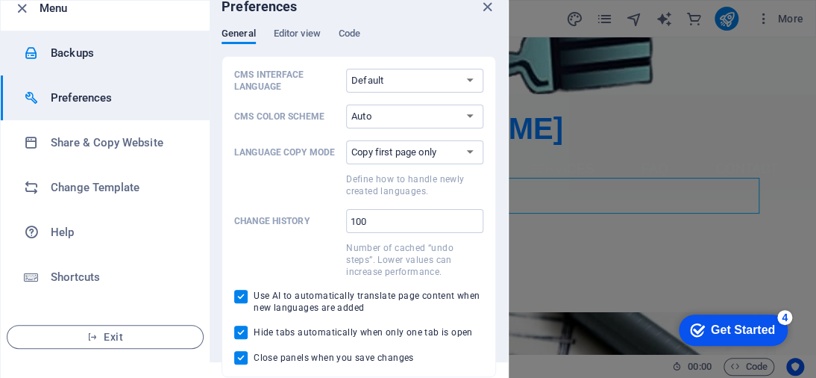
click at [73, 46] on h6 "Backups" at bounding box center [120, 53] width 138 height 18
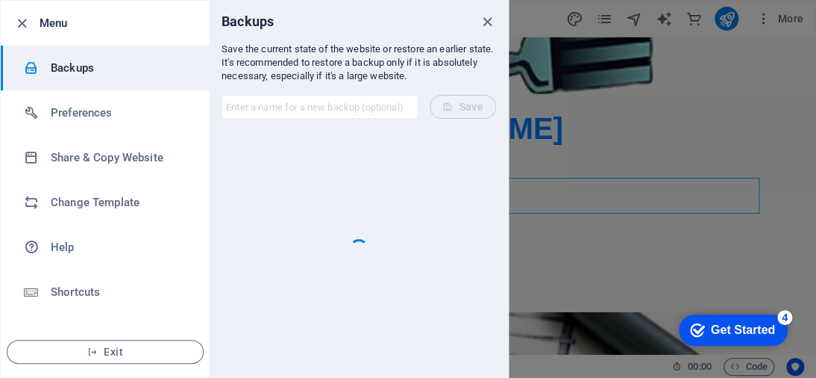
scroll to position [0, 0]
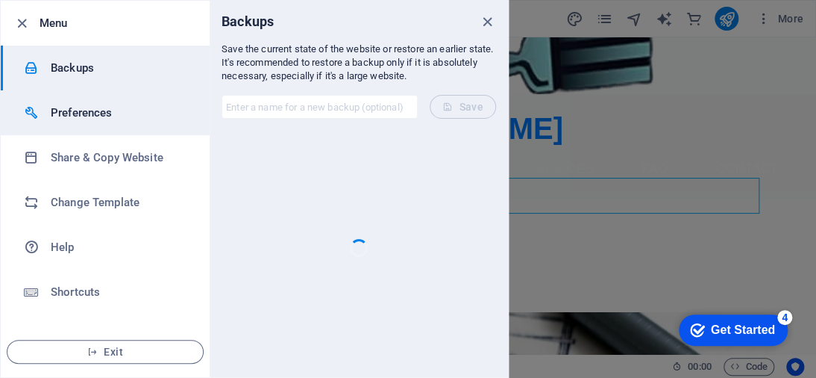
click at [72, 97] on li "Preferences" at bounding box center [105, 112] width 209 height 45
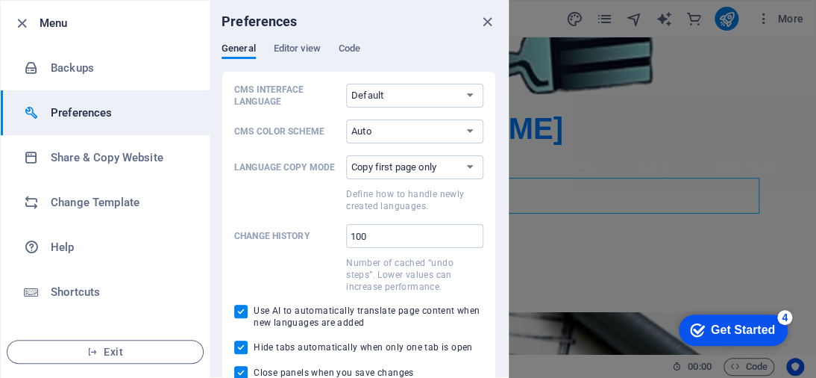
scroll to position [15, 0]
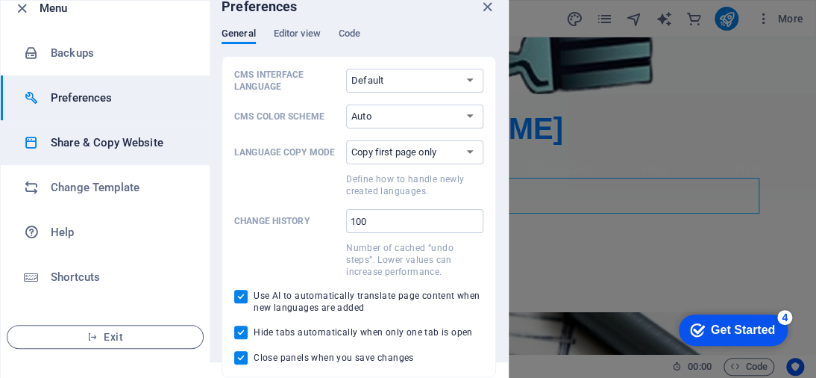
click at [116, 135] on h6 "Share & Copy Website" at bounding box center [120, 143] width 138 height 18
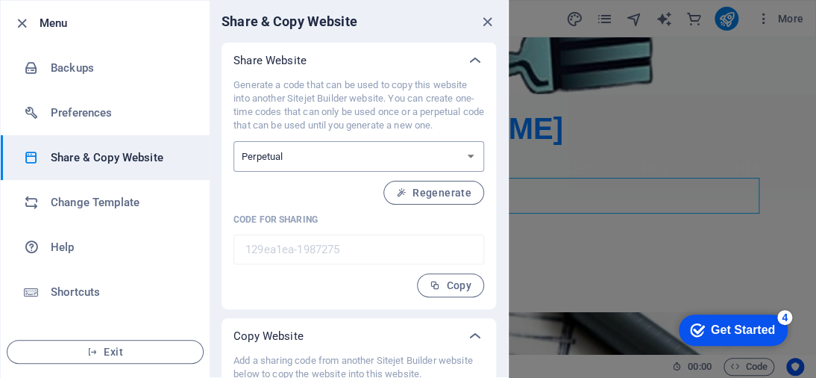
click at [454, 159] on select "One-time Perpetual" at bounding box center [359, 156] width 251 height 31
select select "onetime"
click at [234, 141] on select "One-time Perpetual" at bounding box center [359, 156] width 251 height 31
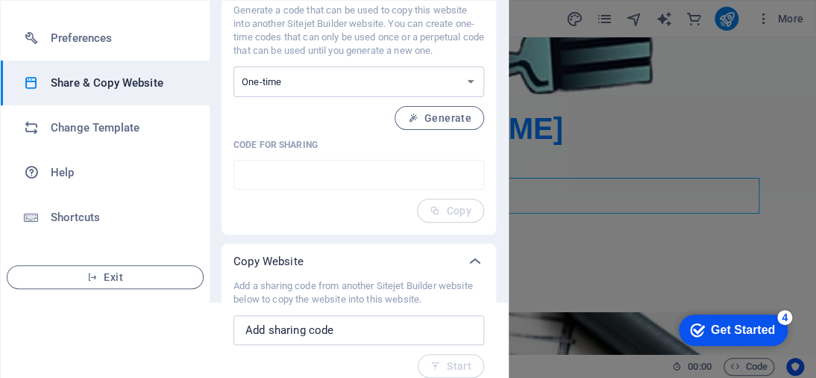
scroll to position [87, 0]
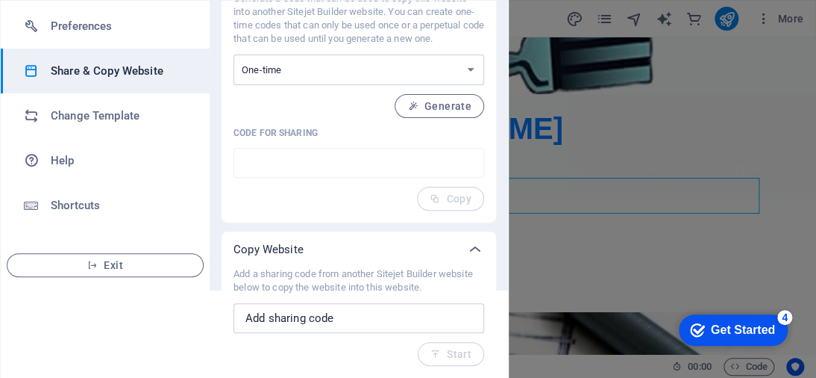
click at [331, 156] on input "text" at bounding box center [359, 163] width 251 height 30
click at [328, 323] on input "text" at bounding box center [359, 318] width 251 height 30
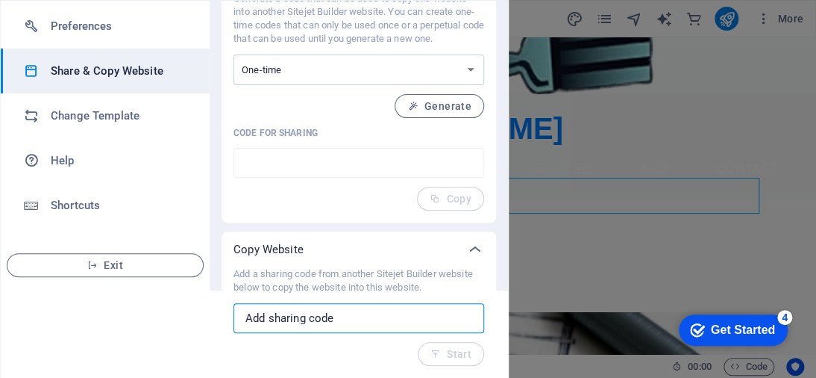
paste input "https://cms.sitehub.io/presentation/1987275/131d640886a53f1c05829feb2ff74015635…"
type input "https://cms.sitehub.io/presentation/1987275/131d640886a53f1c05829feb2ff74015635…"
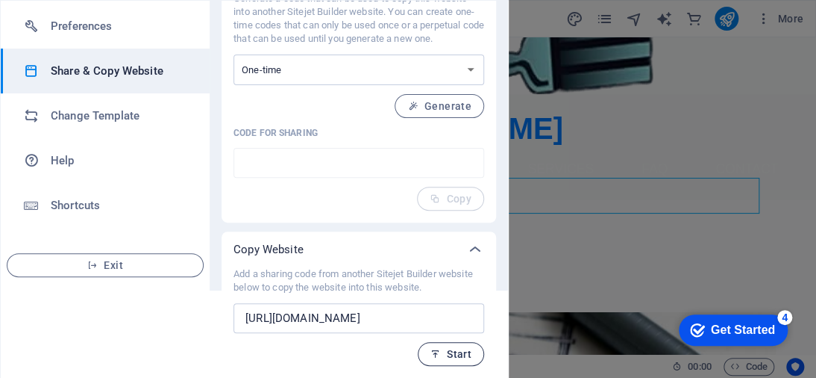
click at [442, 351] on span "Start" at bounding box center [451, 354] width 41 height 12
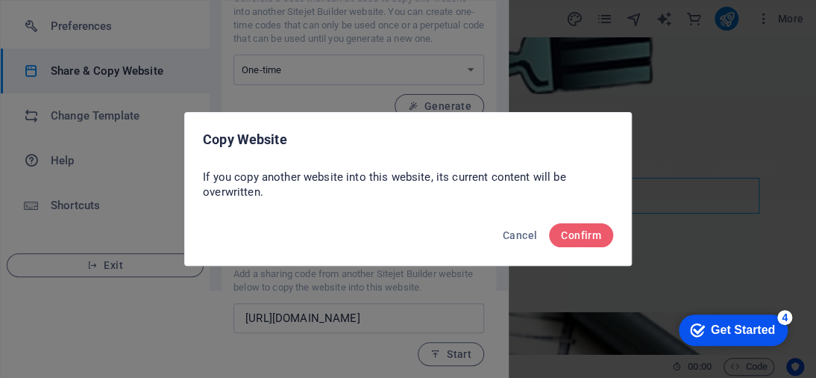
click at [582, 220] on div "Cancel Confirm" at bounding box center [408, 239] width 446 height 51
click at [582, 231] on span "Confirm" at bounding box center [581, 235] width 40 height 12
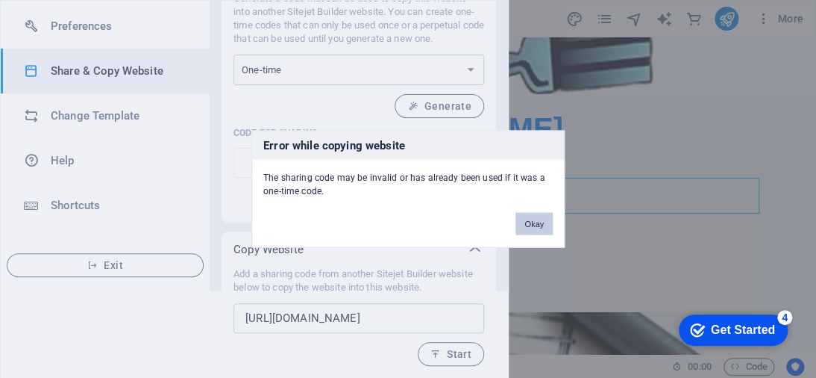
click at [545, 220] on button "Okay" at bounding box center [534, 224] width 37 height 22
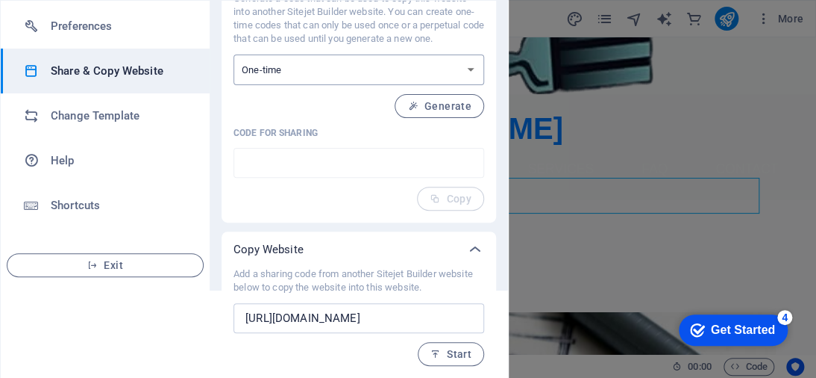
click at [416, 66] on select "One-time Perpetual" at bounding box center [359, 69] width 251 height 31
select select "perpetual"
click at [234, 54] on select "One-time Perpetual" at bounding box center [359, 69] width 251 height 31
click at [447, 351] on span "Start" at bounding box center [451, 354] width 41 height 12
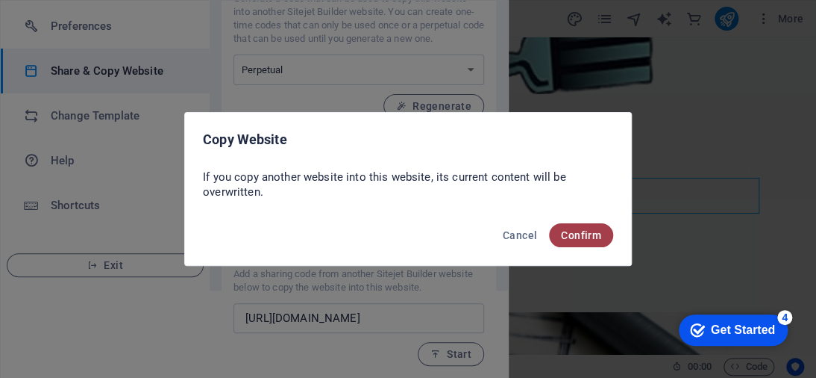
click at [585, 232] on span "Confirm" at bounding box center [581, 235] width 40 height 12
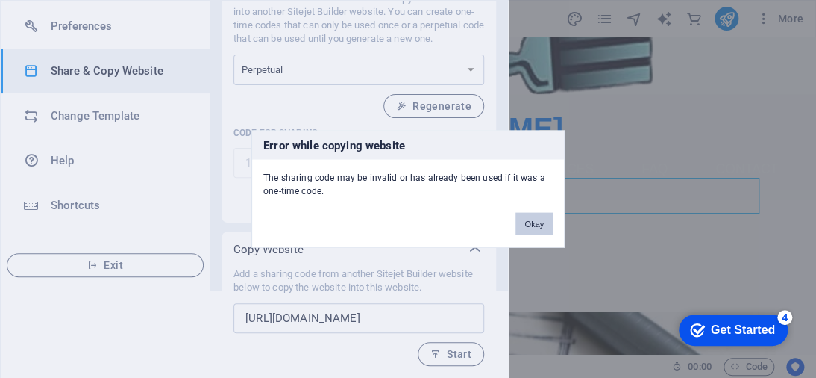
click at [540, 214] on button "Okay" at bounding box center [534, 224] width 37 height 22
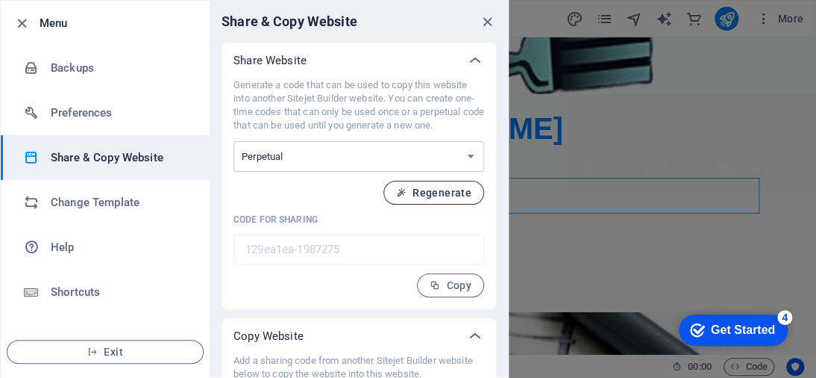
click at [436, 192] on span "Regenerate" at bounding box center [433, 193] width 75 height 12
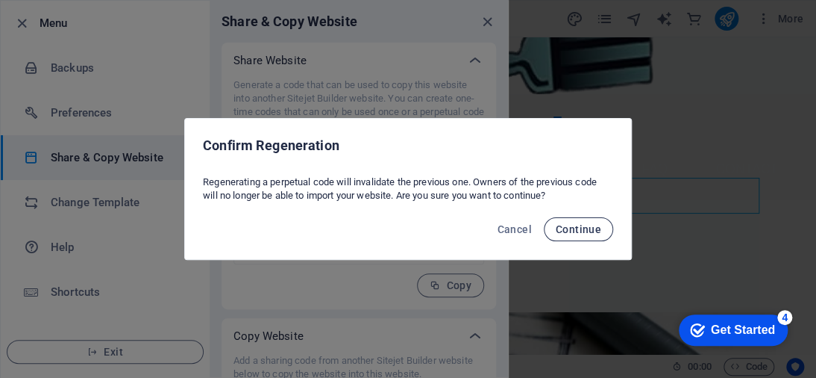
click at [567, 223] on span "Continue" at bounding box center [579, 229] width 46 height 12
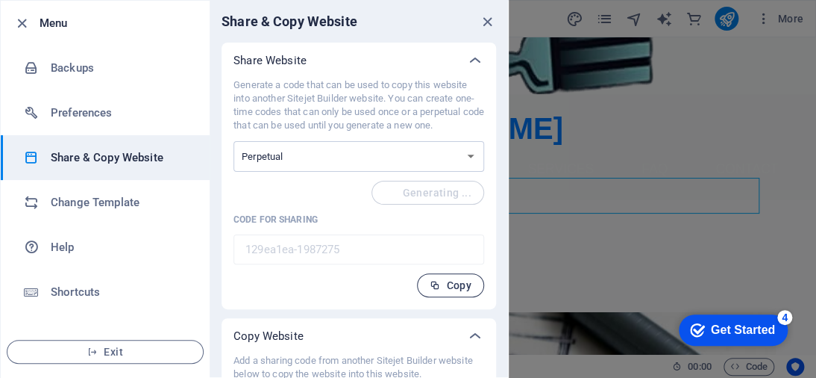
type input "fb3abf4c-1987275"
click at [473, 281] on button "Copy" at bounding box center [450, 285] width 67 height 24
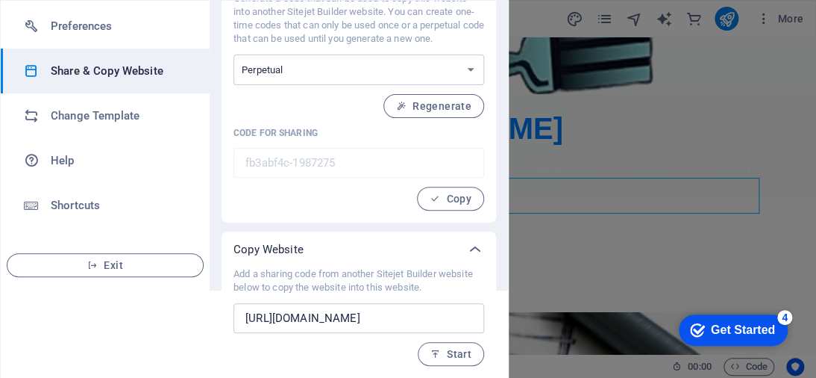
scroll to position [87, 0]
click at [457, 198] on span "Copy" at bounding box center [451, 199] width 42 height 12
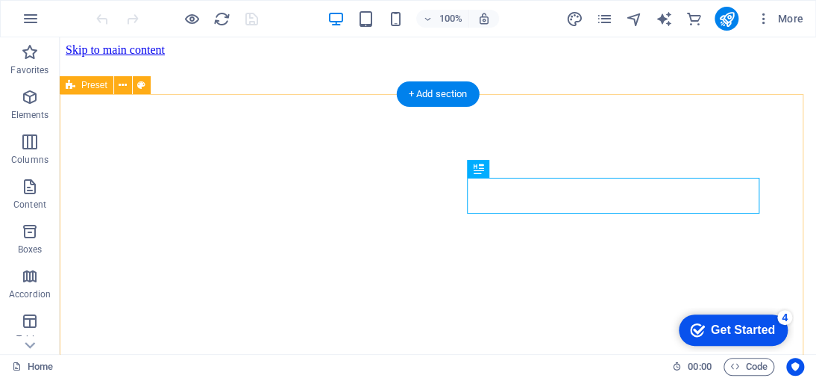
scroll to position [260, 0]
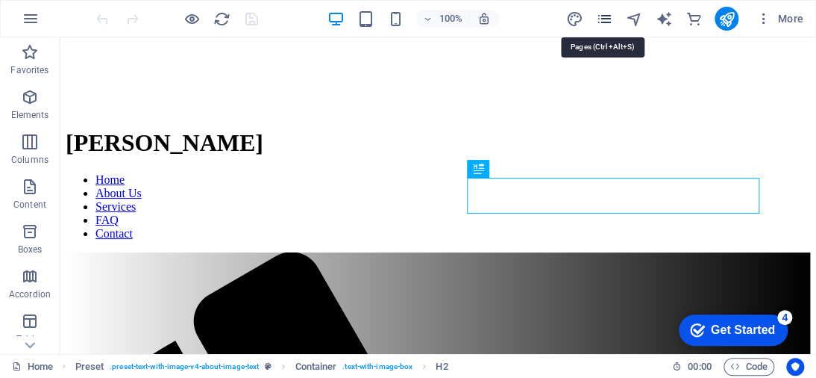
click at [600, 18] on icon "pages" at bounding box center [603, 18] width 17 height 17
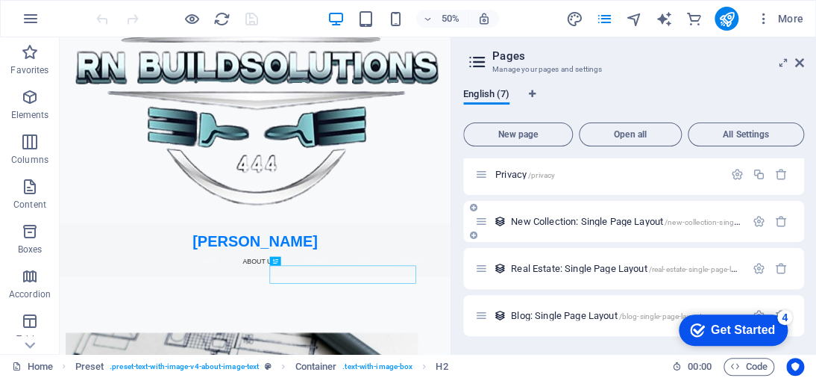
scroll to position [0, 0]
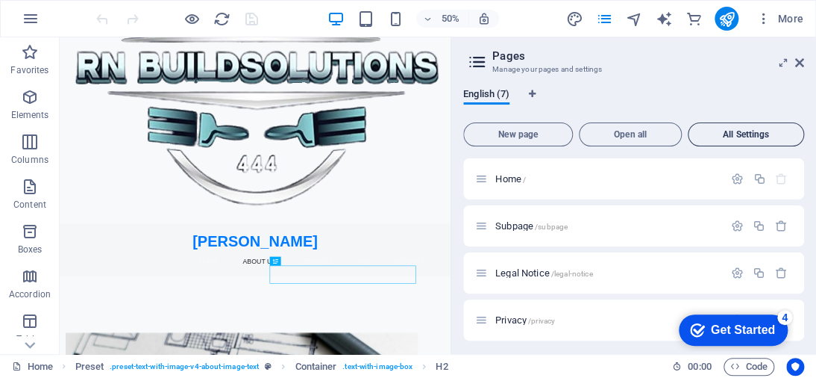
click at [738, 128] on button "All Settings" at bounding box center [746, 134] width 116 height 24
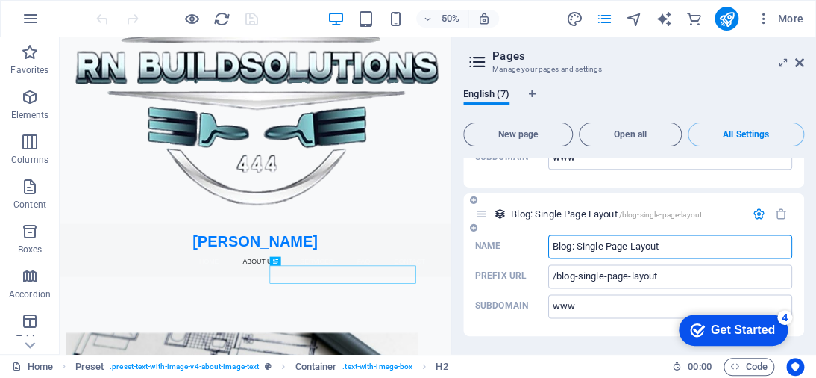
scroll to position [2838, 0]
click at [645, 298] on input "www" at bounding box center [670, 306] width 244 height 24
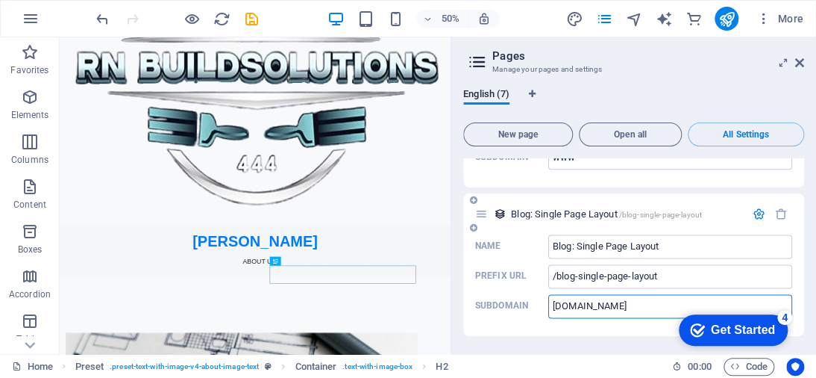
type input "[DOMAIN_NAME]"
click at [584, 331] on div "Name Blog: Single Page Layout ​ Prefix URL /blog-single-page-layout ​ Subdomain…" at bounding box center [633, 284] width 341 height 101
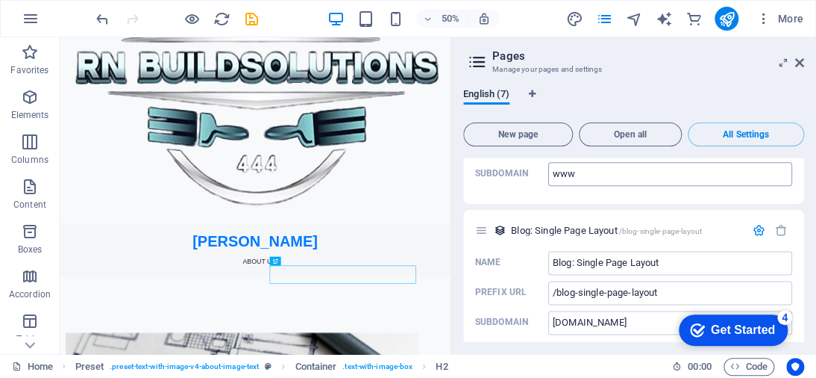
click at [592, 186] on input "www" at bounding box center [670, 174] width 244 height 24
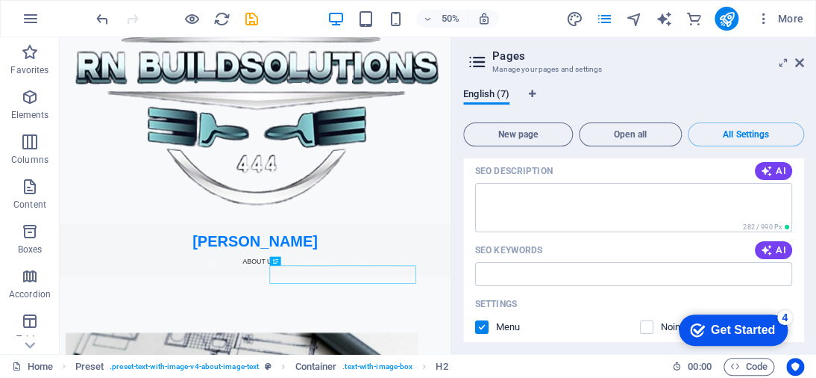
scroll to position [2017, 0]
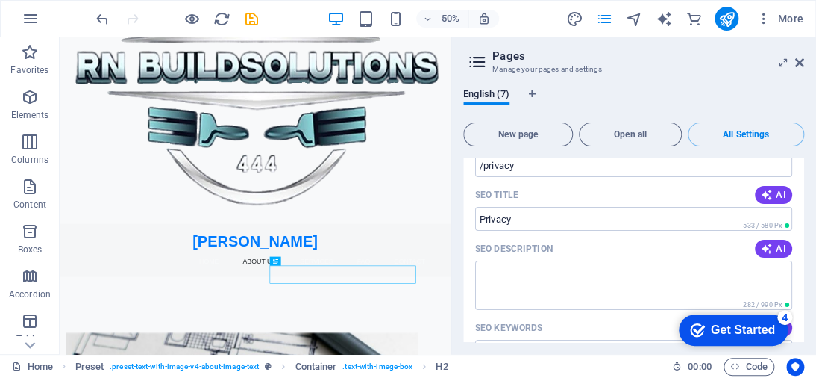
type input "[DOMAIN_NAME]"
click at [534, 92] on div "English (7)" at bounding box center [633, 102] width 341 height 28
click at [533, 93] on icon "Language Tabs" at bounding box center [531, 94] width 7 height 9
select select "41"
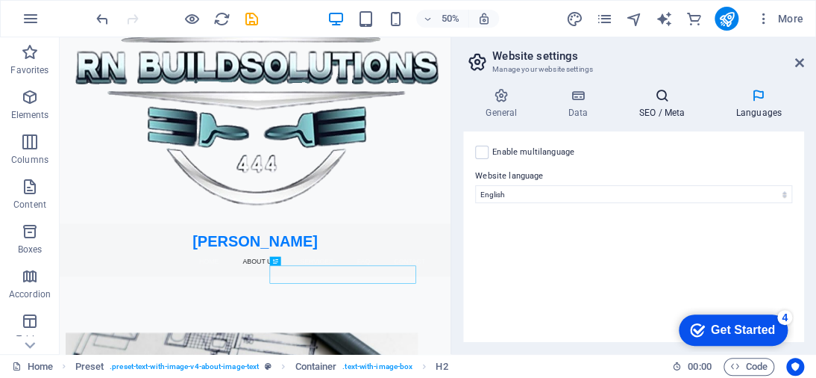
click at [655, 98] on icon at bounding box center [661, 95] width 91 height 15
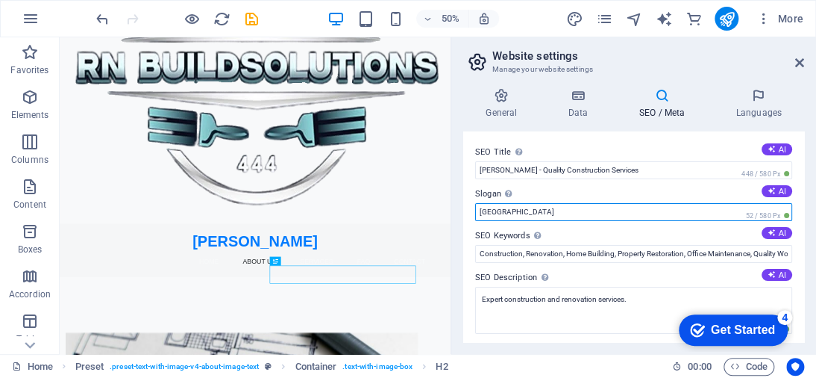
click at [624, 211] on input "[GEOGRAPHIC_DATA]" at bounding box center [633, 212] width 317 height 18
type input "B"
type input "R"
paste input "South Africa Builds Here"
type input "S"
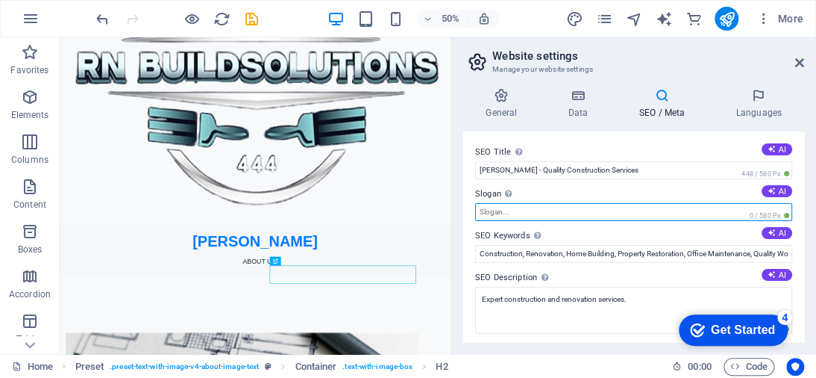
paste input "Crafting [DATE]"
click at [479, 207] on input "Crafting [DATE]" at bounding box center [633, 212] width 317 height 18
click at [510, 213] on input "Crafting [DATE]" at bounding box center [633, 212] width 317 height 18
click at [507, 210] on input "Crafting [DATE]" at bounding box center [633, 212] width 317 height 18
click at [563, 214] on input "CraftingTomorrow" at bounding box center [633, 212] width 317 height 18
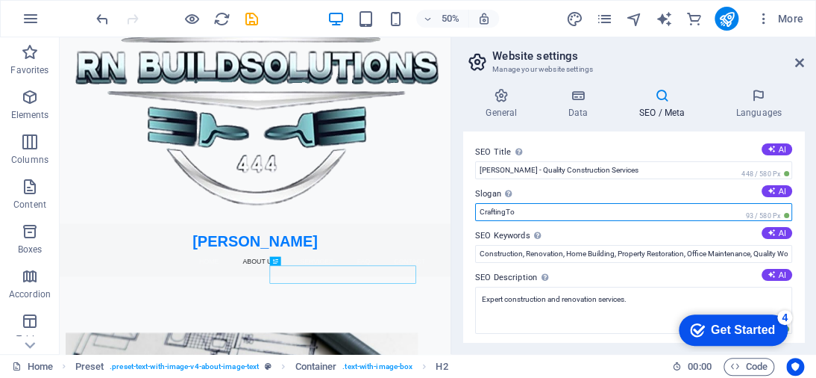
type input "CraftingTo"
drag, startPoint x: 543, startPoint y: 210, endPoint x: 466, endPoint y: 216, distance: 77.1
click at [466, 216] on div "SEO Title The title of your website - make it something that stands out in sear…" at bounding box center [633, 236] width 341 height 210
paste input "Built Right."
click at [516, 211] on input "Built Right." at bounding box center [633, 212] width 317 height 18
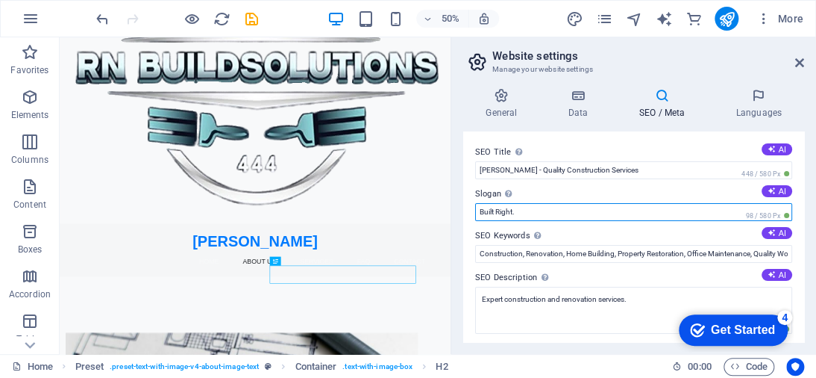
click at [519, 211] on input "Built Right." at bounding box center [633, 212] width 317 height 18
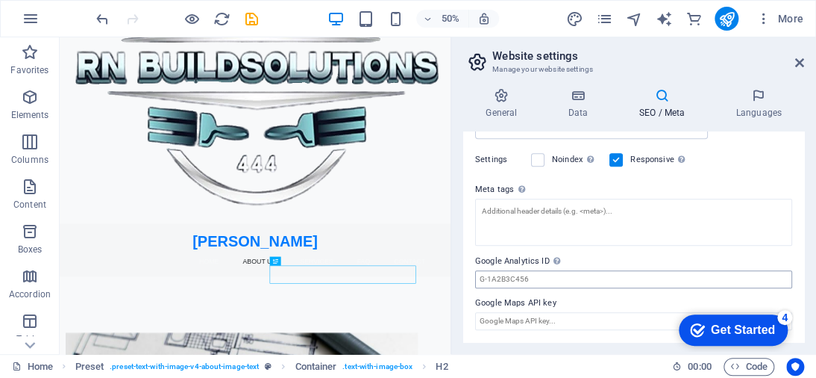
scroll to position [394, 0]
type input "Built Right"
click at [616, 264] on label "Google Analytics ID Please only add the Google Analytics ID. We automatically i…" at bounding box center [633, 261] width 317 height 18
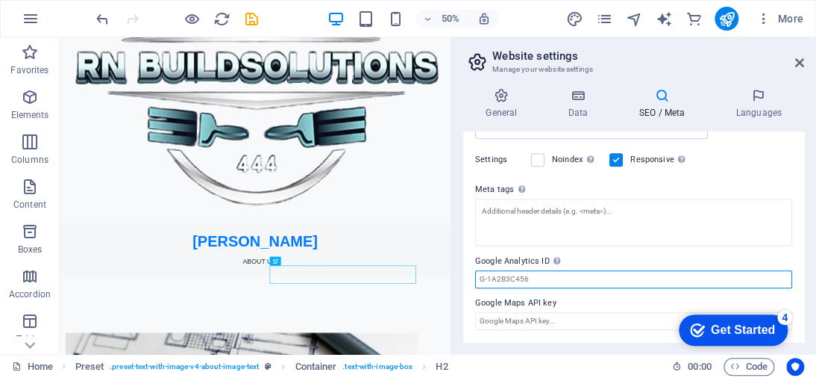
click at [616, 270] on input "Google Analytics ID Please only add the Google Analytics ID. We automatically i…" at bounding box center [633, 279] width 317 height 18
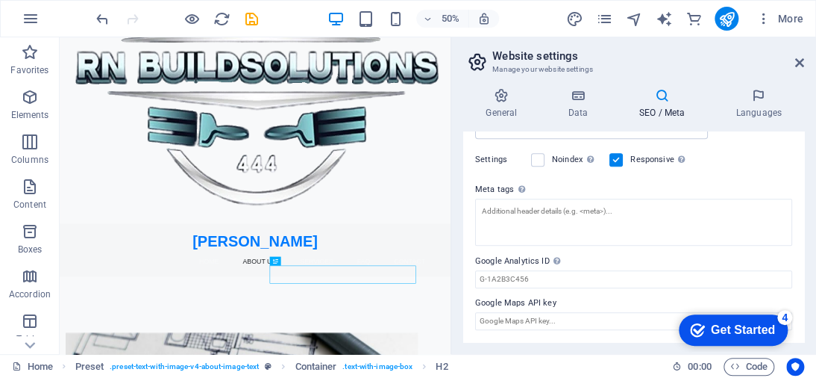
click at [712, 186] on label "Meta tags Enter HTML code here that will be placed inside the tags of your webs…" at bounding box center [633, 190] width 317 height 18
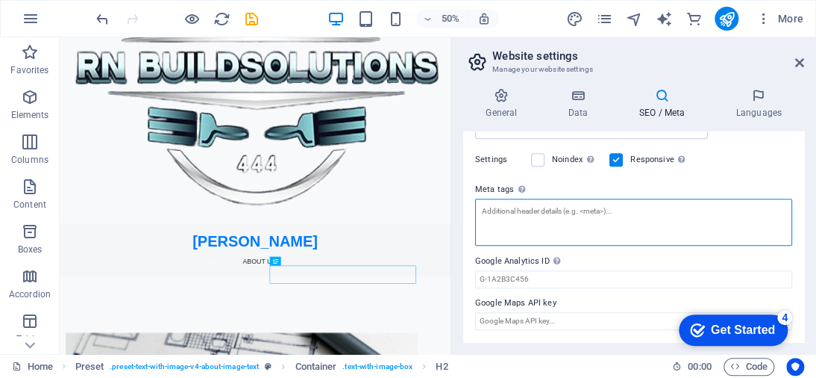
click at [712, 198] on textarea "Meta tags Enter HTML code here that will be placed inside the tags of your webs…" at bounding box center [633, 221] width 317 height 47
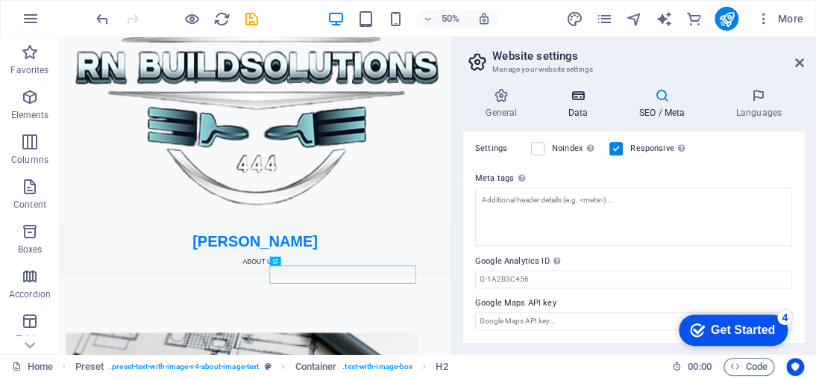
click at [589, 111] on h4 "Data" at bounding box center [580, 103] width 71 height 31
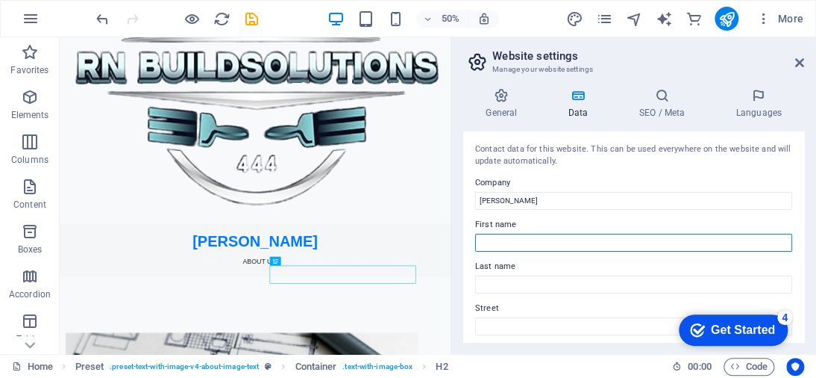
click at [537, 243] on input "First name" at bounding box center [633, 243] width 317 height 18
type input "[PERSON_NAME]"
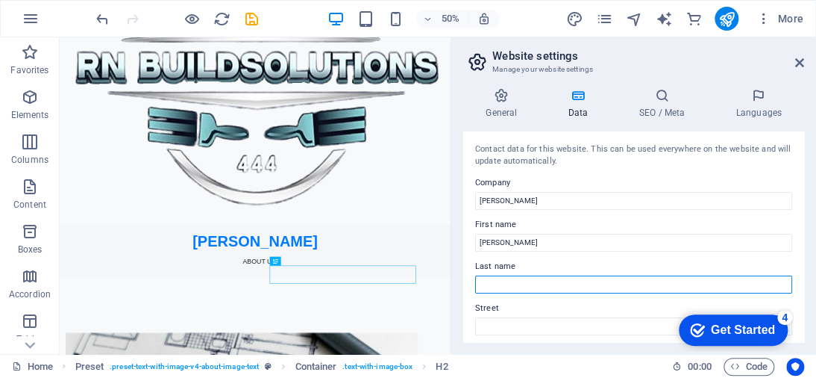
click at [571, 284] on input "Last name" at bounding box center [633, 284] width 317 height 18
type input "Pretorius"
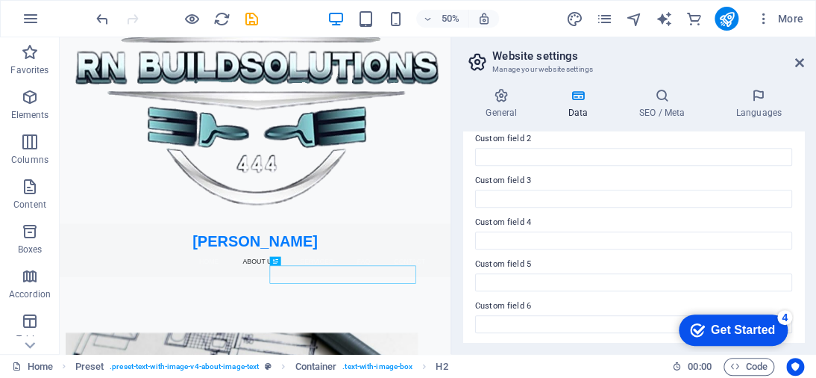
scroll to position [506, 0]
click at [501, 105] on h4 "General" at bounding box center [504, 103] width 82 height 31
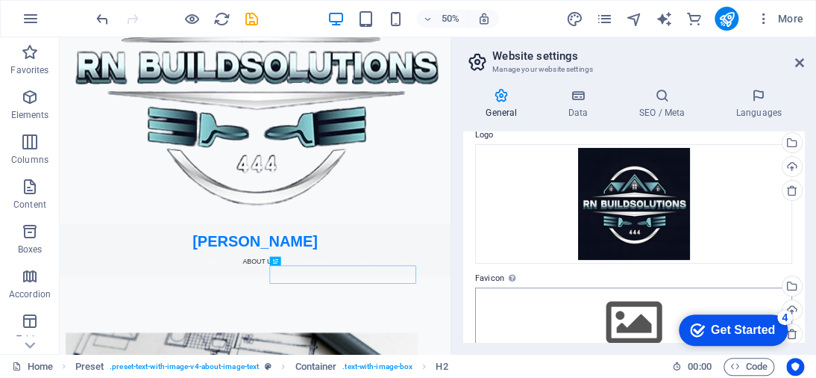
scroll to position [0, 0]
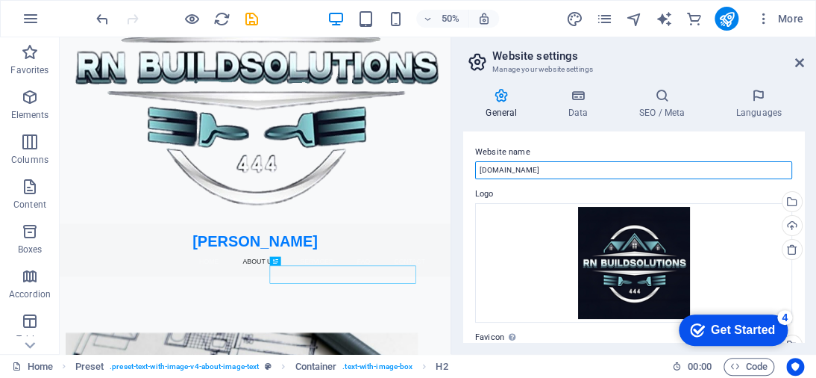
click at [564, 166] on input "[DOMAIN_NAME]" at bounding box center [633, 170] width 317 height 18
click at [480, 168] on input "rnbuildsolutions" at bounding box center [633, 170] width 317 height 18
click at [563, 171] on input "www.rnbuildsolutions" at bounding box center [633, 170] width 317 height 18
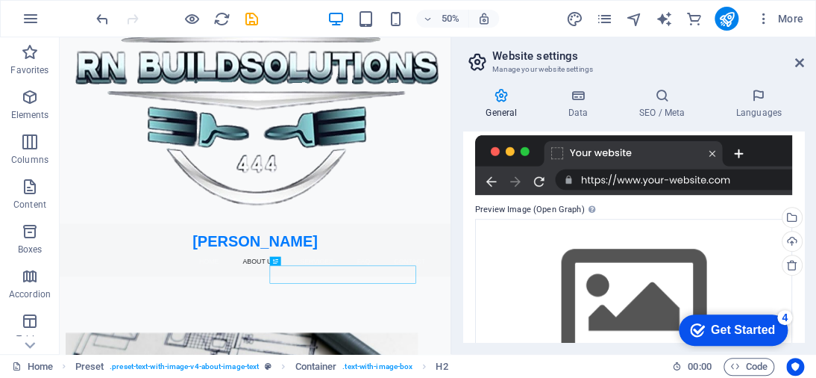
scroll to position [347, 0]
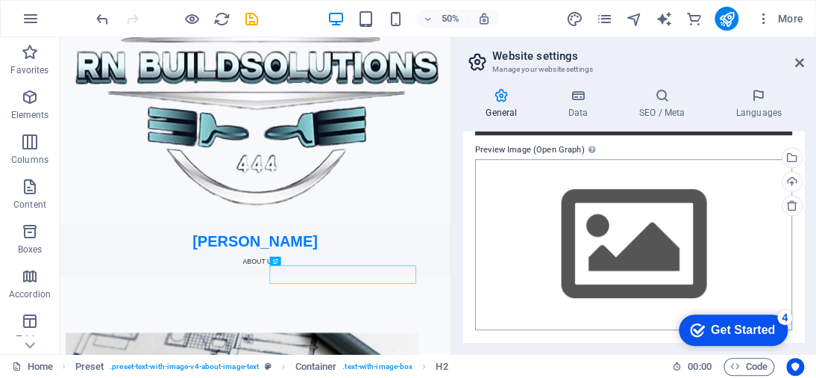
type input "[DOMAIN_NAME]"
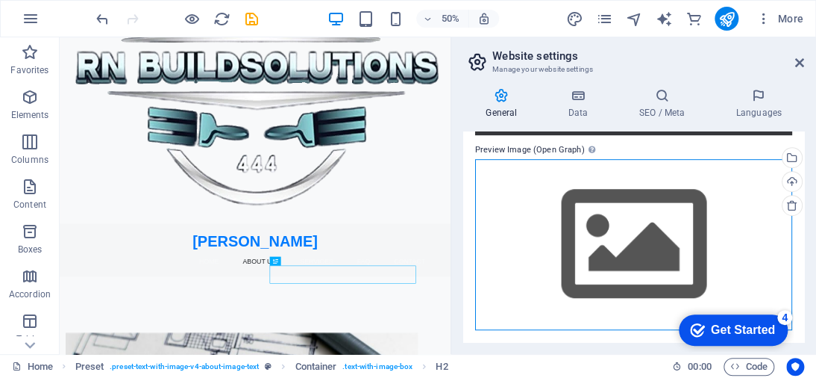
click at [597, 220] on div "Drag files here, click to choose files or select files from Files or our free s…" at bounding box center [633, 244] width 317 height 171
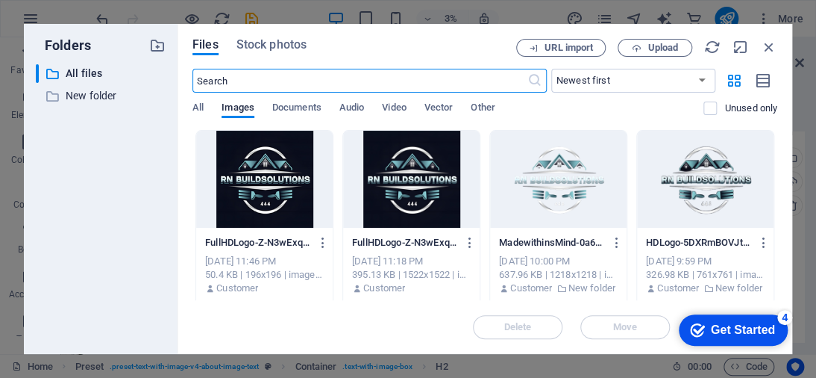
click at [260, 178] on div at bounding box center [264, 179] width 137 height 97
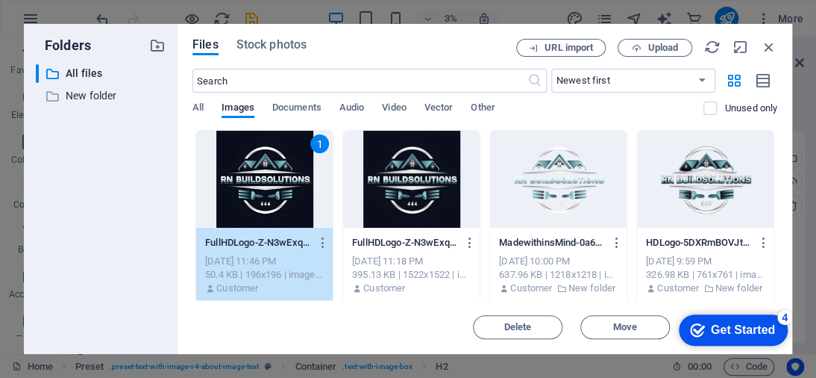
click at [262, 183] on div "1" at bounding box center [264, 179] width 137 height 97
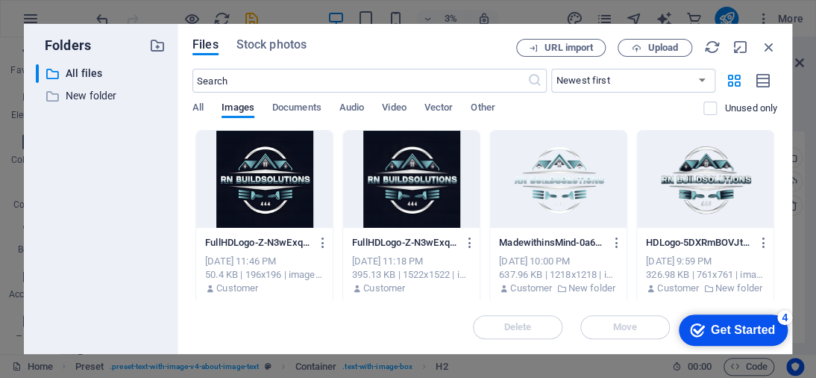
click at [262, 183] on div at bounding box center [264, 179] width 137 height 97
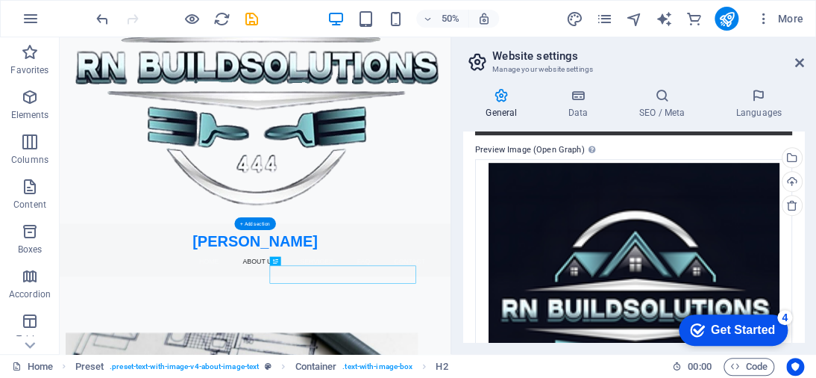
click at [464, 328] on figure at bounding box center [451, 94] width 782 height 632
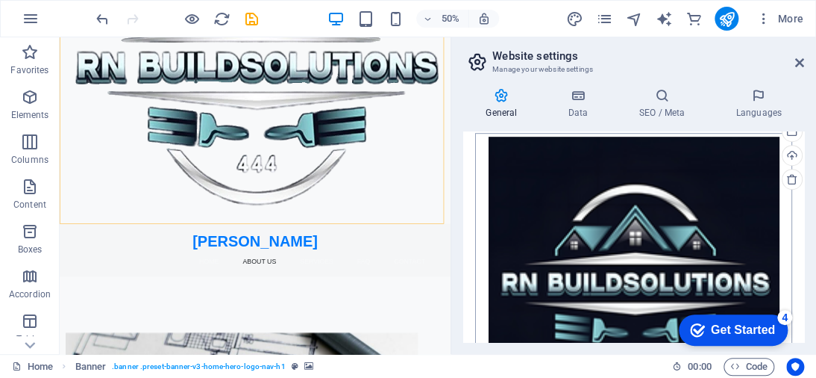
scroll to position [475, 0]
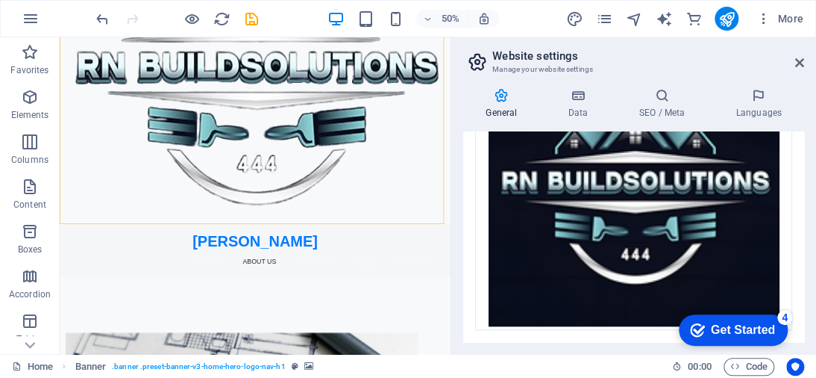
click div "checkmark Get Started 4 First Steps in the Editor Let's guide you through the t…"
click at [791, 361] on icon "Usercentrics" at bounding box center [795, 366] width 10 height 10
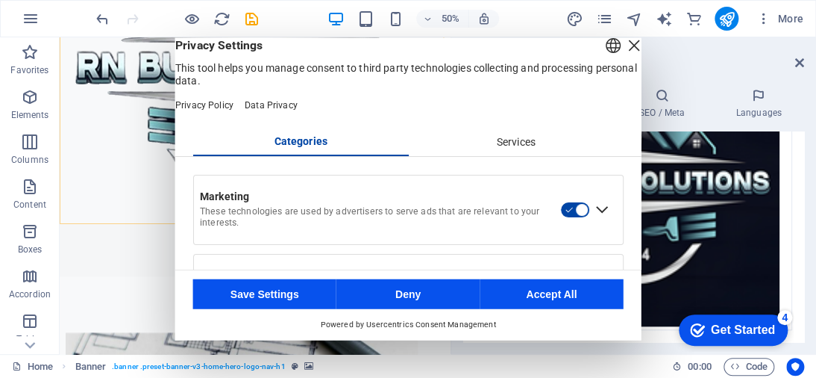
click at [290, 294] on button "Save Settings" at bounding box center [264, 293] width 143 height 30
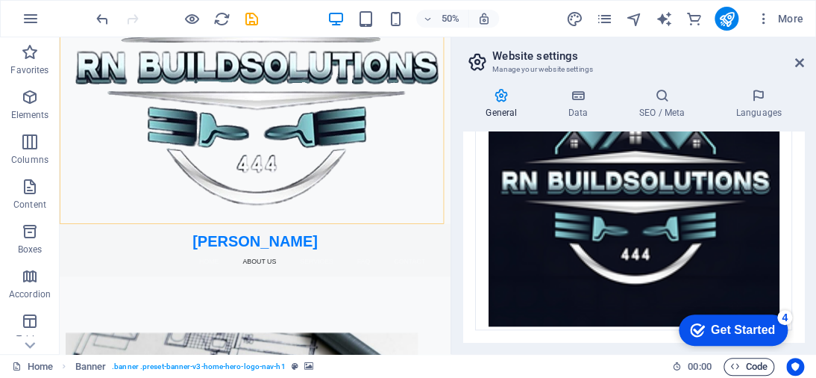
click at [750, 363] on span "Code" at bounding box center [749, 366] width 37 height 18
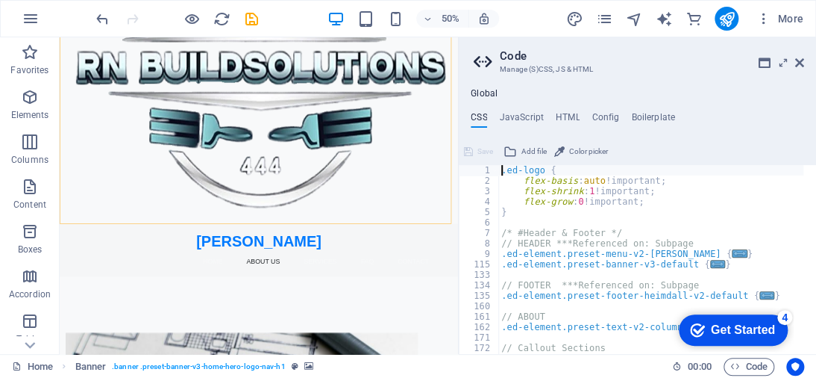
click at [477, 57] on icon at bounding box center [485, 61] width 22 height 21
click at [796, 62] on icon at bounding box center [799, 63] width 9 height 12
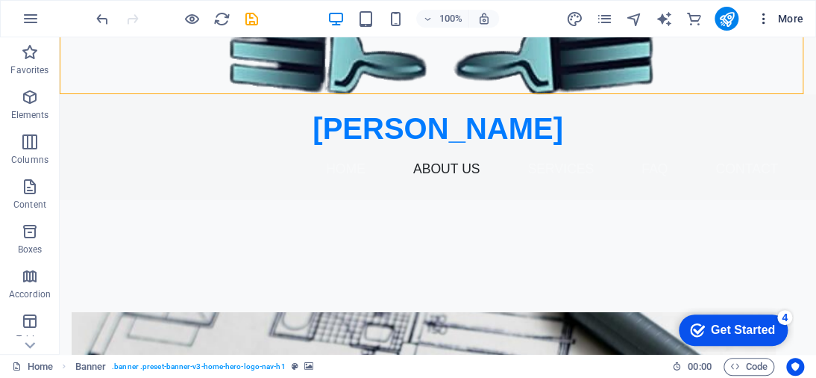
click at [803, 15] on button "More" at bounding box center [780, 19] width 59 height 24
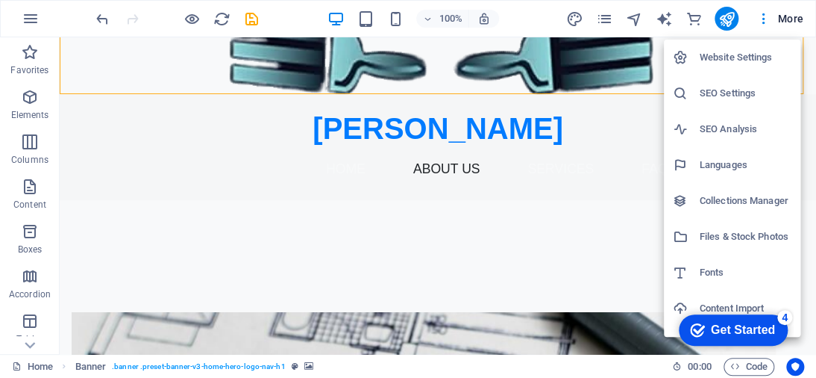
click at [734, 63] on h6 "Website Settings" at bounding box center [746, 58] width 92 height 18
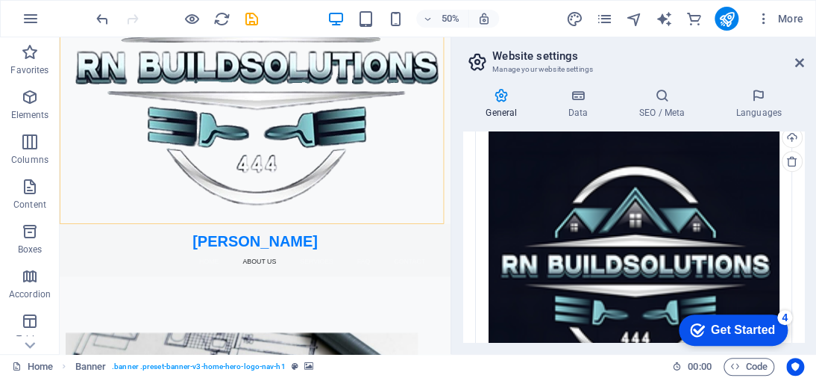
scroll to position [325, 0]
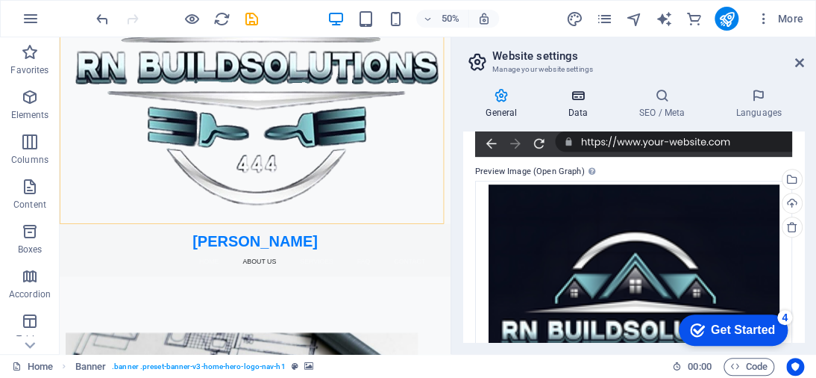
click at [576, 96] on icon at bounding box center [577, 95] width 65 height 15
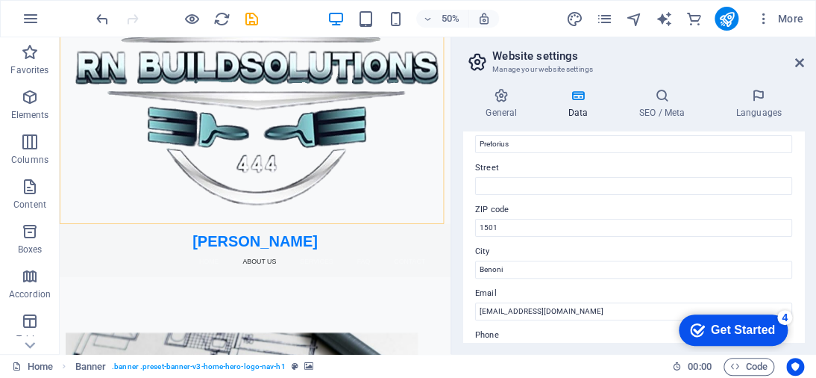
scroll to position [149, 0]
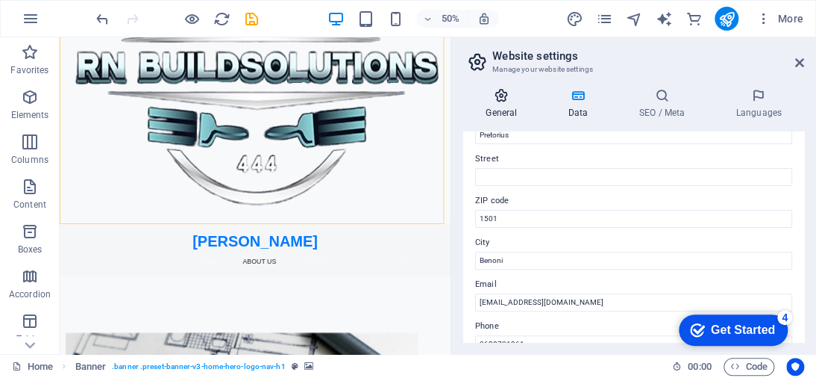
click at [502, 106] on h4 "General" at bounding box center [504, 103] width 82 height 31
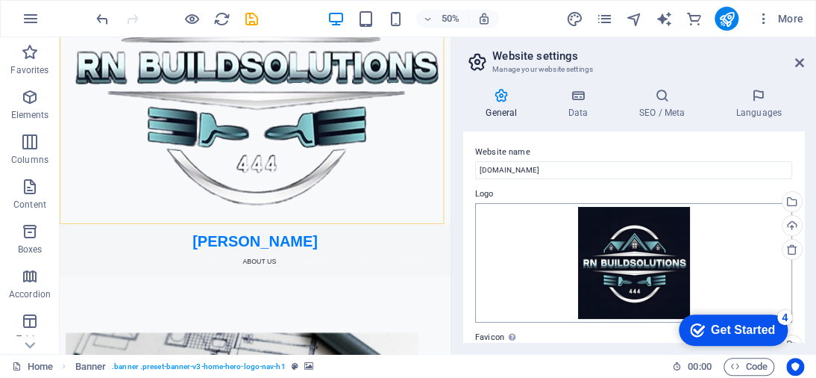
scroll to position [0, 0]
click at [660, 104] on h4 "SEO / Meta" at bounding box center [664, 103] width 97 height 31
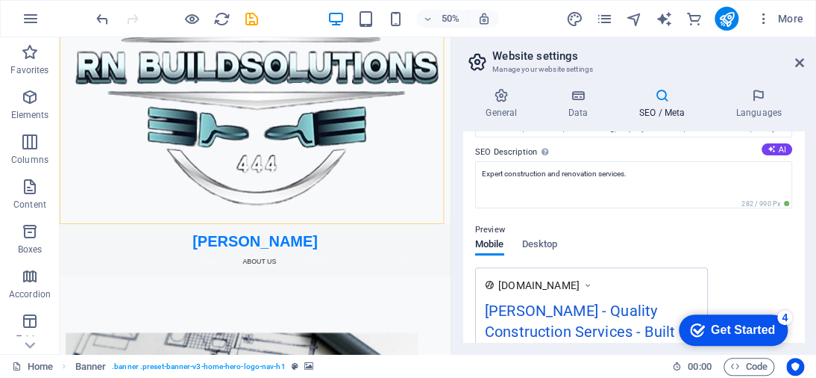
scroll to position [149, 0]
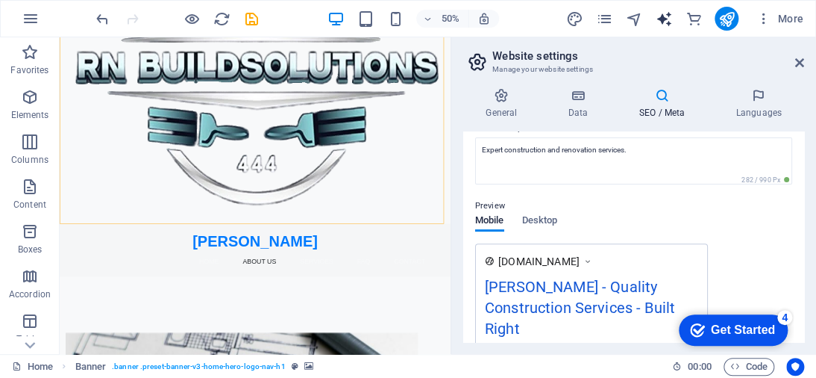
click at [660, 25] on icon "text_generator" at bounding box center [663, 18] width 17 height 17
select select "English"
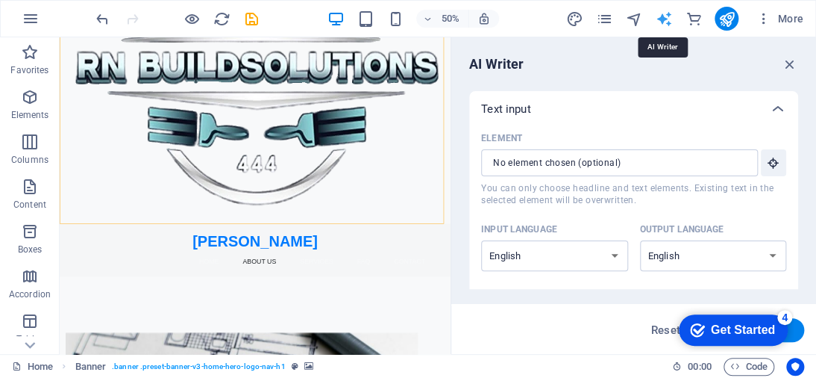
scroll to position [0, 0]
click at [695, 7] on div "More" at bounding box center [688, 19] width 244 height 24
click at [747, 7] on div "More" at bounding box center [688, 19] width 244 height 24
click at [737, 13] on div at bounding box center [727, 19] width 24 height 24
click at [732, 19] on icon "publish" at bounding box center [726, 18] width 17 height 17
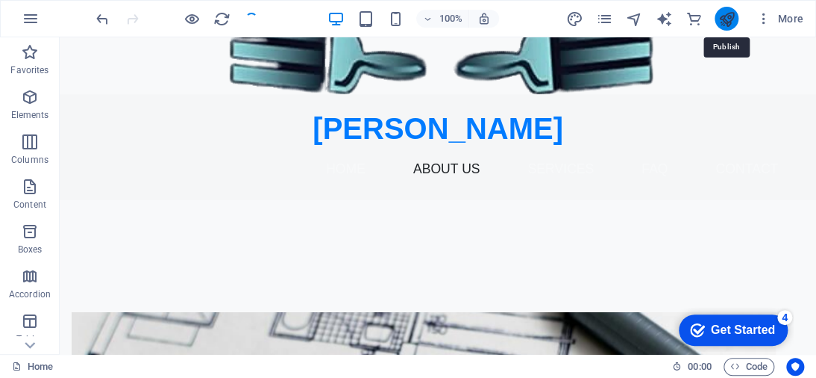
click at [731, 16] on icon "publish" at bounding box center [726, 18] width 17 height 17
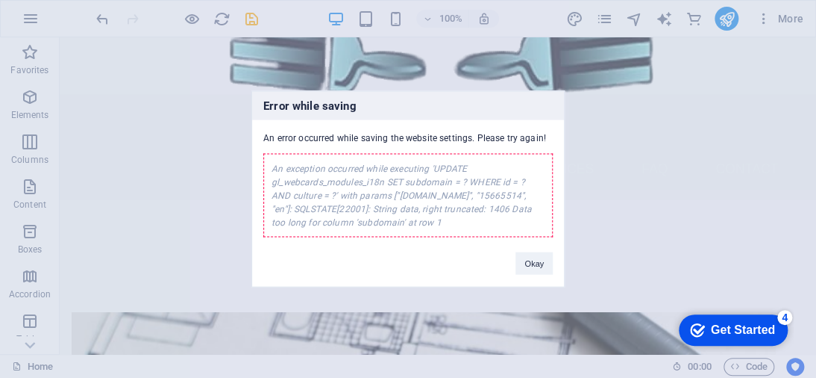
click at [452, 204] on div "An exception occurred while executing 'UPDATE gl_webcards_modules_i18n SET subd…" at bounding box center [408, 196] width 290 height 84
click at [454, 204] on div "An exception occurred while executing 'UPDATE gl_webcards_modules_i18n SET subd…" at bounding box center [408, 196] width 290 height 84
click at [788, 4] on div "Error while saving An error occurred while saving the website settings. Please …" at bounding box center [408, 189] width 816 height 378
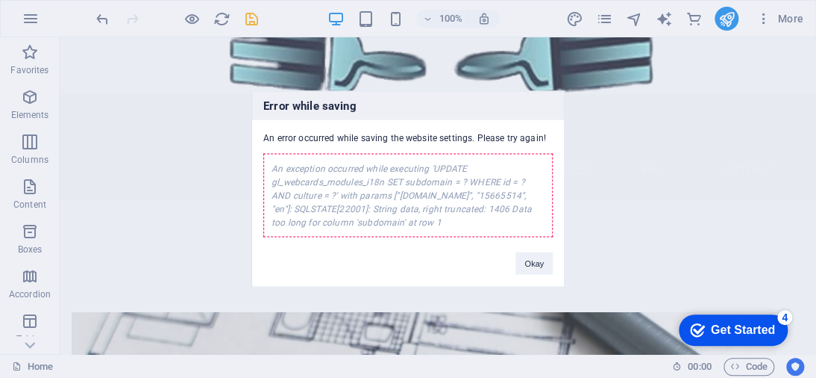
click at [786, 16] on div "Error while saving An error occurred while saving the website settings. Please …" at bounding box center [408, 189] width 816 height 378
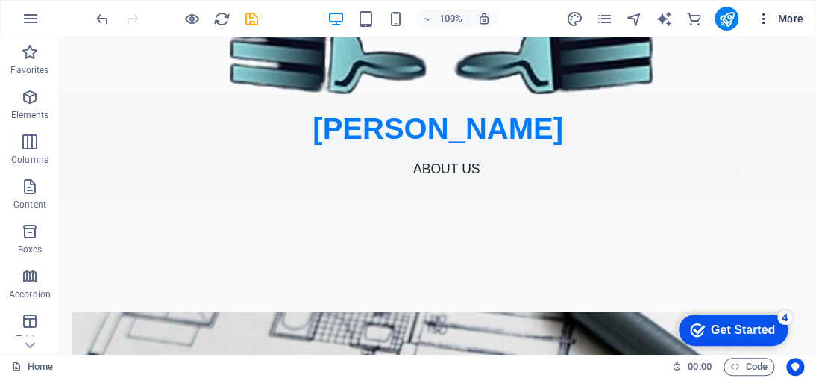
click at [788, 19] on span "More" at bounding box center [780, 18] width 47 height 15
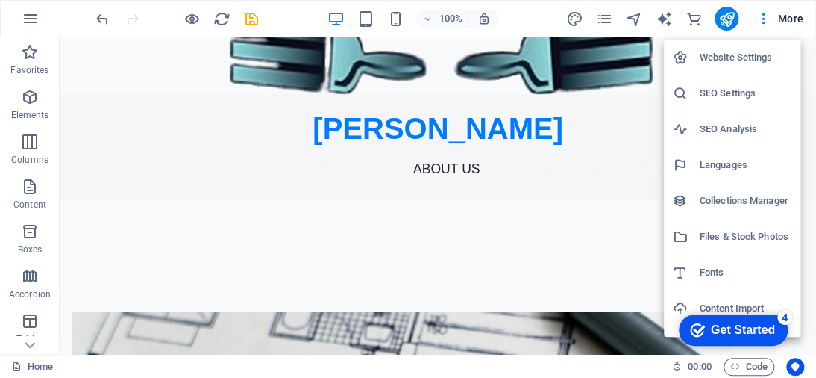
click at [763, 58] on h6 "Website Settings" at bounding box center [746, 58] width 92 height 18
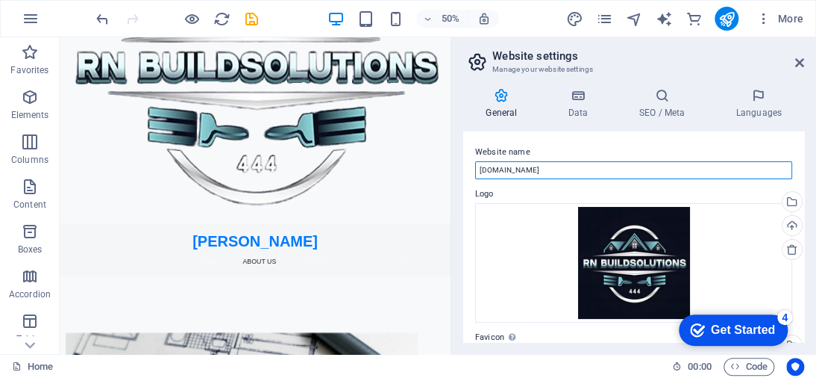
click at [585, 172] on input "[DOMAIN_NAME]" at bounding box center [633, 170] width 317 height 18
click at [498, 171] on input "www.rnbuildsolutions" at bounding box center [633, 170] width 317 height 18
click at [510, 169] on input "RNBuildsolutions" at bounding box center [633, 170] width 317 height 18
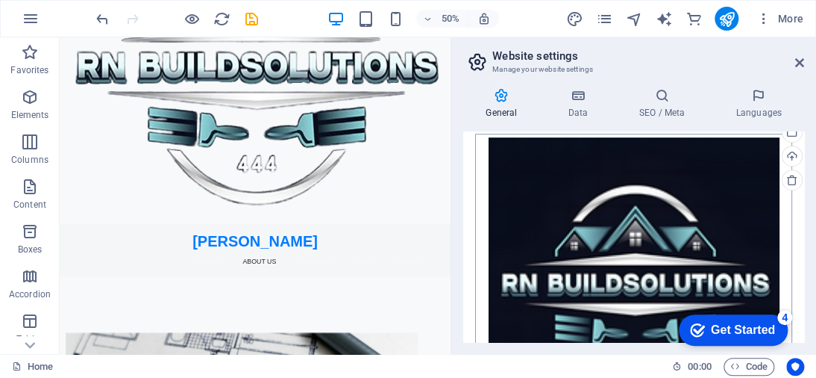
scroll to position [475, 0]
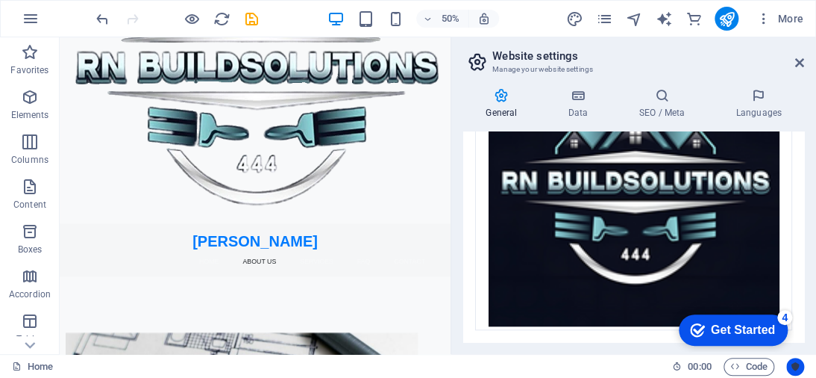
type input "RNBuildSolutions"
click at [788, 366] on button "Usercentrics" at bounding box center [796, 366] width 18 height 18
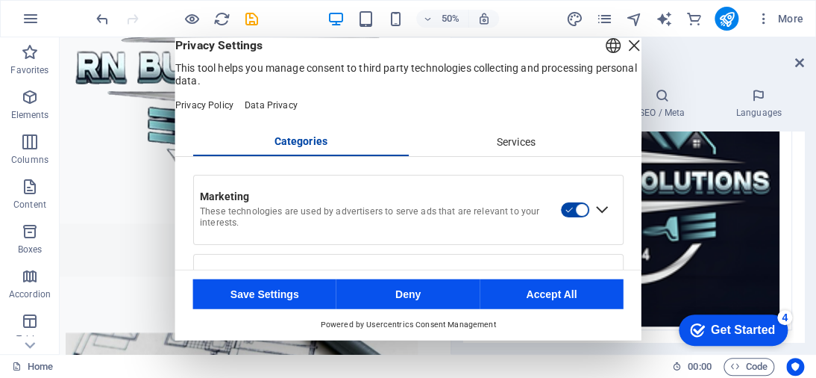
click at [263, 295] on button "Save Settings" at bounding box center [264, 293] width 143 height 30
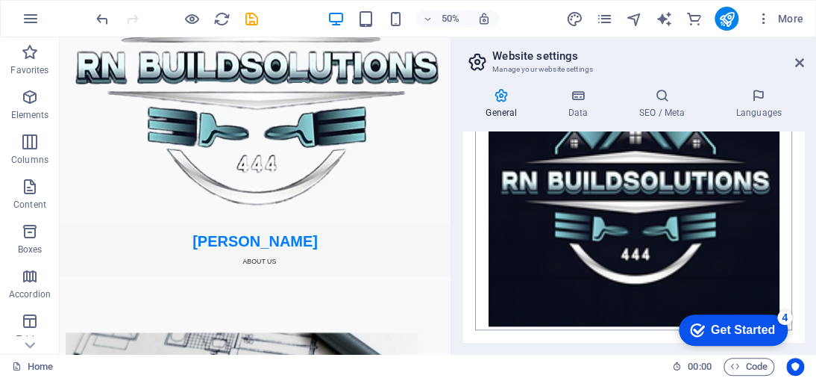
scroll to position [400, 0]
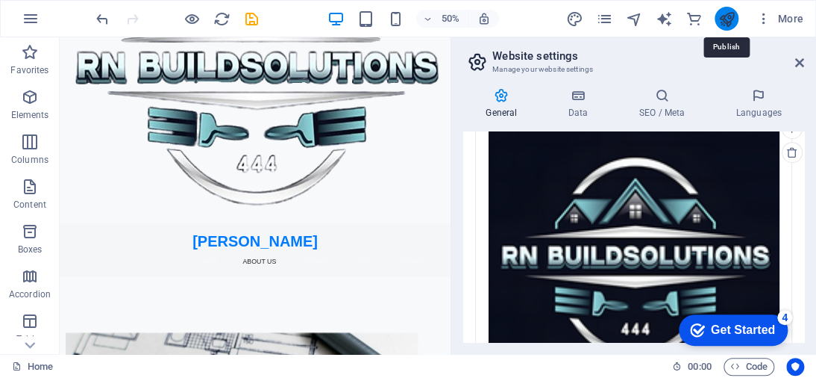
click at [728, 18] on icon "publish" at bounding box center [726, 18] width 17 height 17
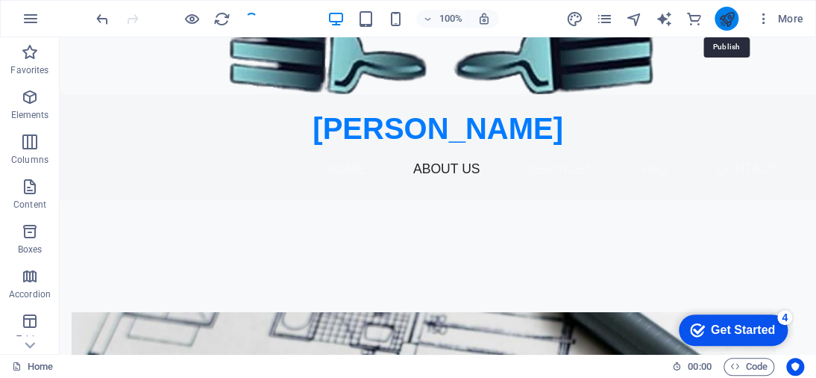
click at [724, 23] on icon "publish" at bounding box center [726, 18] width 17 height 17
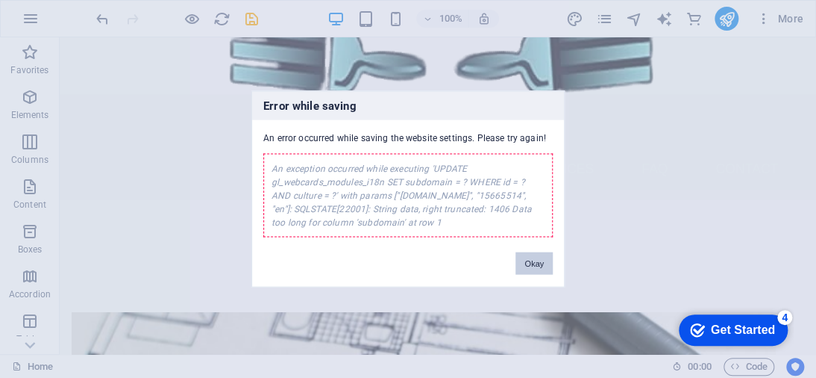
click at [529, 266] on button "Okay" at bounding box center [534, 263] width 37 height 22
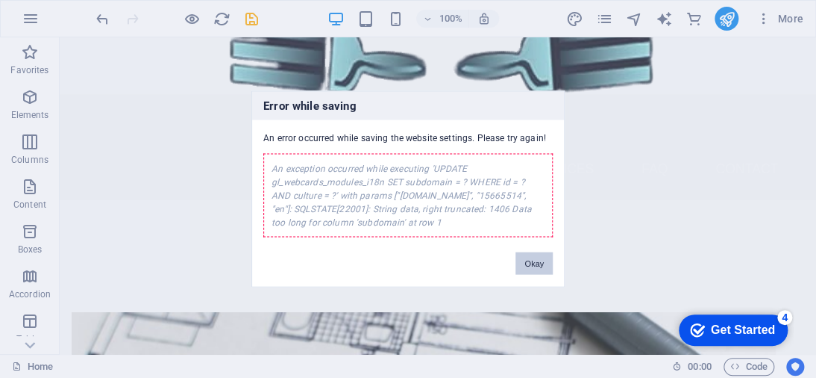
click at [535, 262] on button "Okay" at bounding box center [534, 263] width 37 height 22
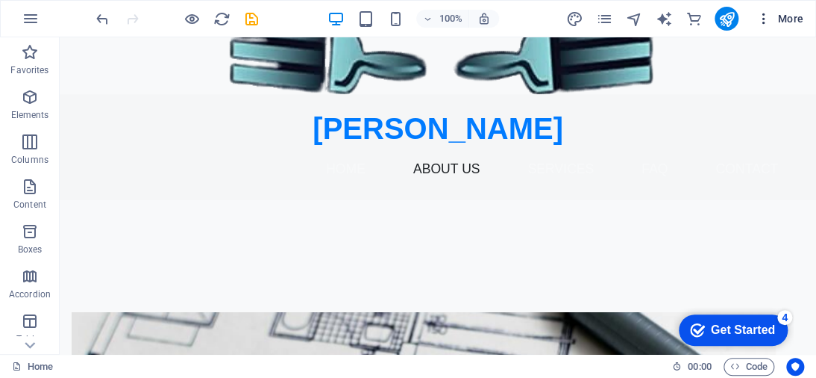
click at [774, 20] on span "More" at bounding box center [780, 18] width 47 height 15
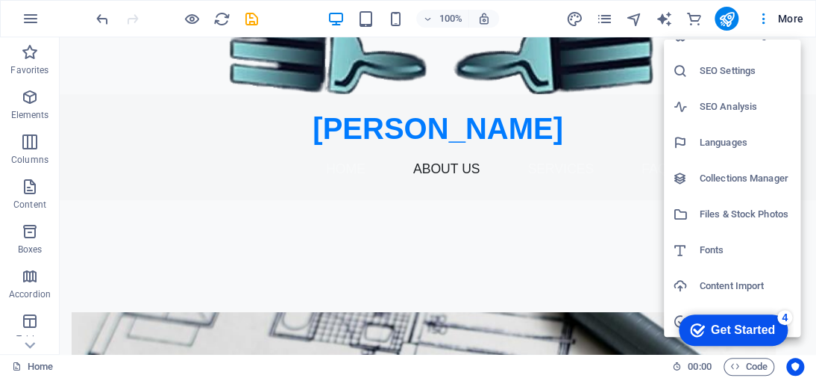
scroll to position [0, 0]
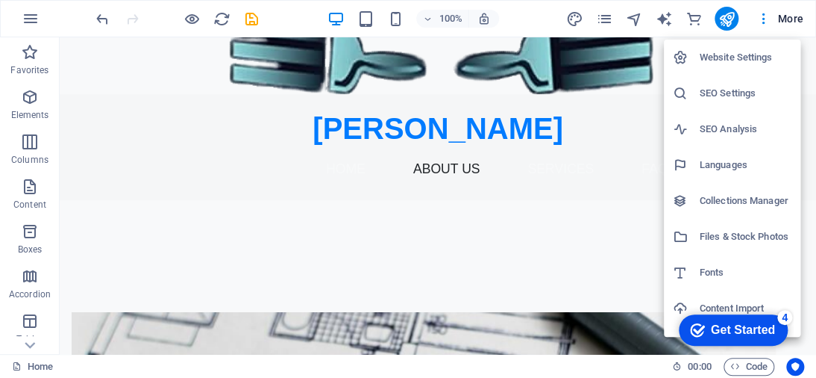
click at [719, 122] on h6 "SEO Analysis" at bounding box center [746, 129] width 92 height 18
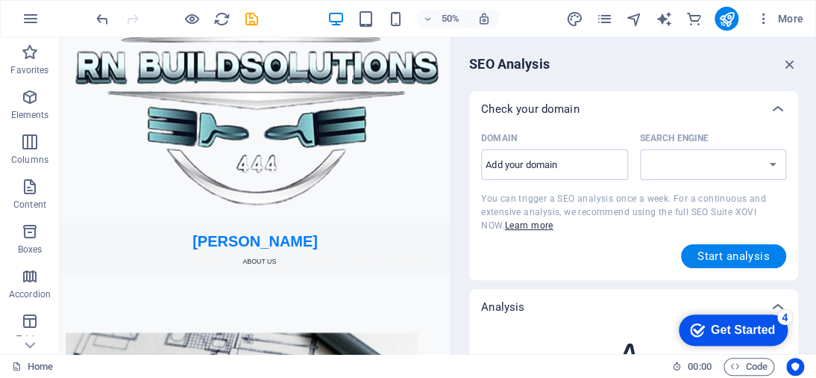
select select "[DOMAIN_NAME]"
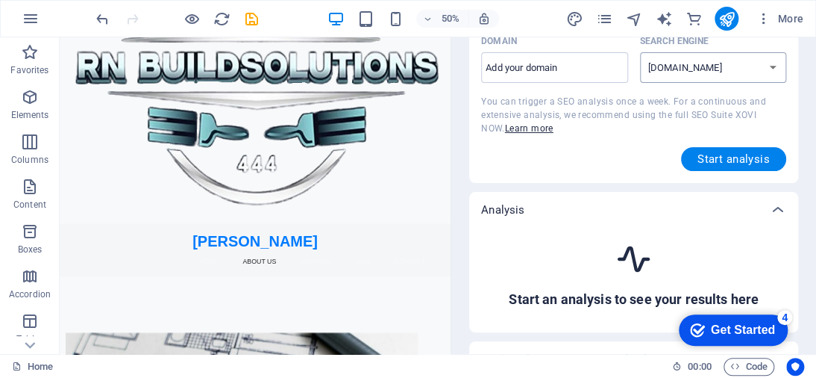
scroll to position [75, 0]
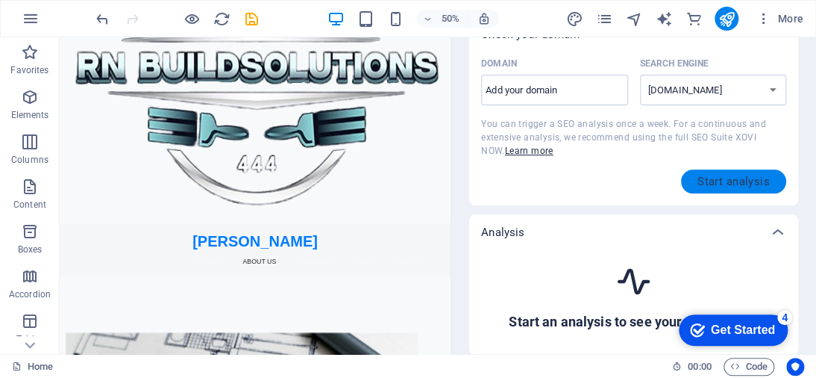
click at [714, 177] on span "Start analysis" at bounding box center [734, 181] width 72 height 12
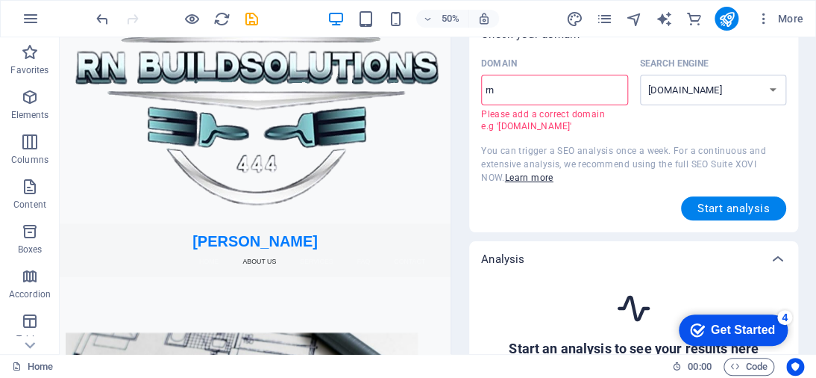
type input "r"
type input "[DOMAIN_NAME]"
select select "[DOMAIN_NAME]"
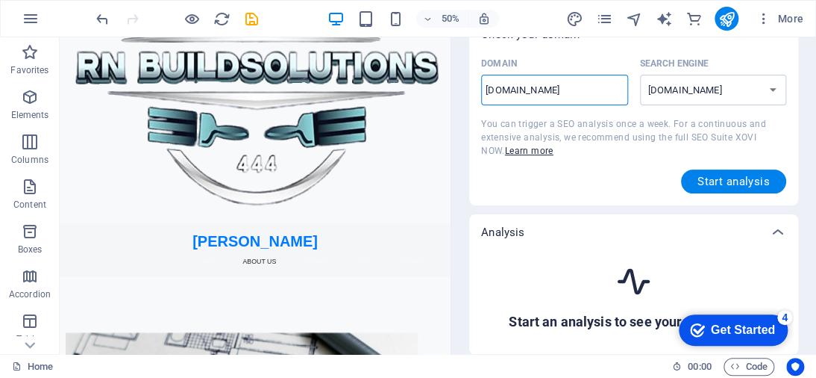
type input "[DOMAIN_NAME]."
select select "[DOMAIN_NAME]"
type input "[DOMAIN_NAME]"
click at [740, 190] on button "Start analysis" at bounding box center [733, 181] width 105 height 24
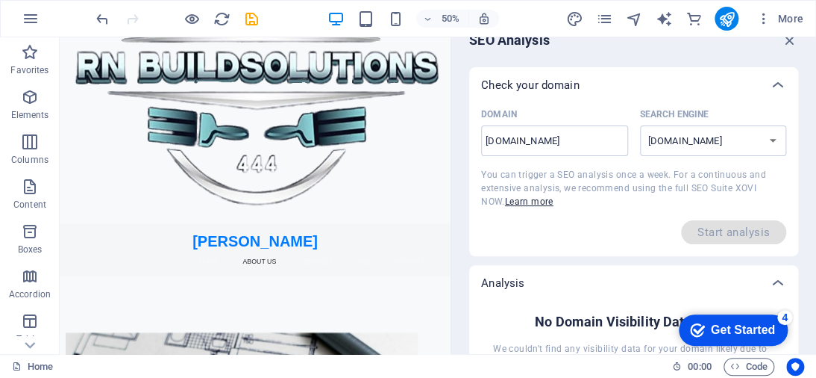
scroll to position [0, 0]
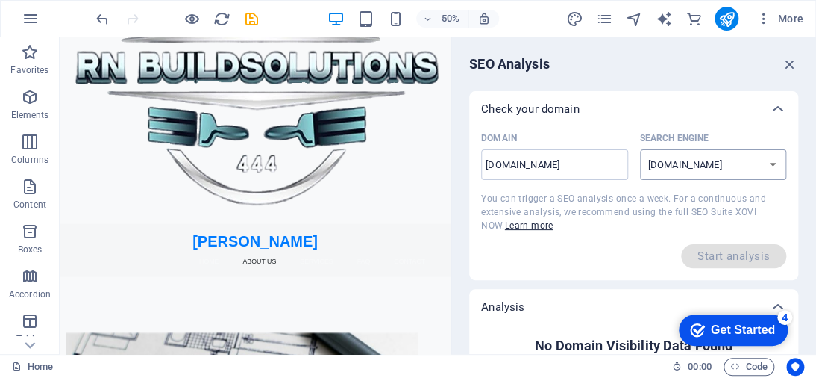
click at [757, 166] on select "[DOMAIN_NAME] [DOMAIN_NAME] [DOMAIN_NAME] [DOMAIN_NAME] [DOMAIN_NAME] [DOMAIN_N…" at bounding box center [713, 164] width 147 height 31
click at [736, 75] on div "SEO Analysis Check your domain Domain [DOMAIN_NAME] ​ Search Engine [DOMAIN_NAM…" at bounding box center [633, 195] width 365 height 316
click at [784, 61] on icon "button" at bounding box center [790, 64] width 16 height 16
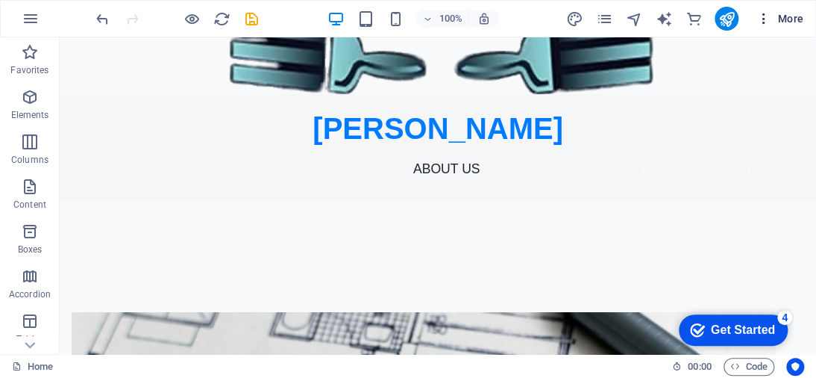
click at [762, 14] on icon "button" at bounding box center [764, 18] width 15 height 15
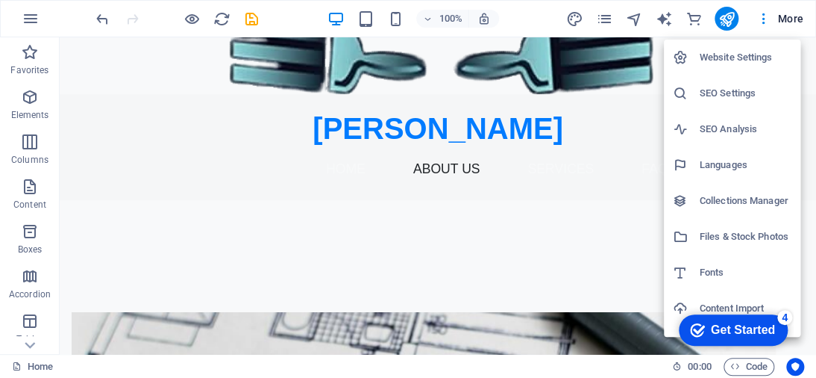
click at [757, 84] on h6 "SEO Settings" at bounding box center [746, 93] width 92 height 18
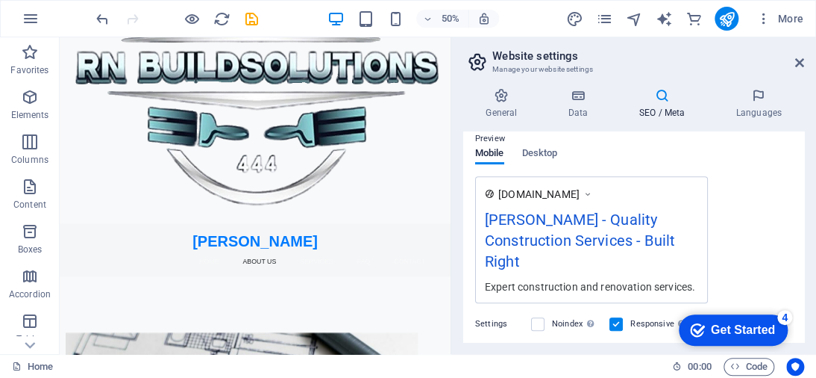
scroll to position [298, 0]
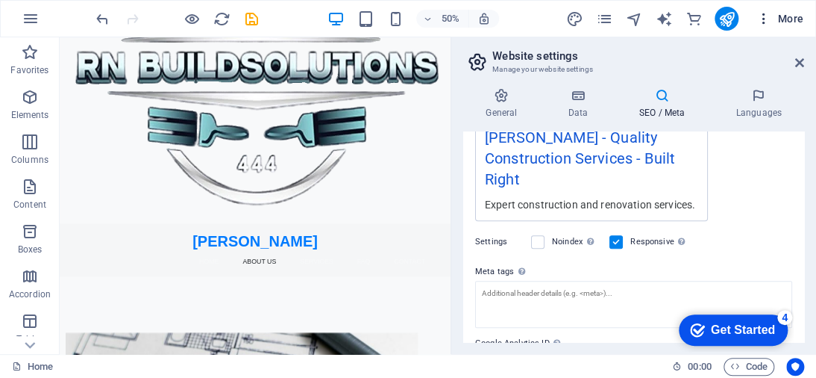
click at [761, 18] on icon "button" at bounding box center [764, 18] width 15 height 15
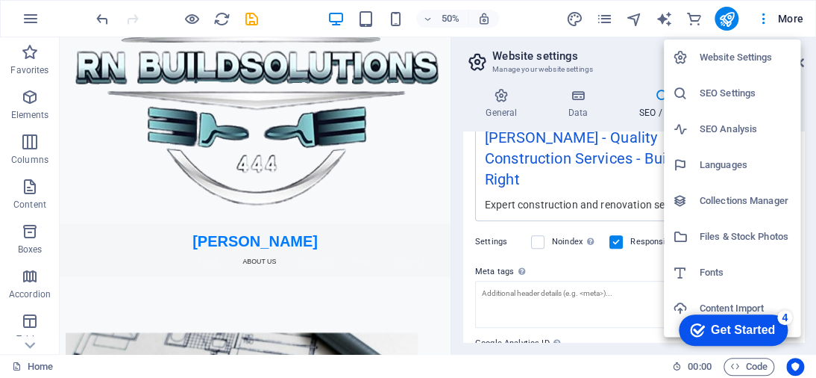
scroll to position [75, 0]
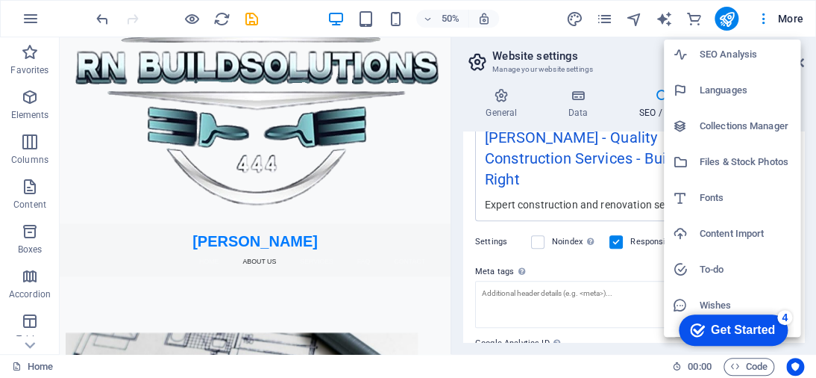
click at [737, 126] on h6 "Collections Manager" at bounding box center [746, 126] width 92 height 18
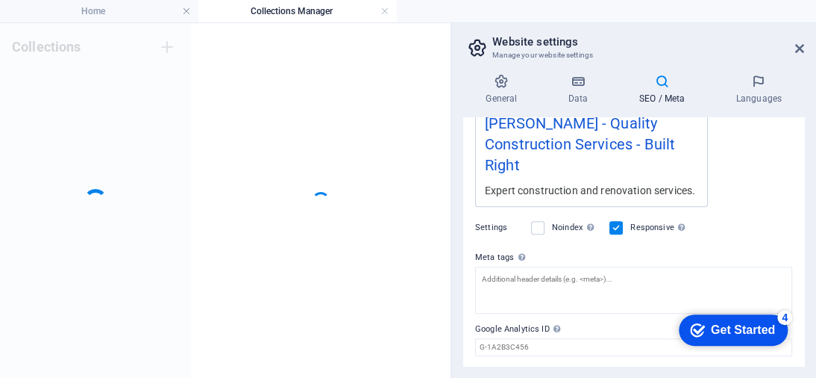
scroll to position [0, 0]
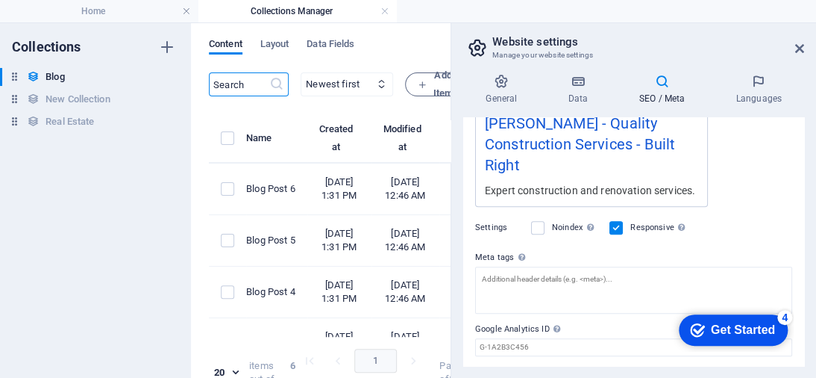
click at [804, 49] on aside "Website settings Manage your website settings General Data SEO / Meta Languages…" at bounding box center [634, 200] width 366 height 354
click at [803, 46] on icon at bounding box center [799, 49] width 9 height 12
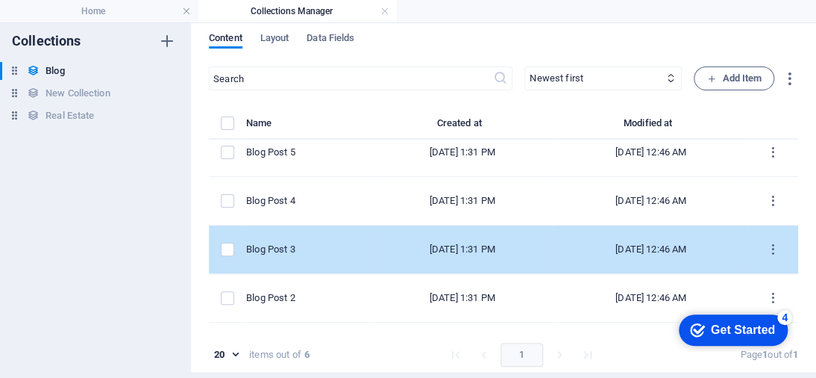
scroll to position [98, 0]
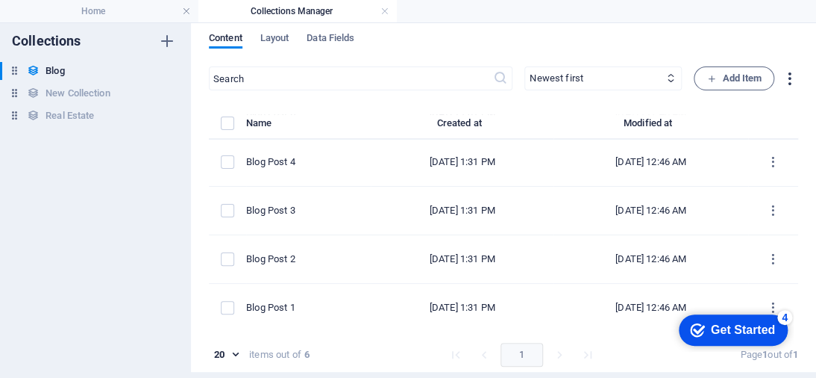
click at [783, 76] on icon "button" at bounding box center [789, 78] width 17 height 17
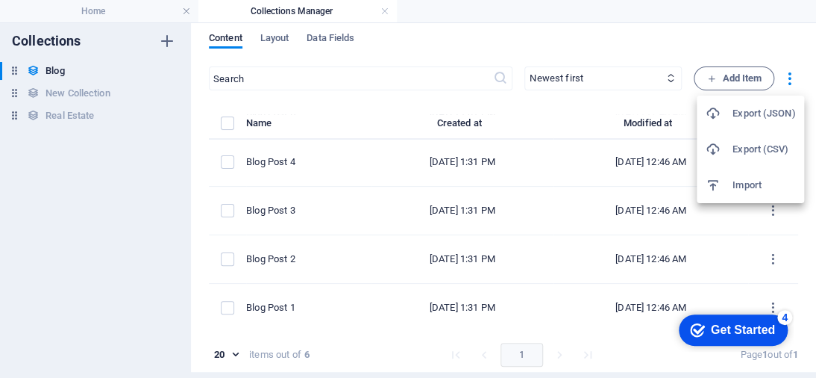
click at [113, 165] on div at bounding box center [408, 189] width 816 height 378
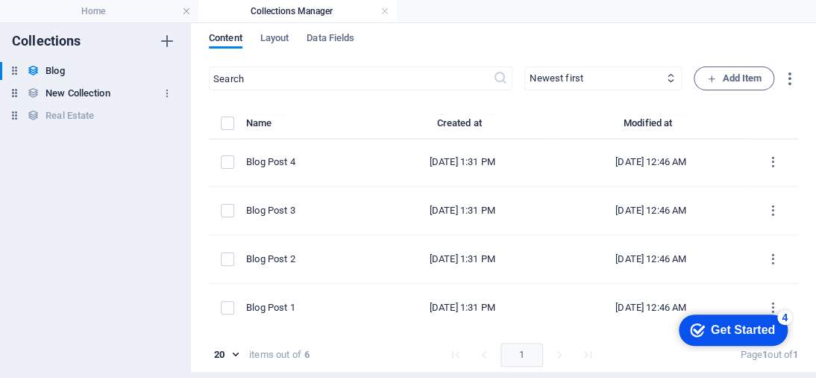
click at [90, 89] on h6 "New Collection" at bounding box center [78, 93] width 64 height 18
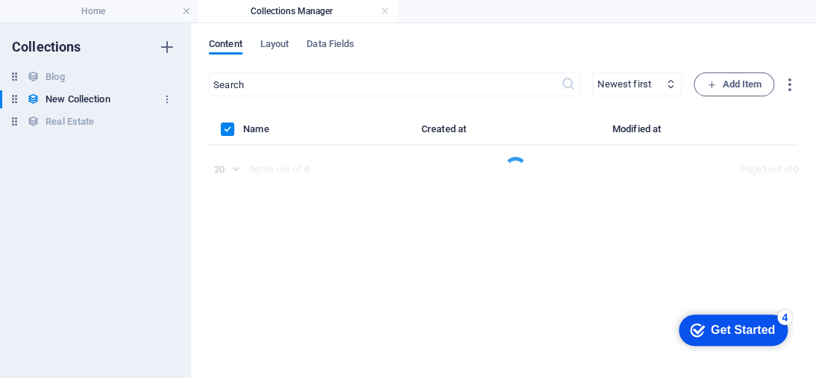
scroll to position [0, 0]
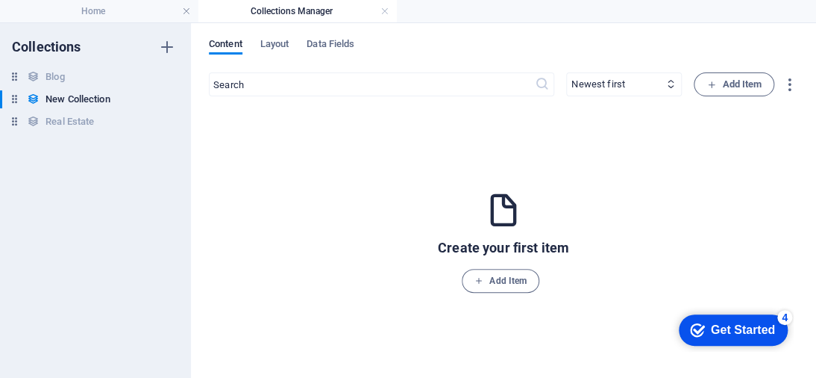
click at [273, 34] on div "Content Layout Data Fields ​ Newest first Oldest first Last modified Name (asce…" at bounding box center [503, 200] width 625 height 354
click at [274, 47] on span "Layout" at bounding box center [274, 45] width 29 height 21
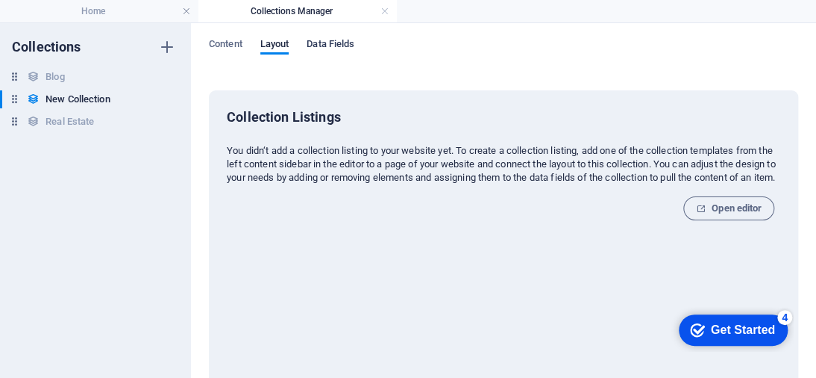
click at [319, 40] on span "Data Fields" at bounding box center [331, 45] width 48 height 21
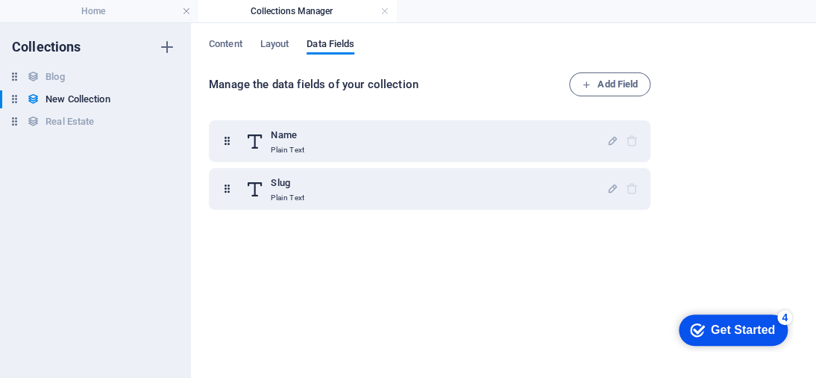
click at [223, 37] on div "Content Layout Data Fields Manage the data fields of your collection Add Field …" at bounding box center [503, 200] width 625 height 354
click at [167, 45] on icon "button" at bounding box center [167, 47] width 18 height 18
